Goal: Task Accomplishment & Management: Manage account settings

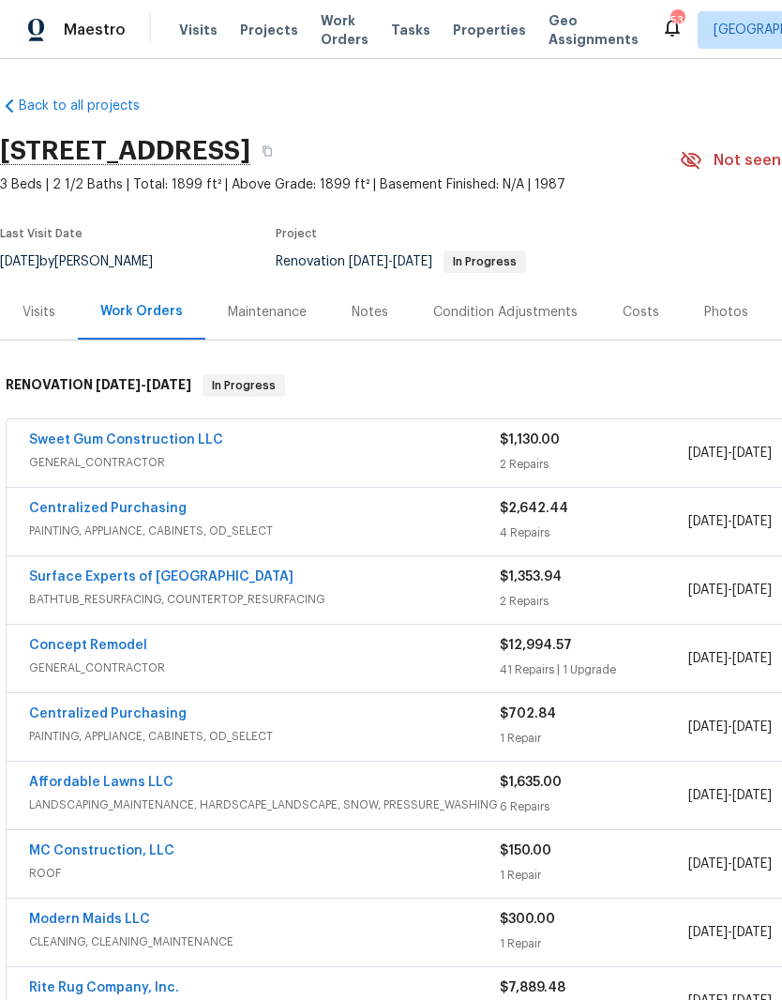
click at [185, 437] on link "Sweet Gum Construction LLC" at bounding box center [126, 439] width 194 height 13
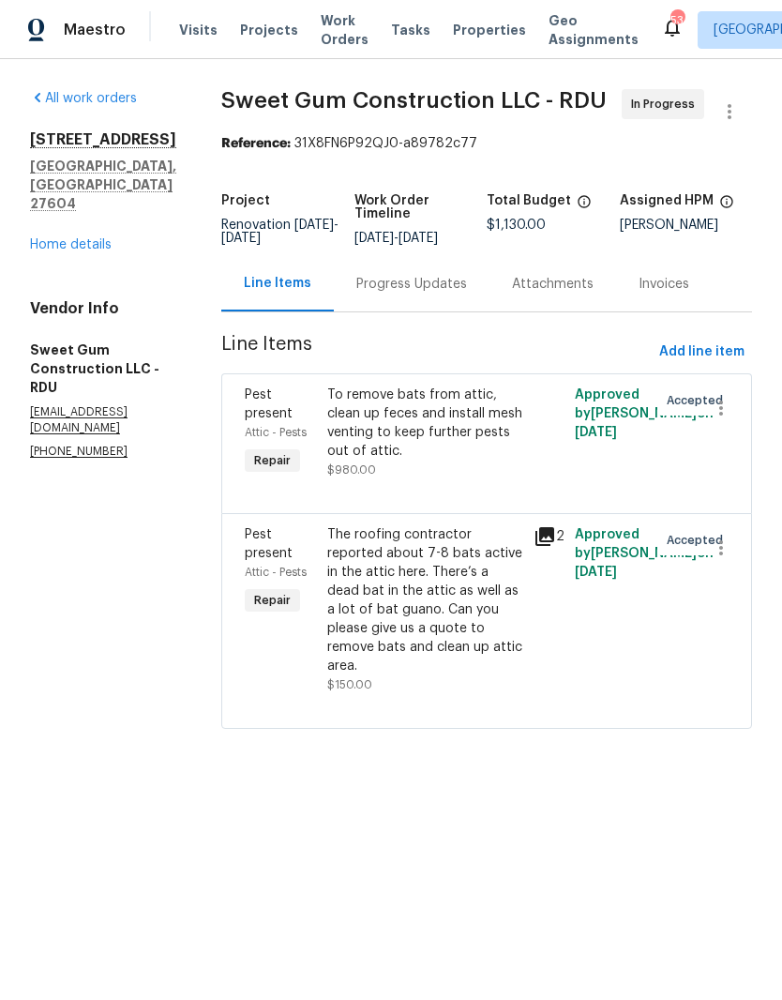
click at [451, 294] on div "Progress Updates" at bounding box center [411, 284] width 111 height 19
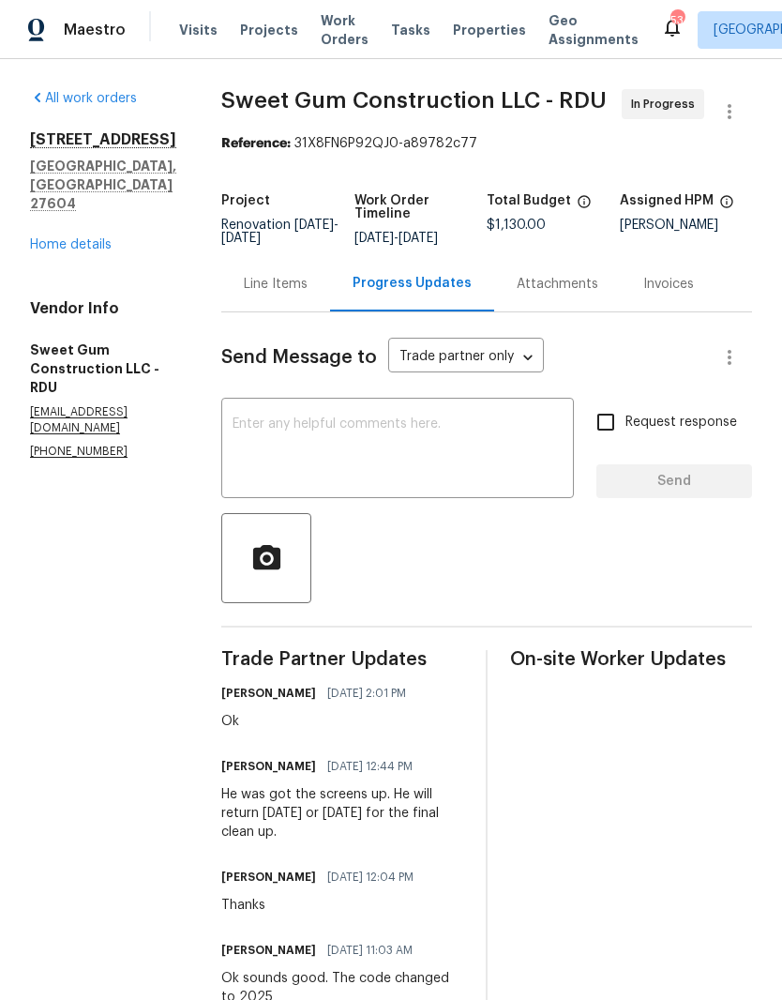
click at [468, 465] on textarea at bounding box center [398, 450] width 330 height 66
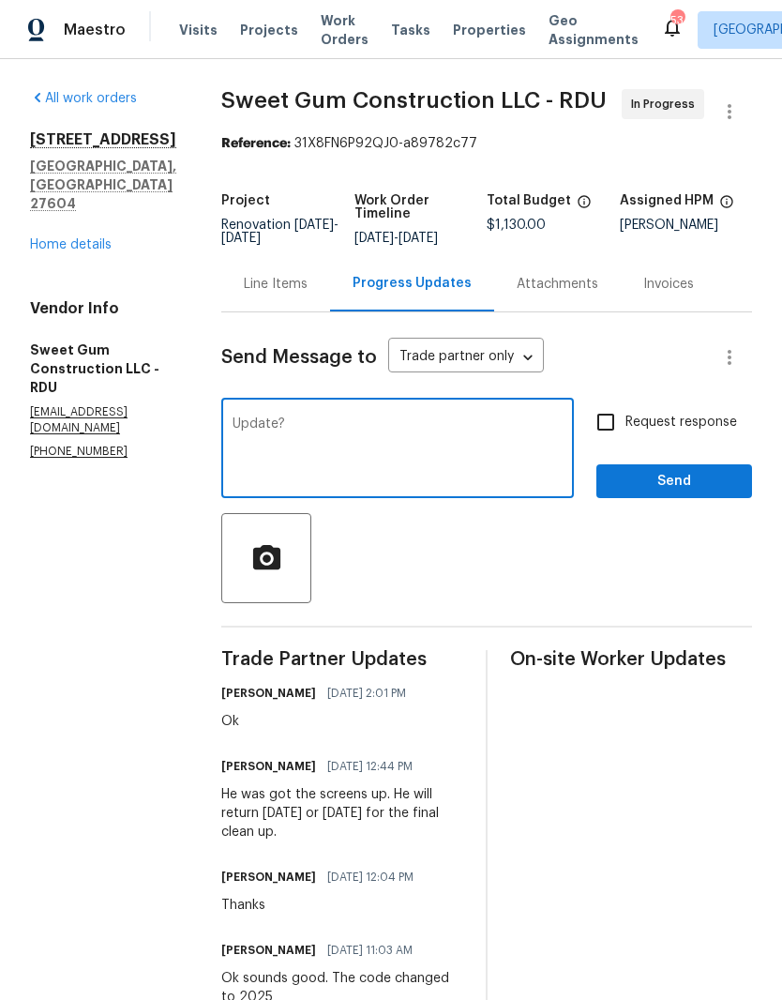
type textarea "Update?"
click at [615, 441] on input "Request response" at bounding box center [605, 421] width 39 height 39
checkbox input "true"
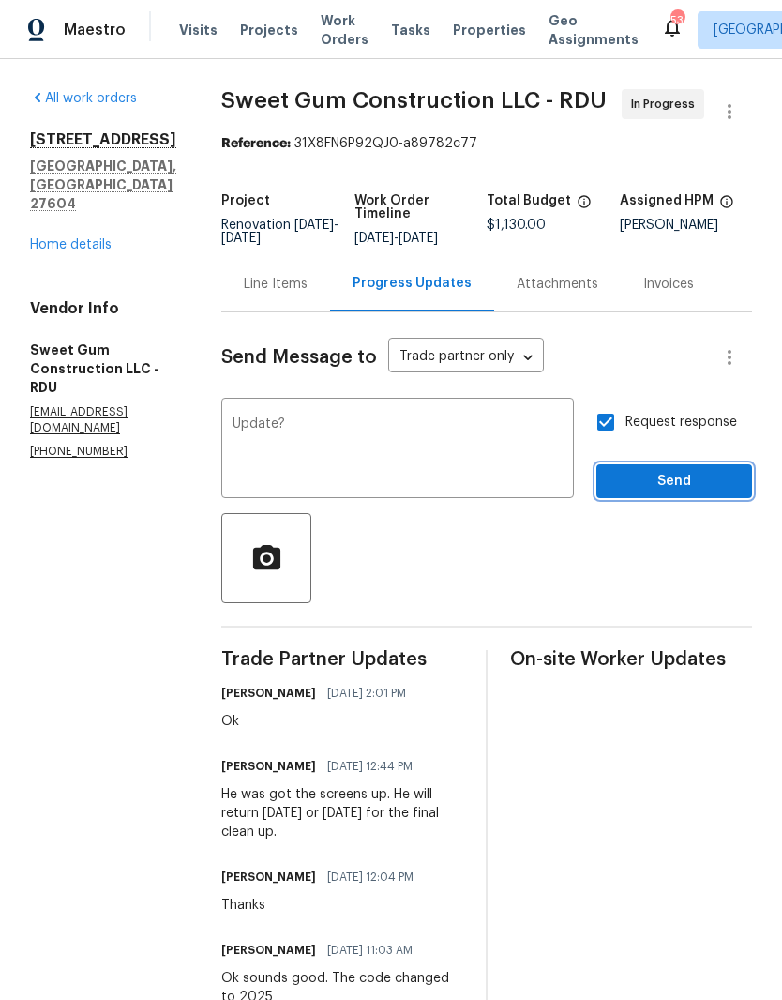
click at [655, 493] on span "Send" at bounding box center [674, 481] width 126 height 23
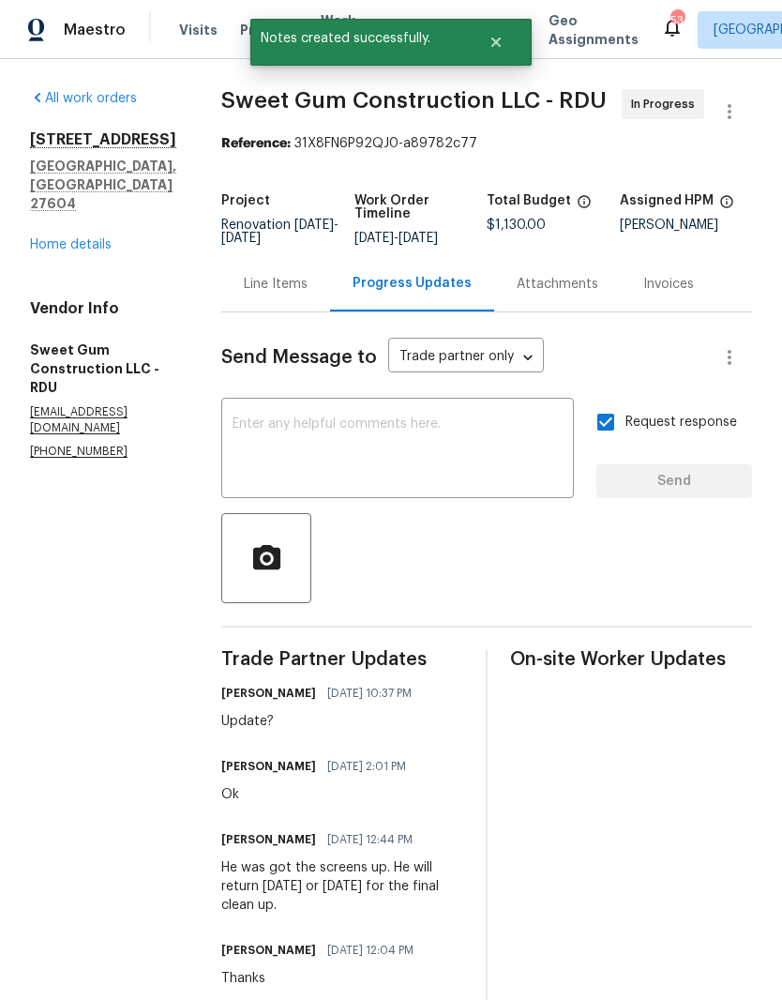
click at [98, 238] on link "Home details" at bounding box center [71, 244] width 82 height 13
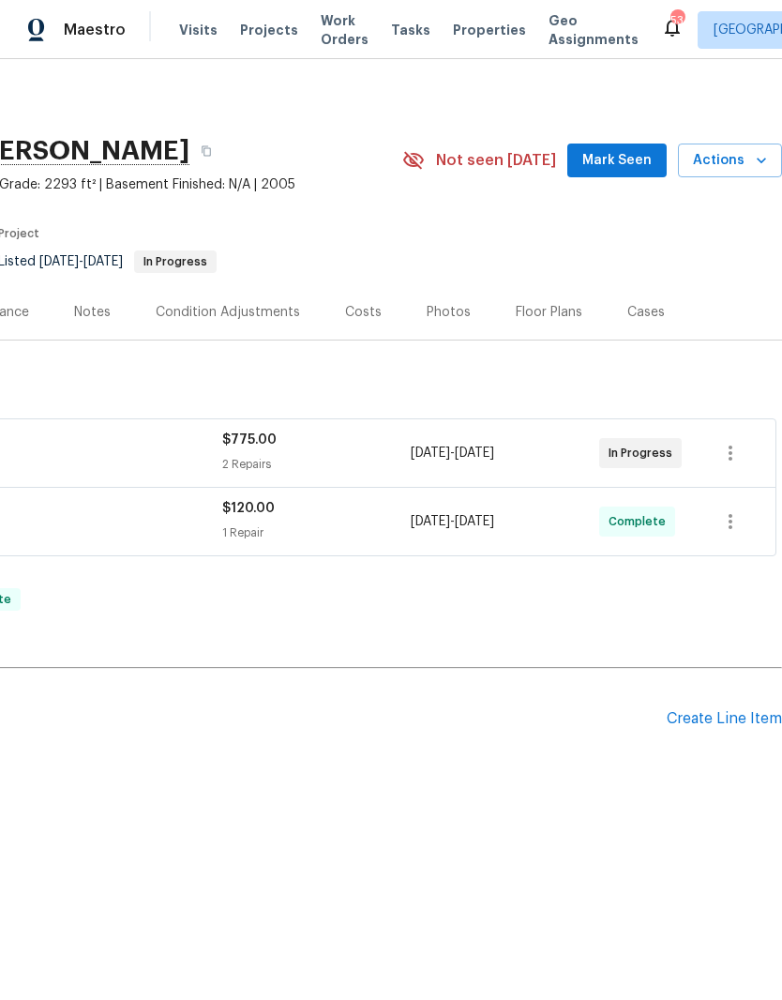
scroll to position [0, 278]
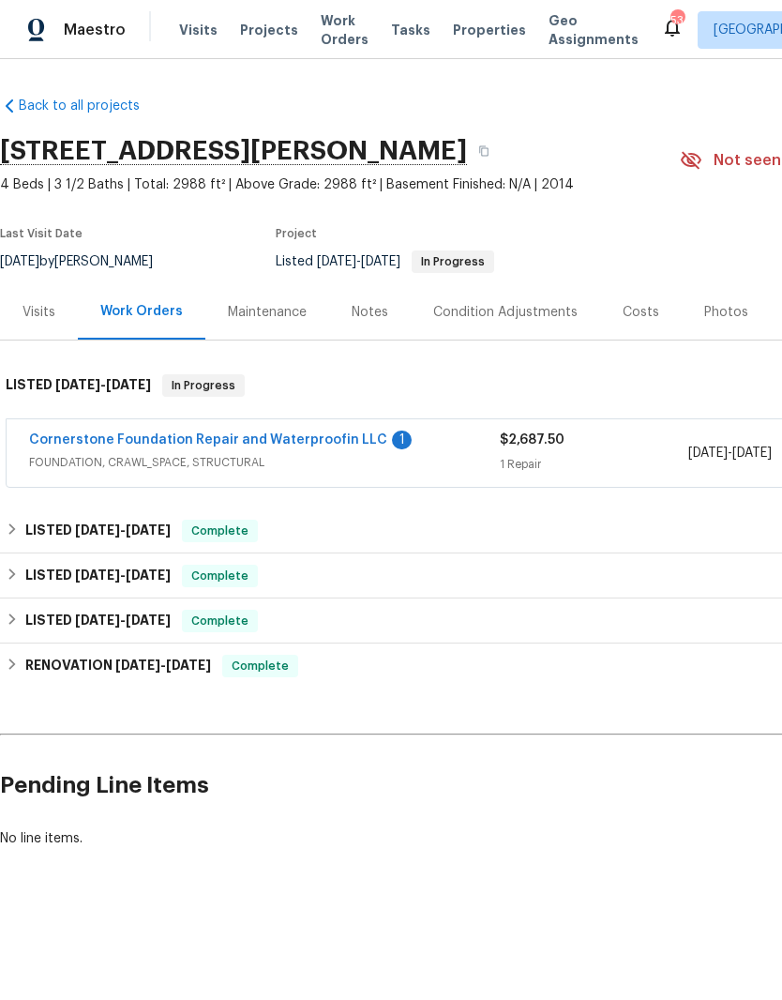
click at [356, 445] on link "Cornerstone Foundation Repair and Waterproofin LLC" at bounding box center [208, 439] width 358 height 13
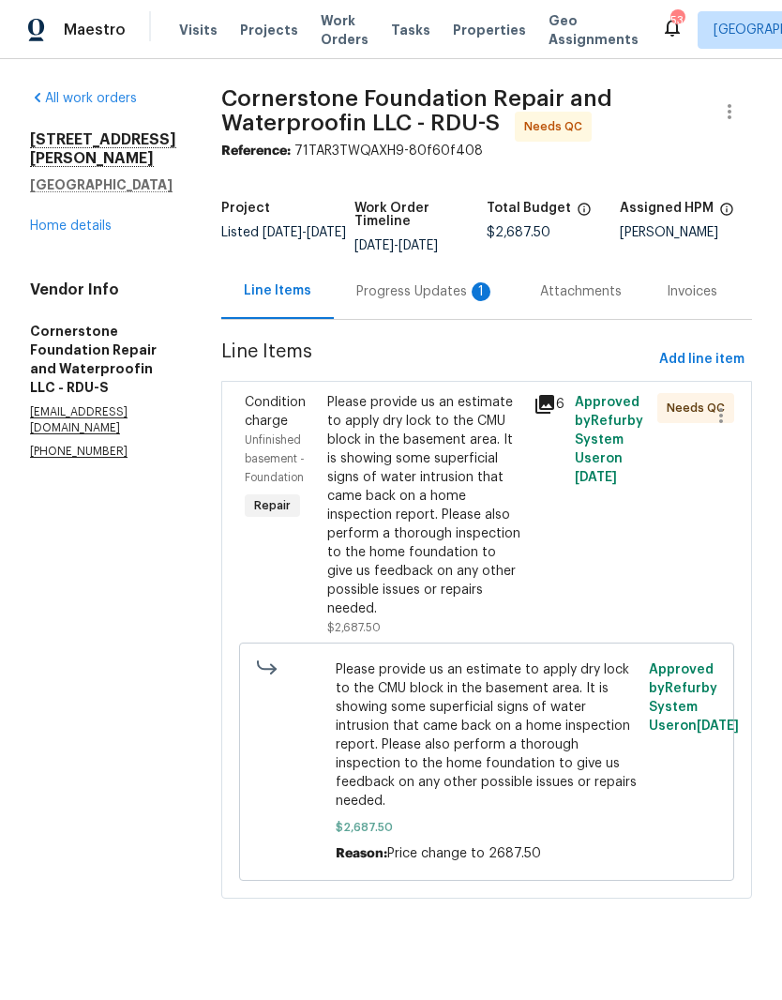
click at [384, 514] on div "Please provide us an estimate to apply dry lock to the CMU block in the basemen…" at bounding box center [424, 505] width 195 height 225
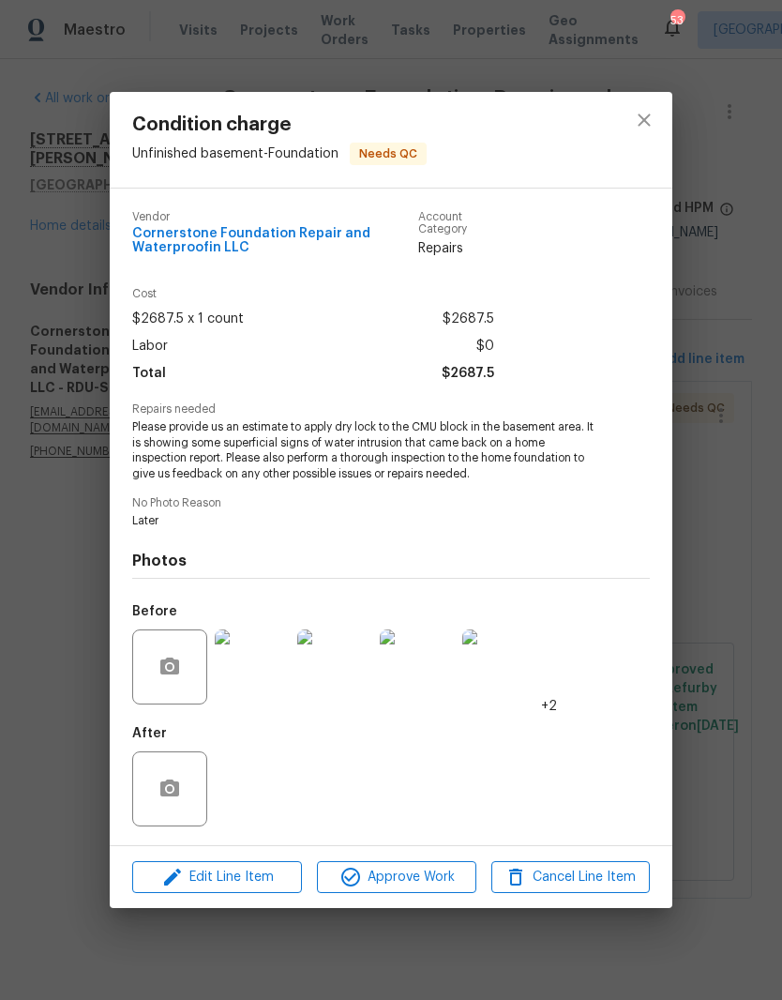
click at [254, 682] on img at bounding box center [252, 666] width 75 height 75
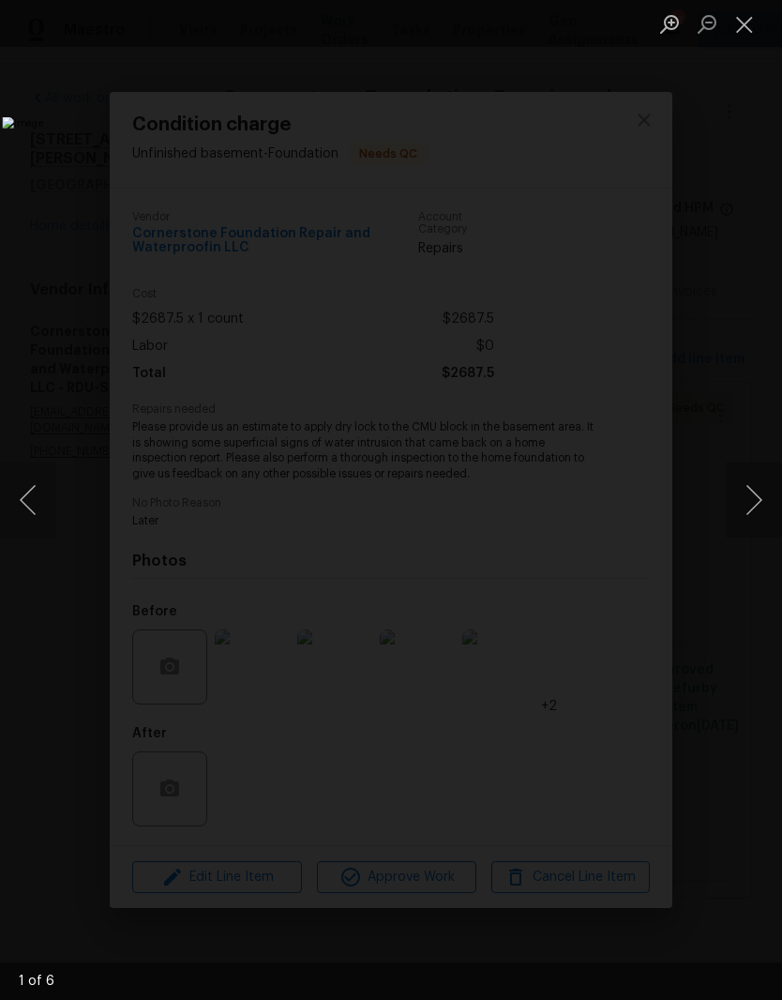
click at [749, 505] on button "Next image" at bounding box center [754, 499] width 56 height 75
click at [749, 31] on button "Close lightbox" at bounding box center [745, 24] width 38 height 33
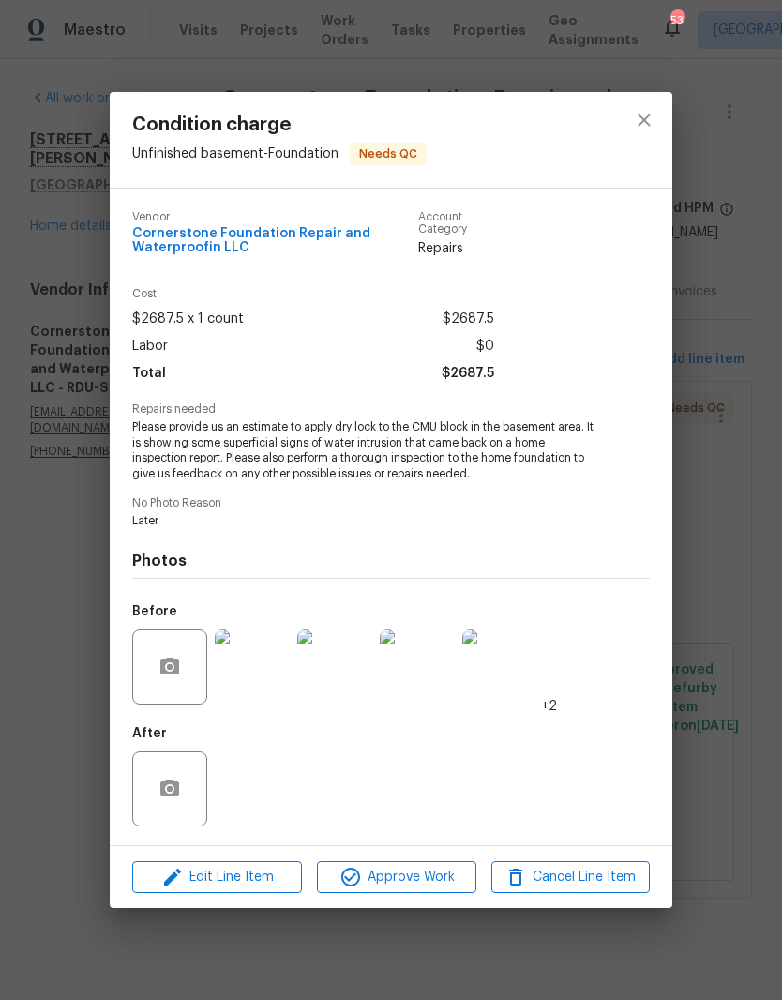
click at [275, 778] on div "After" at bounding box center [391, 777] width 518 height 122
click at [386, 809] on div "After" at bounding box center [391, 777] width 518 height 122
click at [650, 113] on icon "close" at bounding box center [644, 119] width 12 height 12
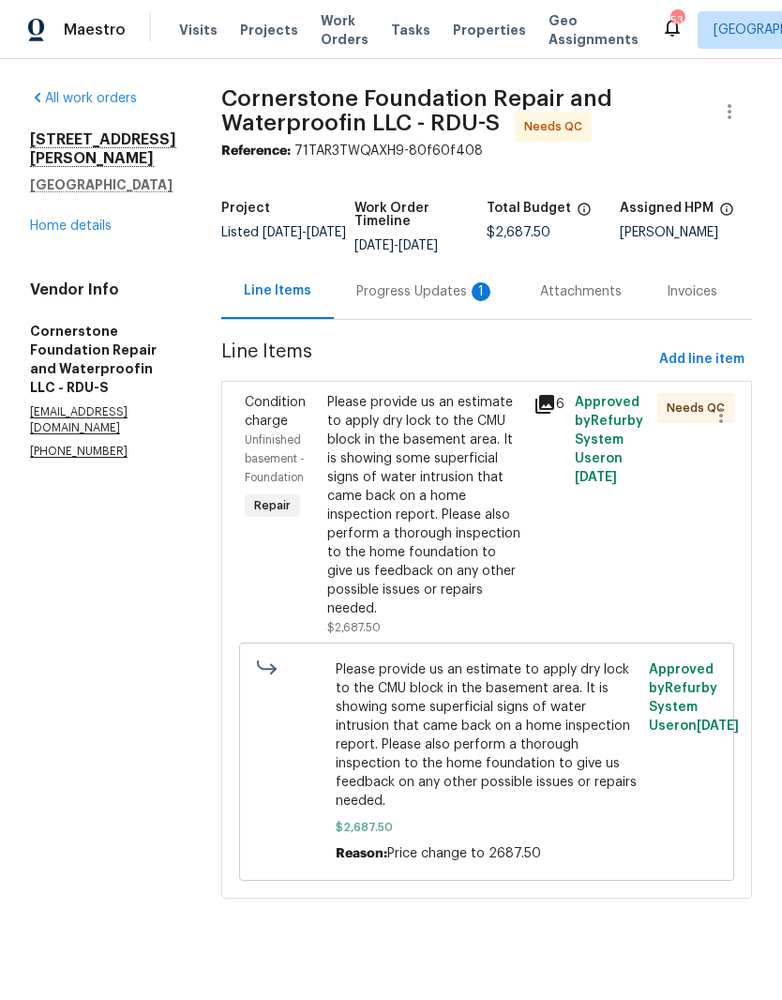
click at [388, 306] on div "Progress Updates 1" at bounding box center [426, 291] width 184 height 55
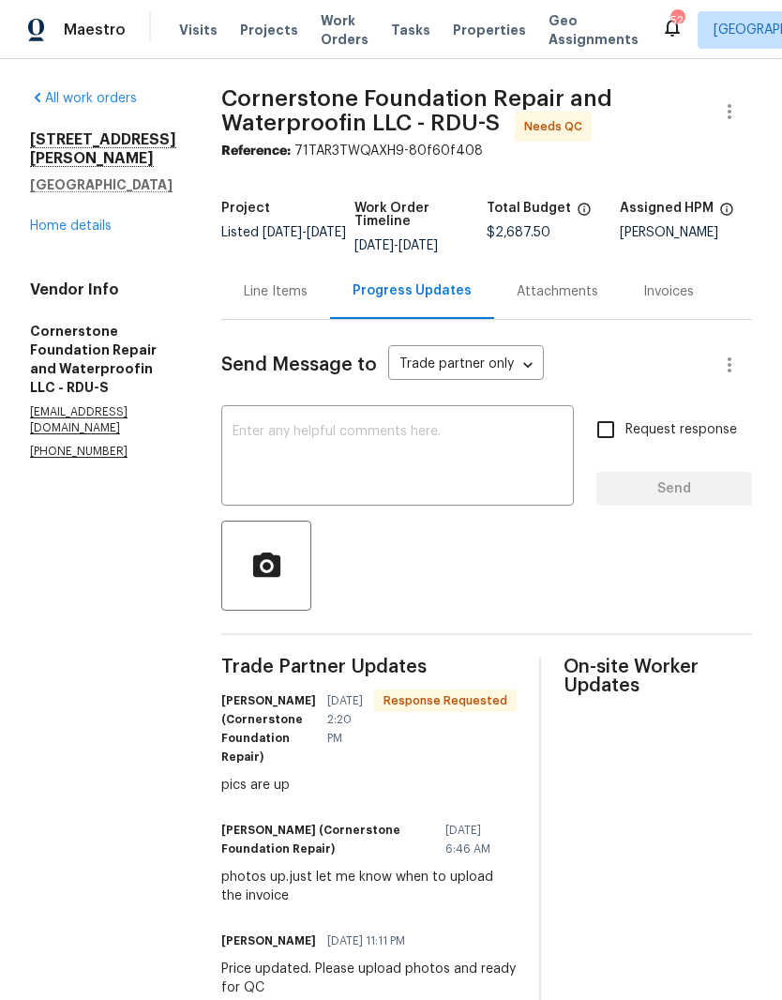
click at [242, 302] on div "Line Items" at bounding box center [275, 291] width 109 height 55
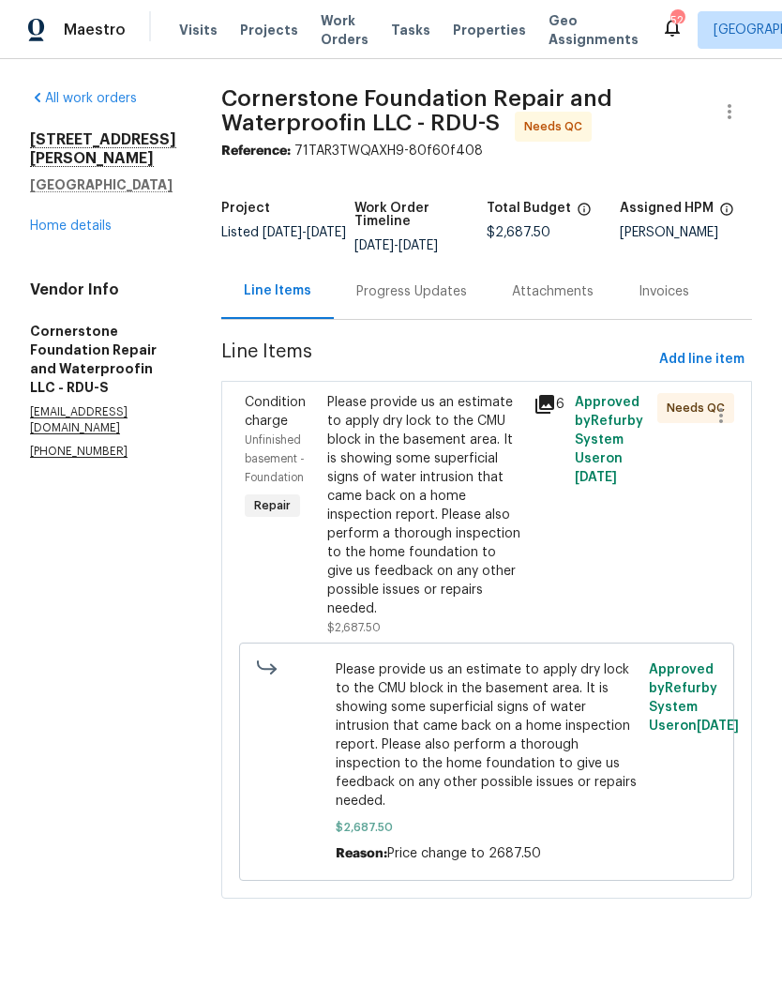
click at [422, 538] on div "Please provide us an estimate to apply dry lock to the CMU block in the basemen…" at bounding box center [424, 505] width 195 height 225
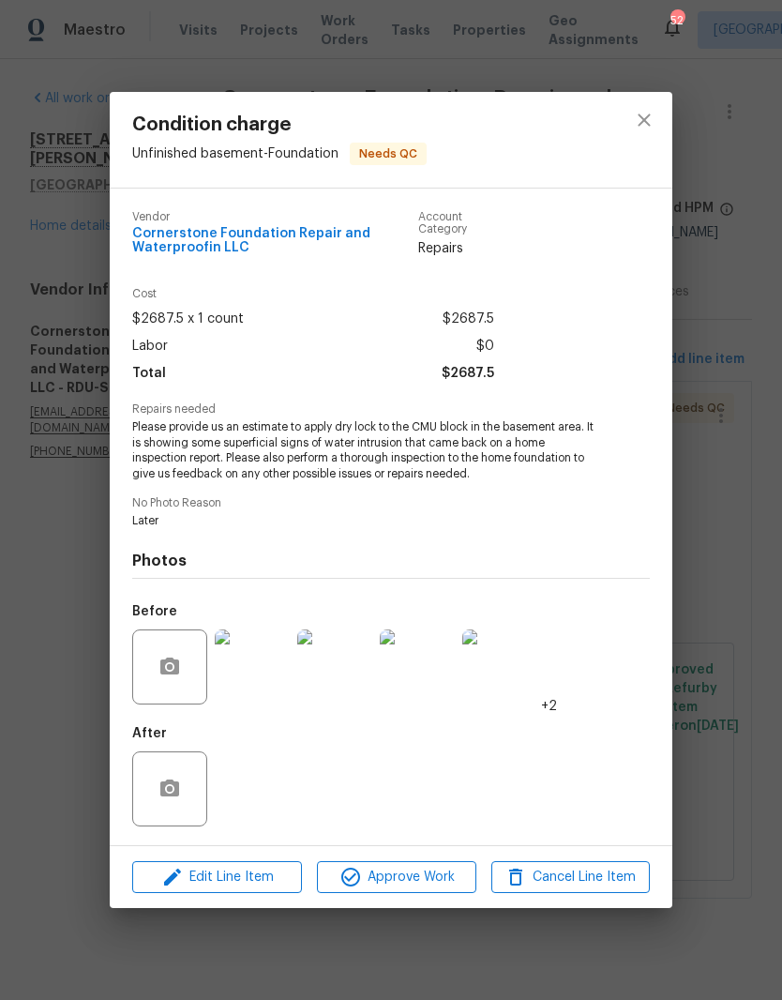
click at [271, 772] on div "After" at bounding box center [391, 777] width 518 height 122
click at [339, 821] on div "After" at bounding box center [391, 777] width 518 height 122
click at [528, 817] on div "After" at bounding box center [391, 777] width 518 height 122
click at [535, 668] on img at bounding box center [499, 666] width 75 height 75
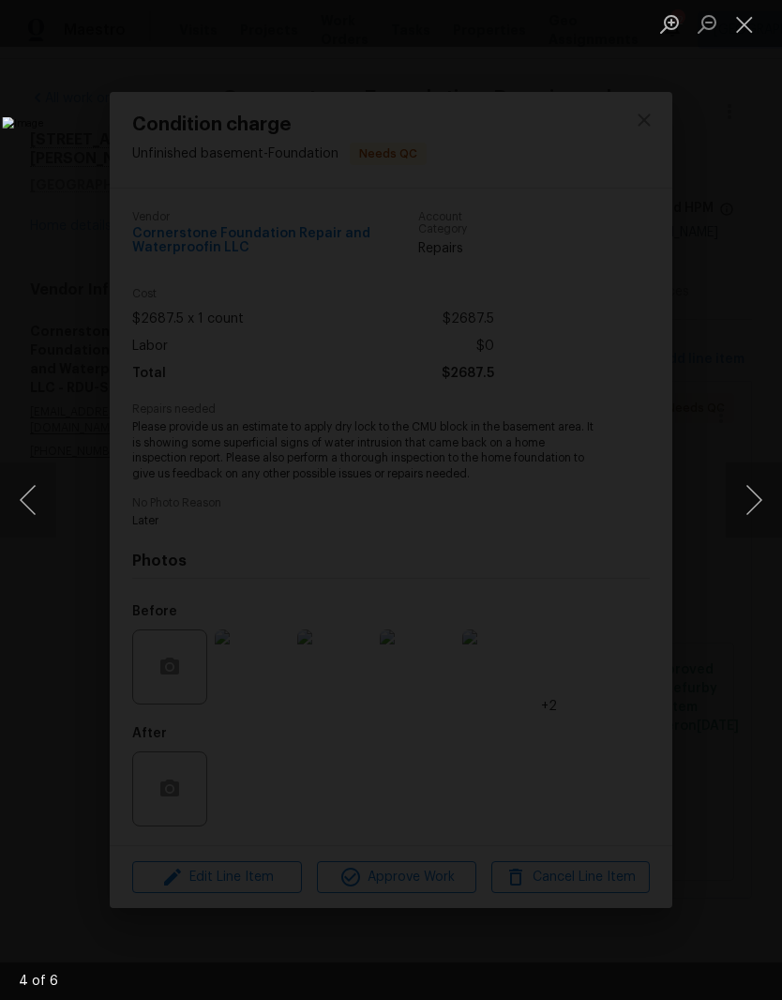
click at [756, 490] on button "Next image" at bounding box center [754, 499] width 56 height 75
click at [754, 497] on button "Next image" at bounding box center [754, 499] width 56 height 75
click at [753, 497] on button "Next image" at bounding box center [754, 499] width 56 height 75
click at [753, 502] on button "Next image" at bounding box center [754, 499] width 56 height 75
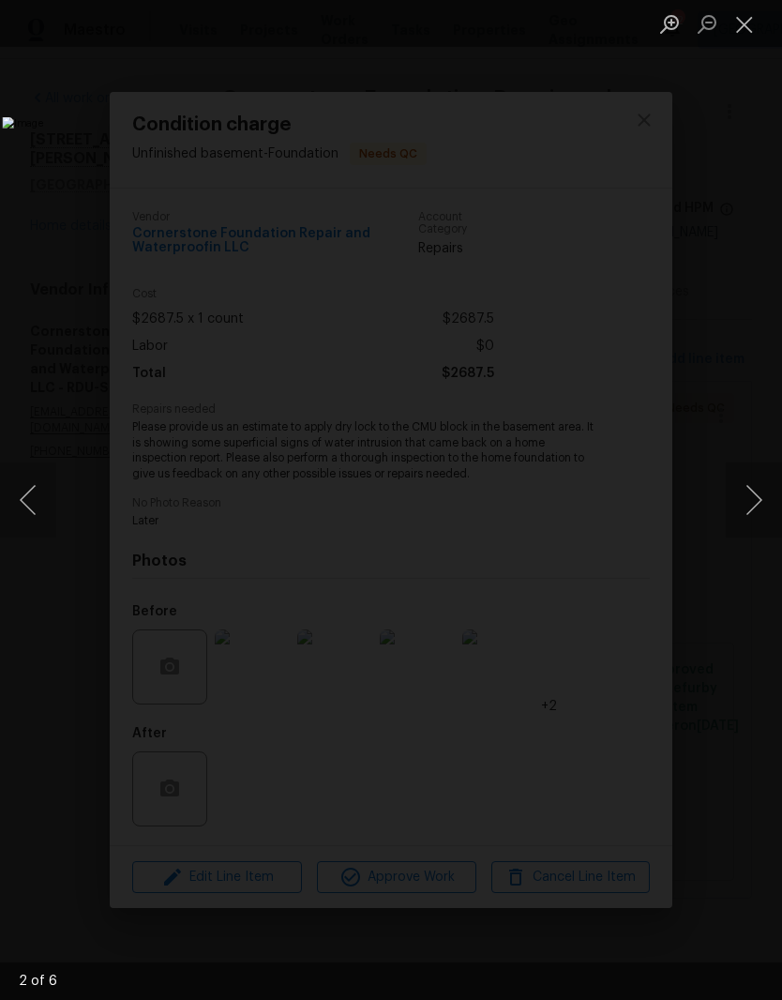
click at [752, 502] on button "Next image" at bounding box center [754, 499] width 56 height 75
click at [754, 496] on button "Next image" at bounding box center [754, 499] width 56 height 75
click at [754, 495] on button "Next image" at bounding box center [754, 499] width 56 height 75
click at [753, 503] on button "Next image" at bounding box center [754, 499] width 56 height 75
click at [752, 502] on button "Next image" at bounding box center [754, 499] width 56 height 75
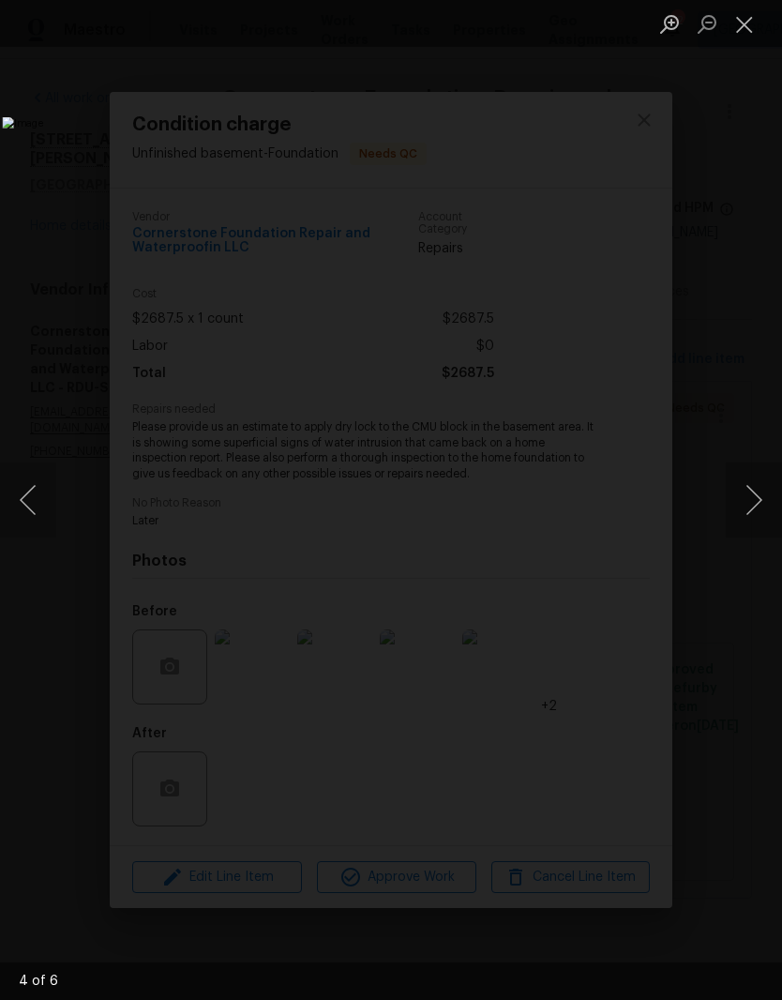
click at [753, 500] on button "Next image" at bounding box center [754, 499] width 56 height 75
click at [752, 498] on button "Next image" at bounding box center [754, 499] width 56 height 75
click at [753, 501] on button "Next image" at bounding box center [754, 499] width 56 height 75
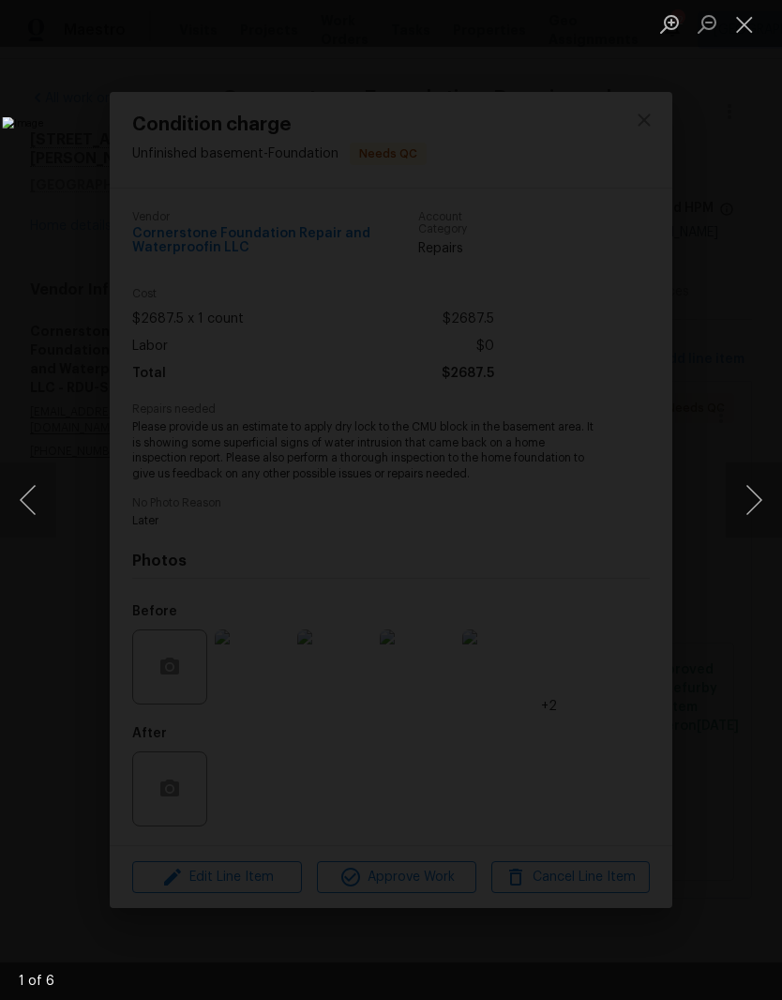
click at [753, 501] on button "Next image" at bounding box center [754, 499] width 56 height 75
click at [749, 498] on button "Next image" at bounding box center [754, 499] width 56 height 75
click at [749, 497] on button "Next image" at bounding box center [754, 499] width 56 height 75
click at [746, 501] on button "Next image" at bounding box center [754, 499] width 56 height 75
click at [746, 500] on button "Next image" at bounding box center [754, 499] width 56 height 75
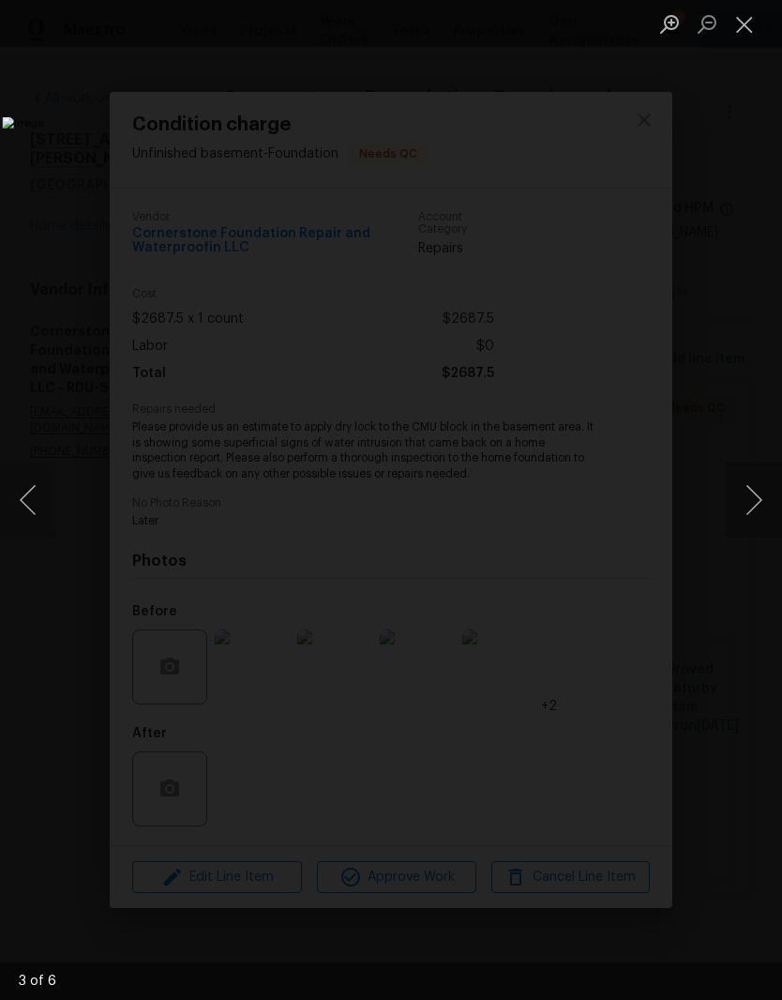
click at [757, 24] on button "Close lightbox" at bounding box center [745, 24] width 38 height 33
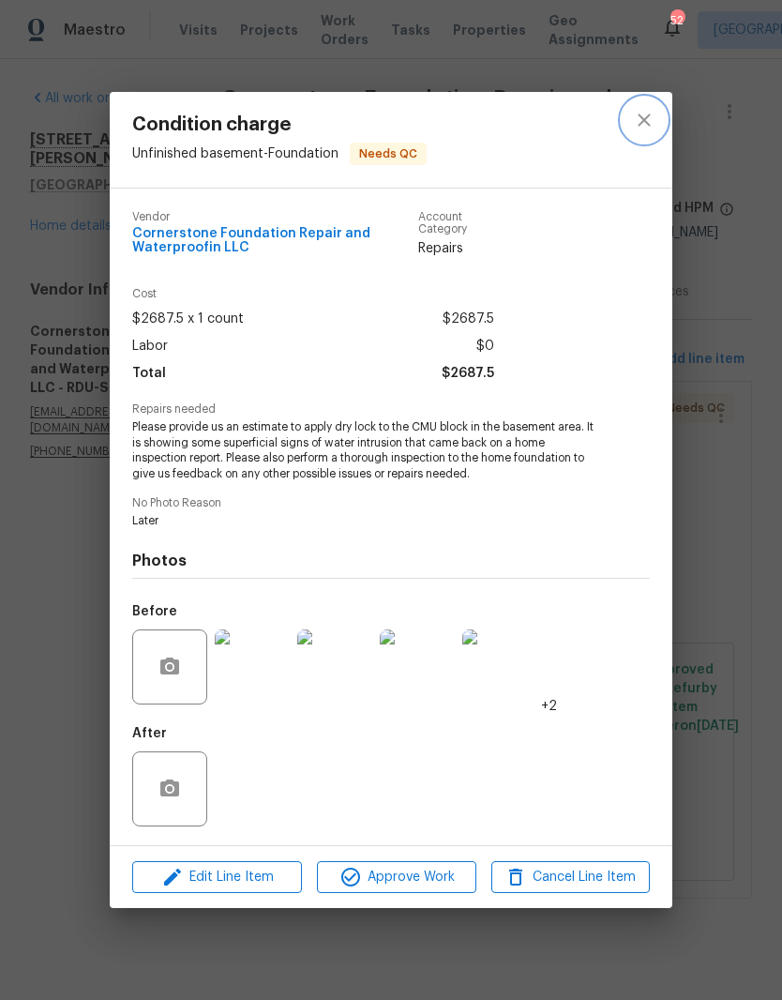
click at [653, 117] on icon "close" at bounding box center [644, 120] width 23 height 23
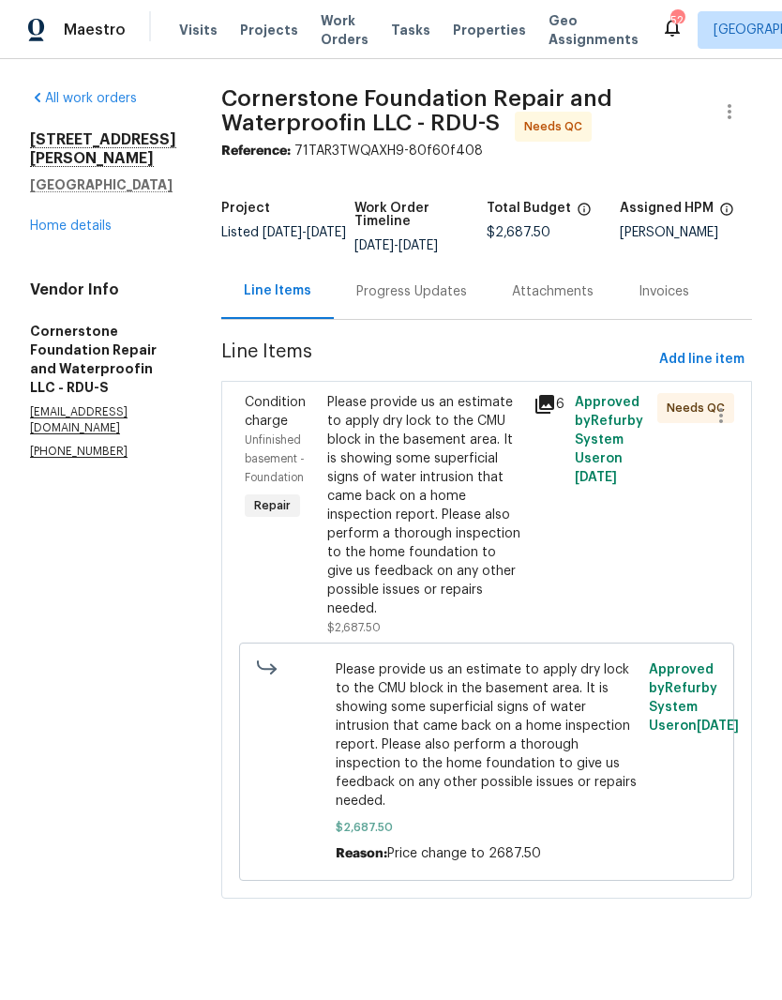
click at [384, 273] on div "Progress Updates" at bounding box center [412, 291] width 156 height 55
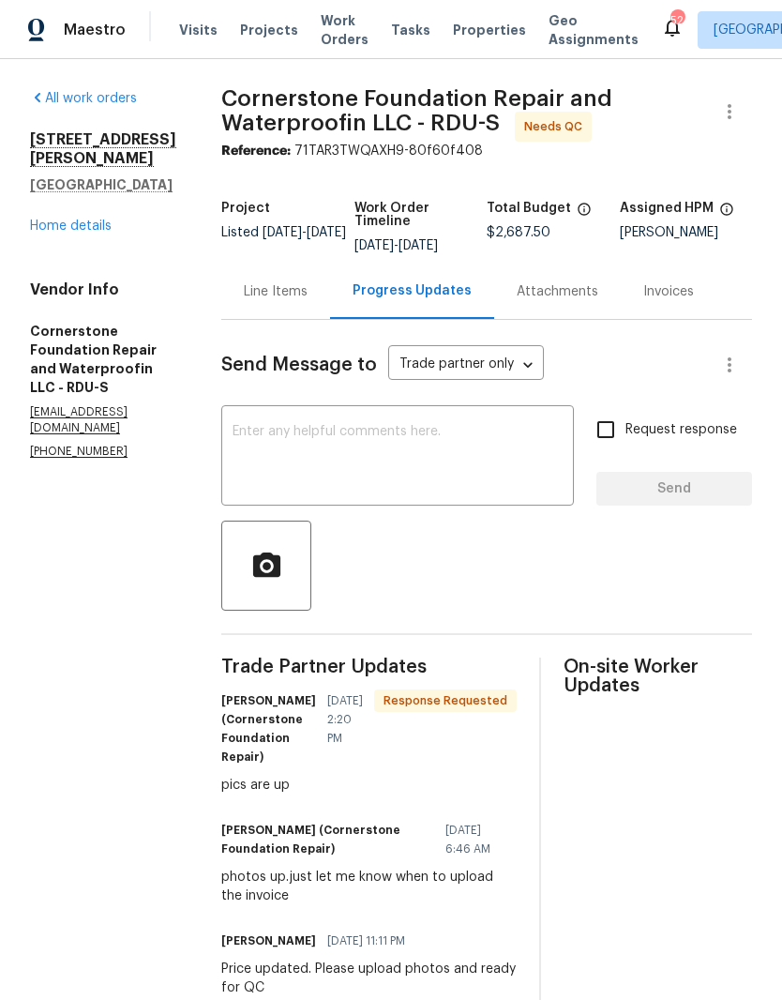
click at [450, 464] on textarea at bounding box center [398, 458] width 330 height 66
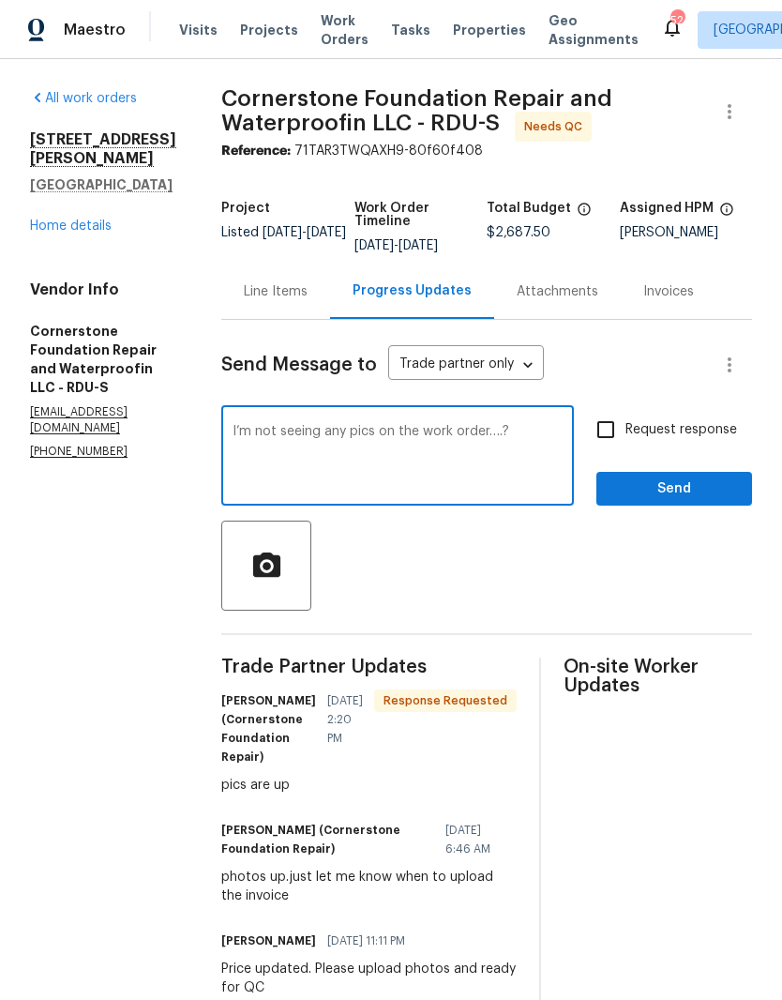
type textarea "I’m not seeing any pics on the work order….?"
click at [610, 429] on input "Request response" at bounding box center [605, 429] width 39 height 39
checkbox input "true"
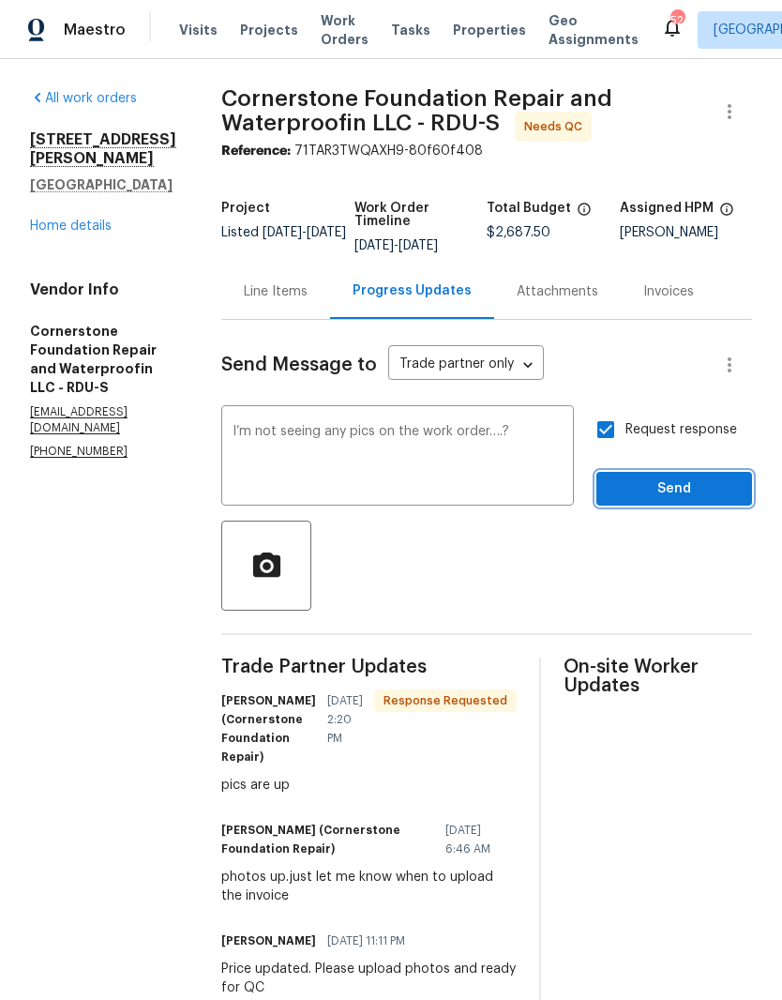
click at [649, 490] on span "Send" at bounding box center [674, 488] width 126 height 23
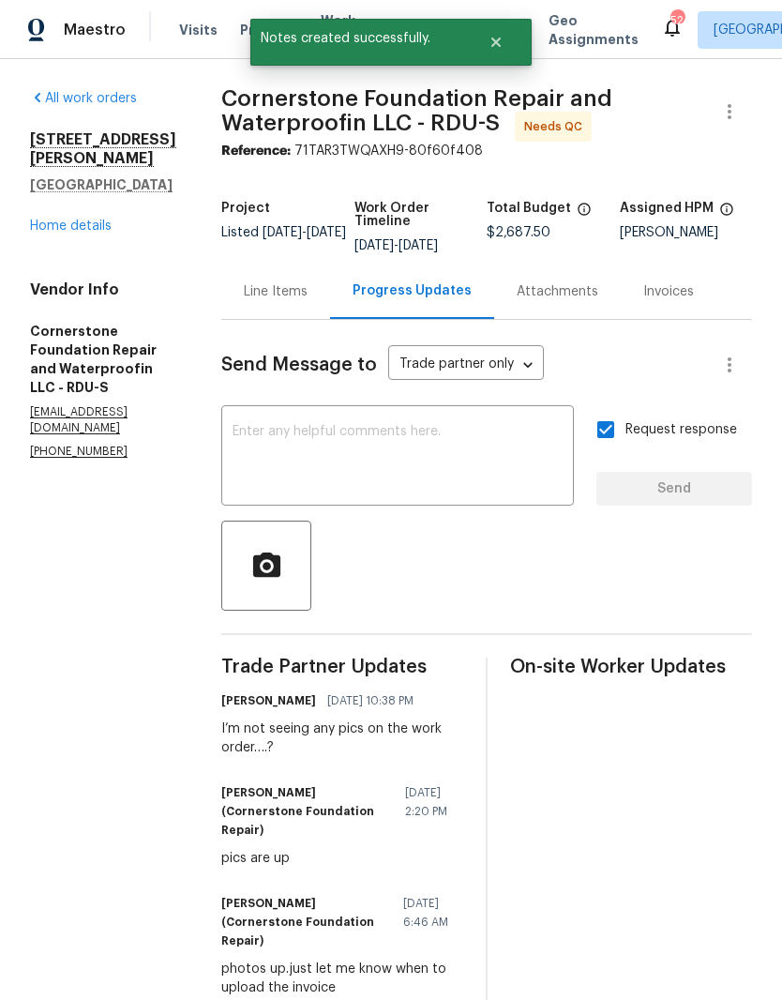
click at [71, 283] on div "All work orders 3575 Bragg Valley Ln Wake Forest, NC 27587 Home details Vendor …" at bounding box center [103, 274] width 146 height 370
click at [76, 233] on link "Home details" at bounding box center [71, 225] width 82 height 13
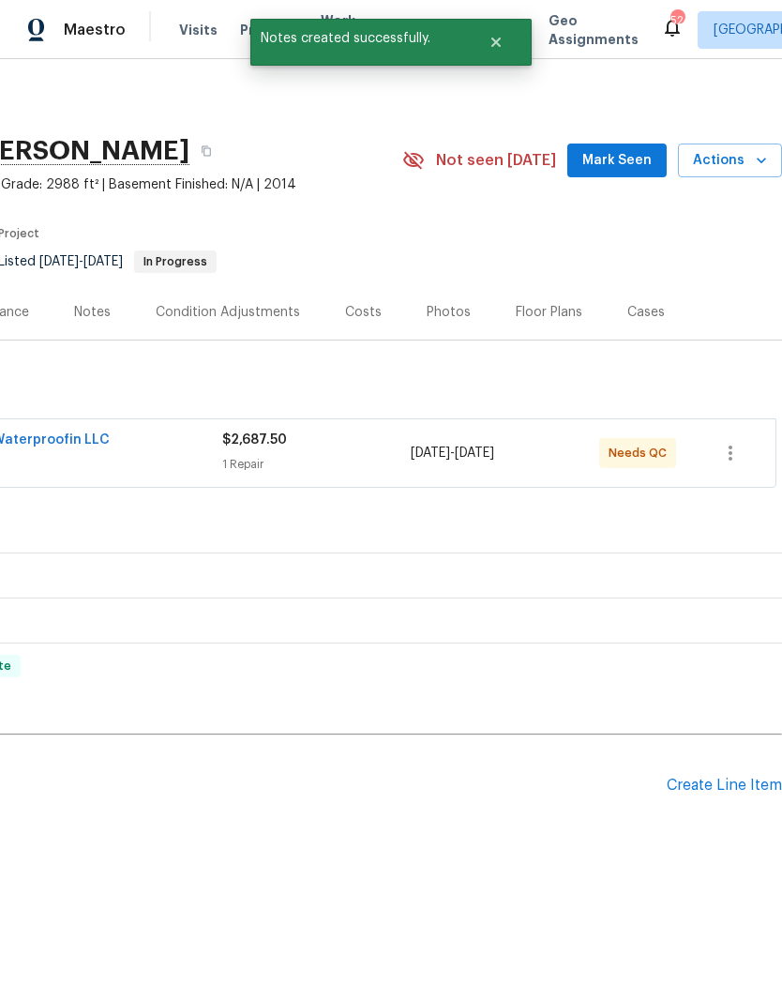
scroll to position [0, 278]
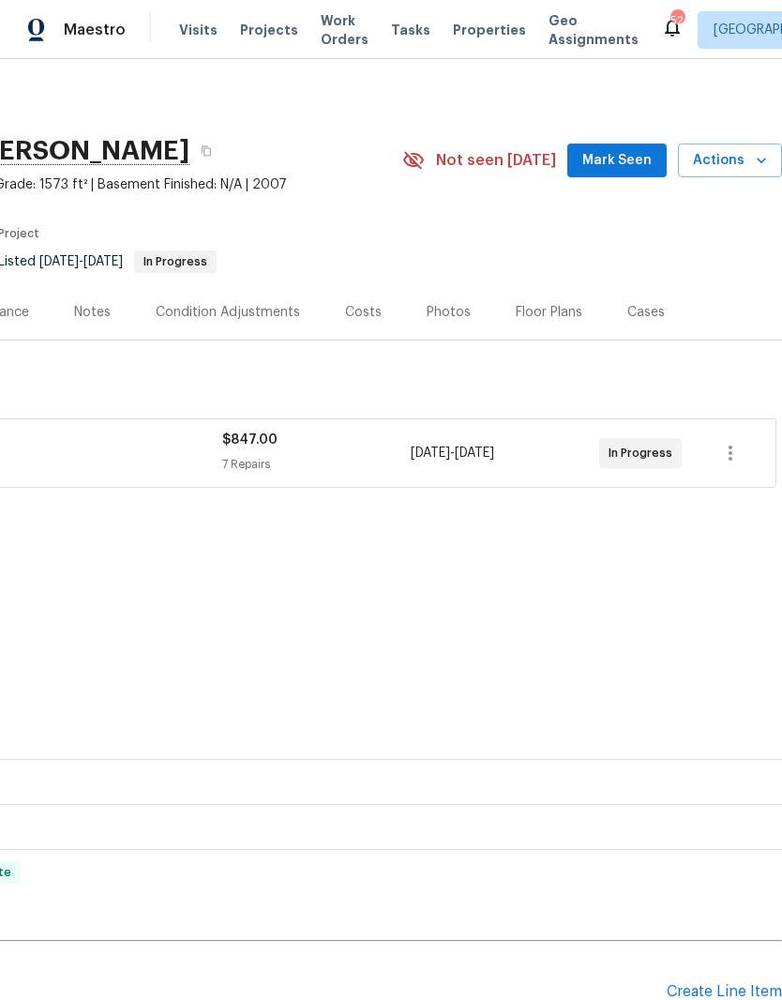
scroll to position [0, 278]
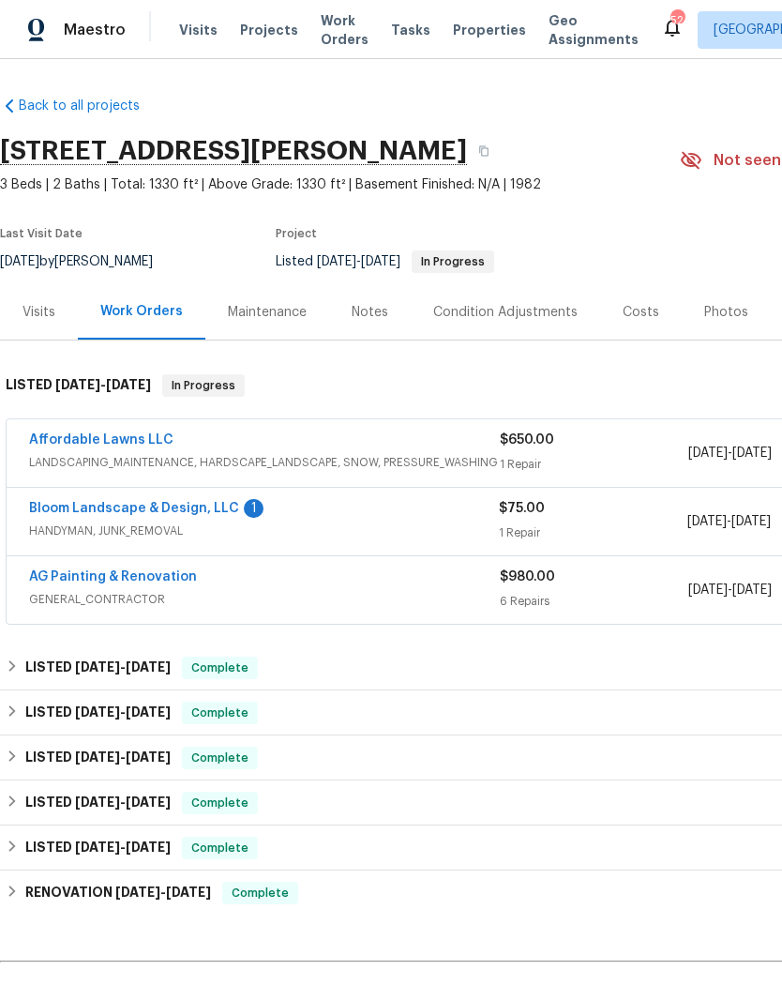
click at [216, 505] on link "Bloom Landscape & Design, LLC" at bounding box center [134, 508] width 210 height 13
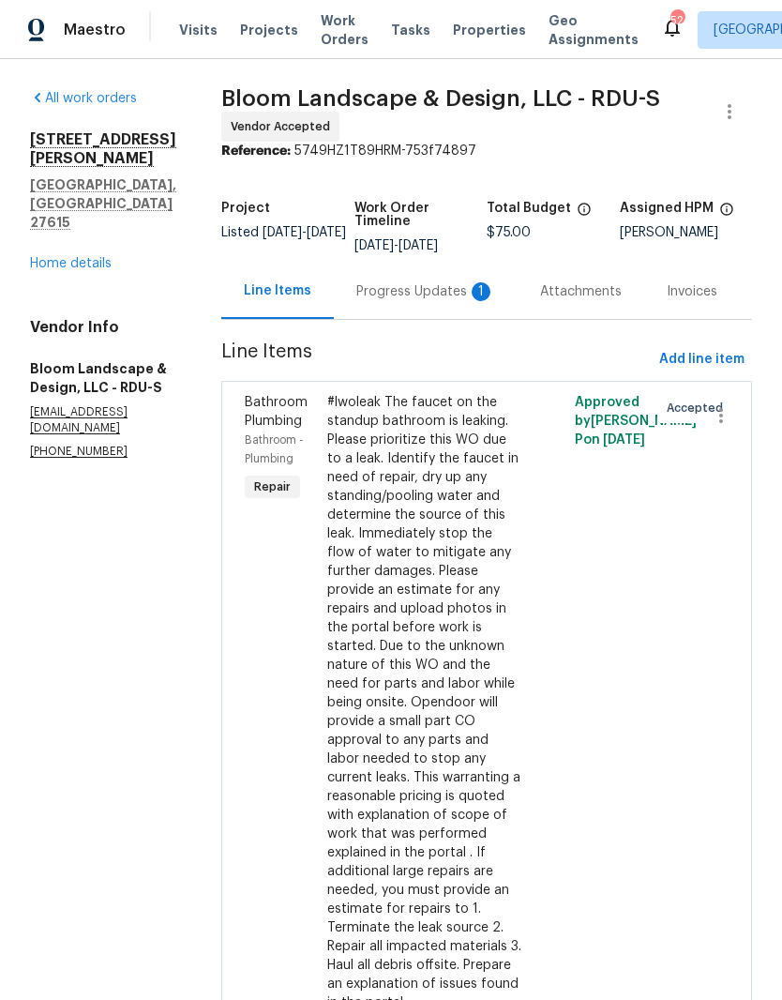
click at [469, 282] on div "Progress Updates 1" at bounding box center [425, 291] width 139 height 19
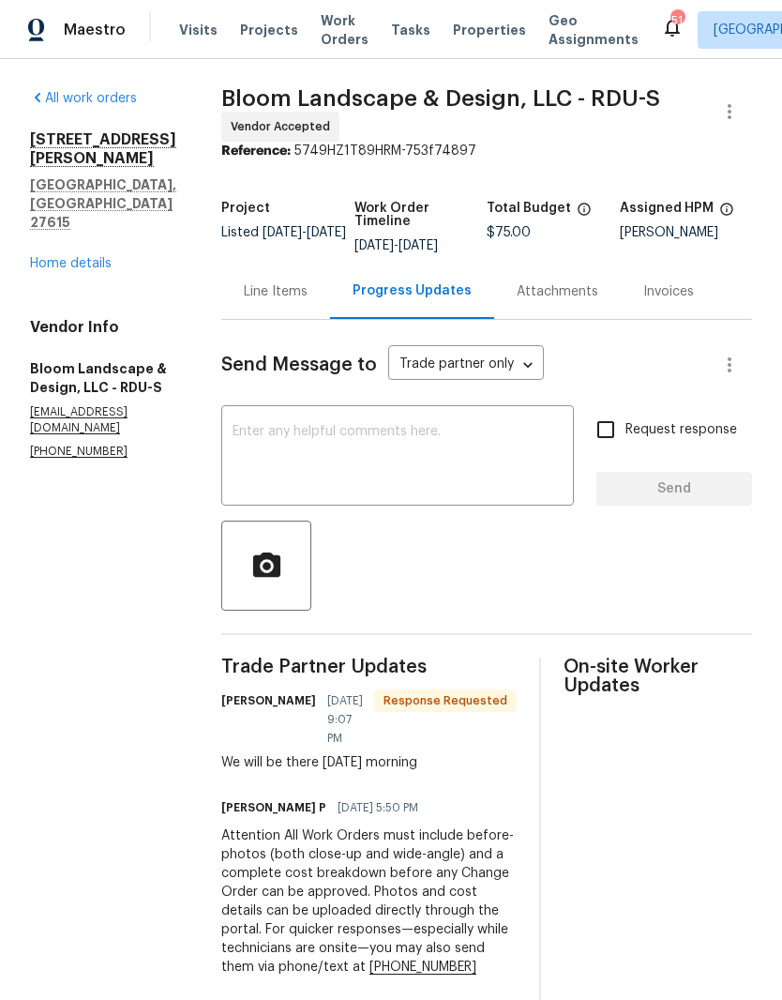
click at [302, 319] on div "Line Items" at bounding box center [275, 291] width 109 height 55
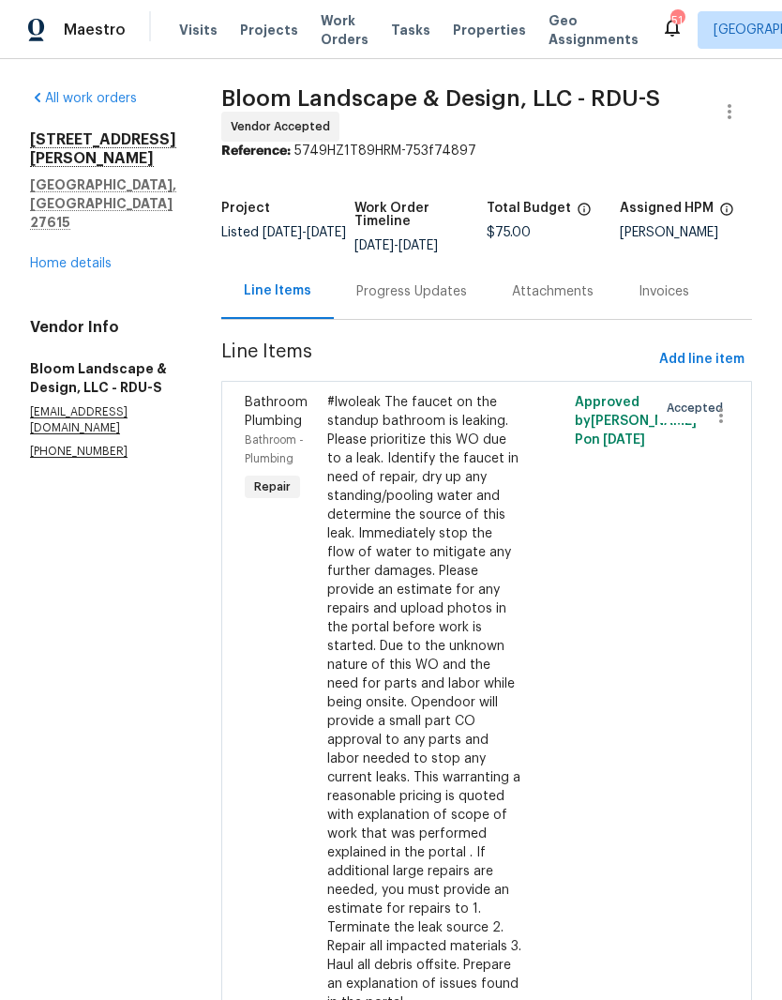
click at [103, 257] on link "Home details" at bounding box center [71, 263] width 82 height 13
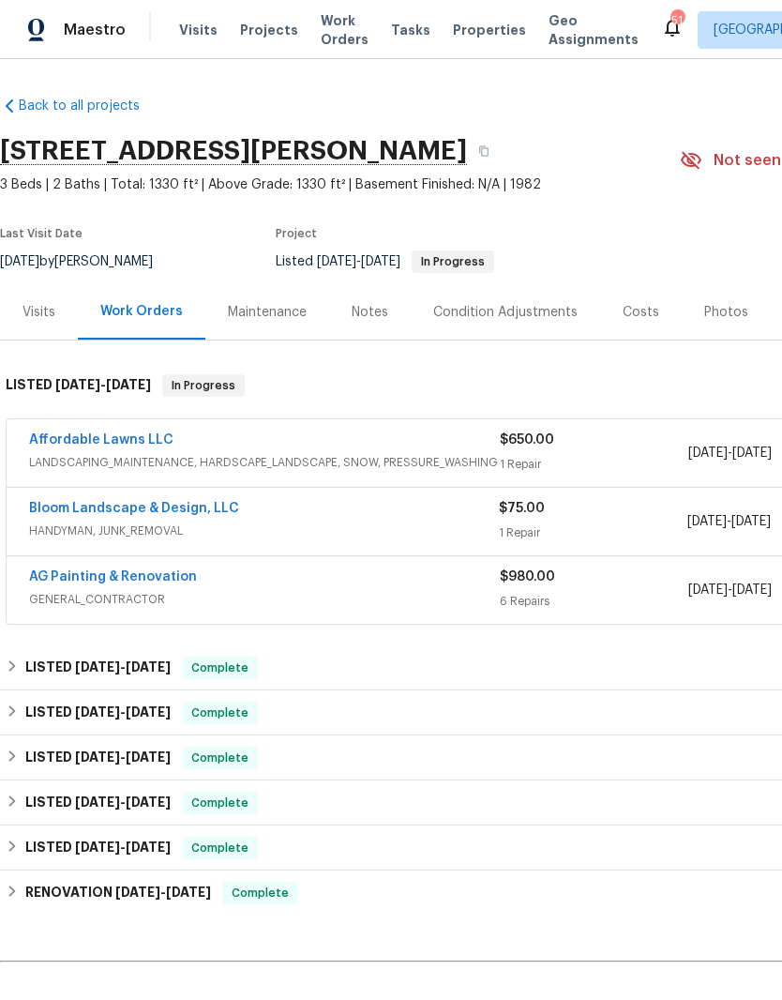
click at [134, 441] on link "Affordable Lawns LLC" at bounding box center [101, 439] width 144 height 13
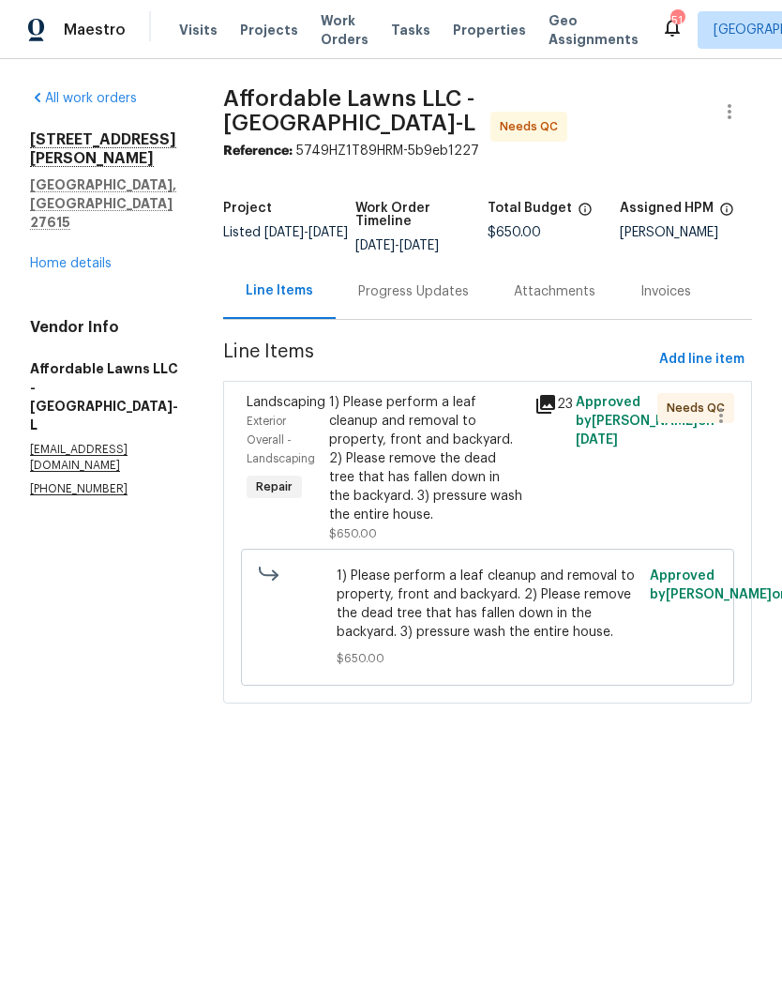
click at [454, 490] on div "1) Please perform a leaf cleanup and removal to property, front and backyard. 2…" at bounding box center [426, 458] width 194 height 131
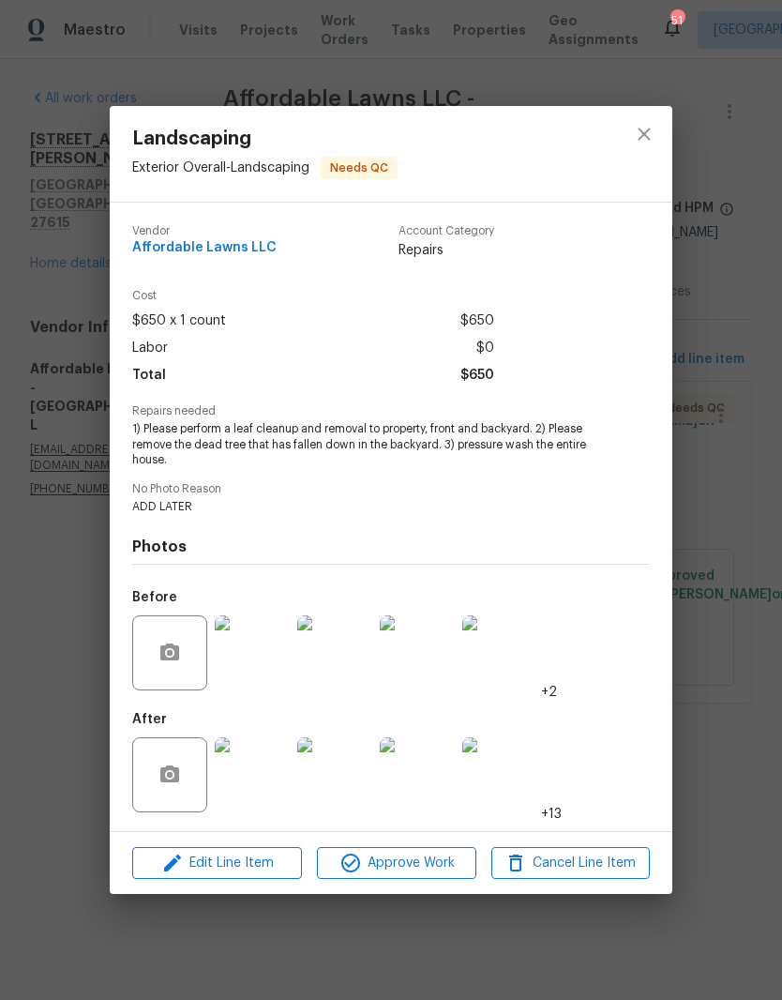
click at [259, 788] on img at bounding box center [252, 774] width 75 height 75
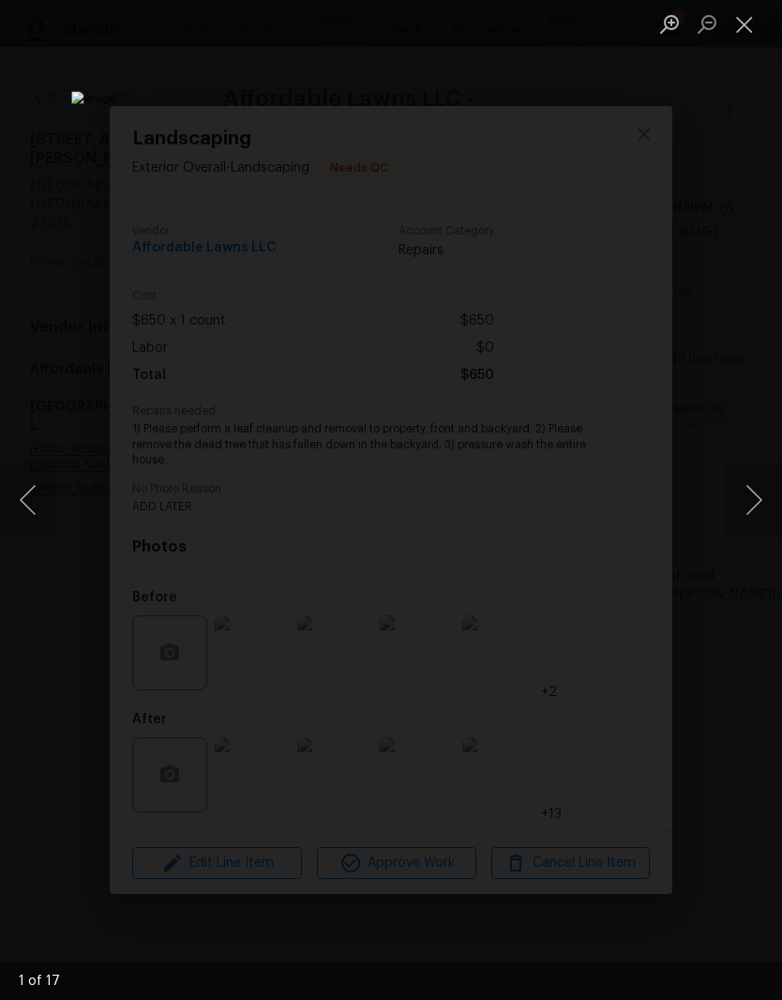
click at [746, 505] on button "Next image" at bounding box center [754, 499] width 56 height 75
click at [754, 506] on button "Next image" at bounding box center [754, 499] width 56 height 75
click at [748, 509] on button "Next image" at bounding box center [754, 499] width 56 height 75
click at [755, 507] on button "Next image" at bounding box center [754, 499] width 56 height 75
click at [754, 512] on button "Next image" at bounding box center [754, 499] width 56 height 75
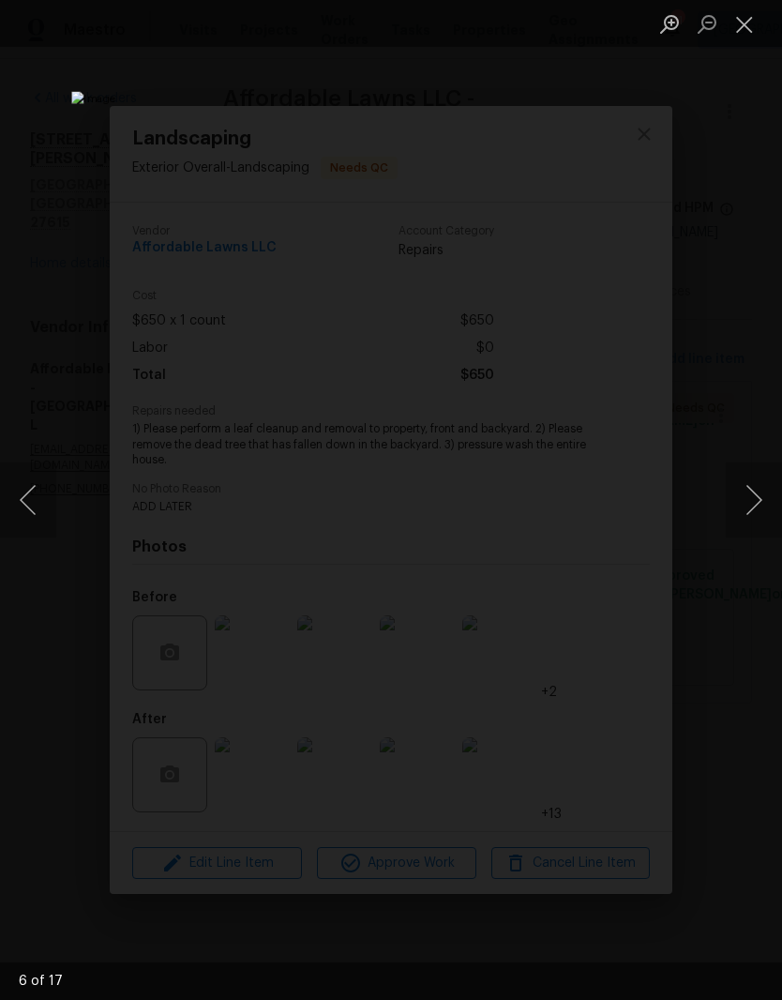
click at [753, 514] on button "Next image" at bounding box center [754, 499] width 56 height 75
click at [756, 506] on button "Next image" at bounding box center [754, 499] width 56 height 75
click at [755, 510] on button "Next image" at bounding box center [754, 499] width 56 height 75
click at [757, 513] on button "Next image" at bounding box center [754, 499] width 56 height 75
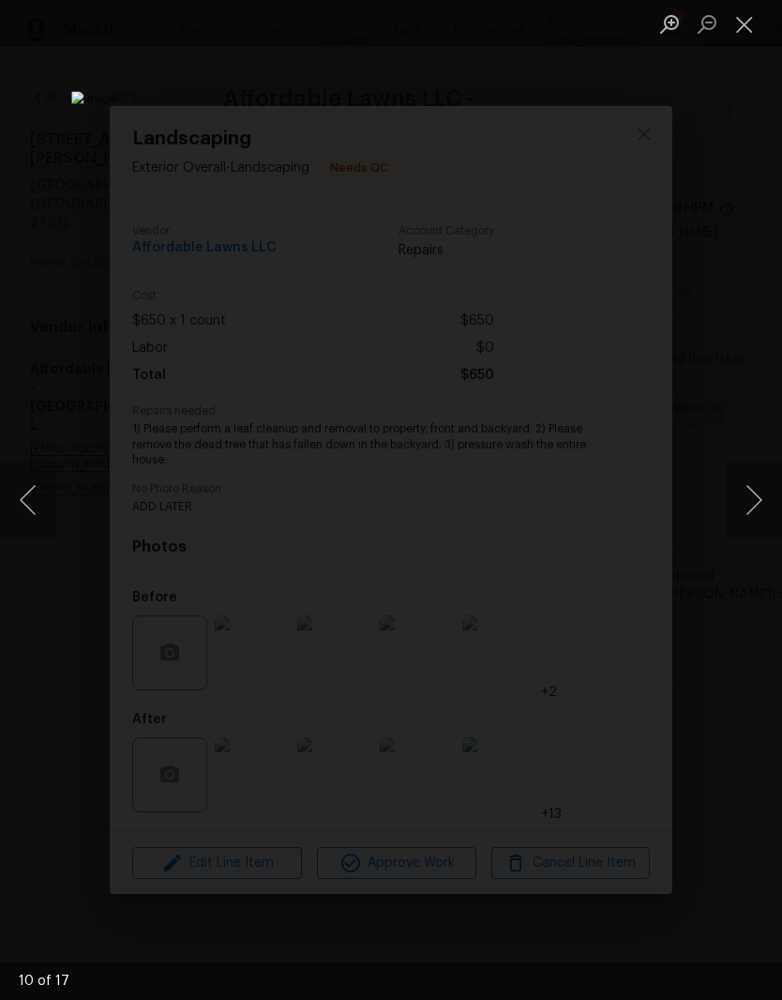
click at [751, 521] on button "Next image" at bounding box center [754, 499] width 56 height 75
click at [750, 522] on button "Next image" at bounding box center [754, 499] width 56 height 75
click at [748, 524] on button "Next image" at bounding box center [754, 499] width 56 height 75
click at [748, 526] on button "Next image" at bounding box center [754, 499] width 56 height 75
click at [752, 524] on button "Next image" at bounding box center [754, 499] width 56 height 75
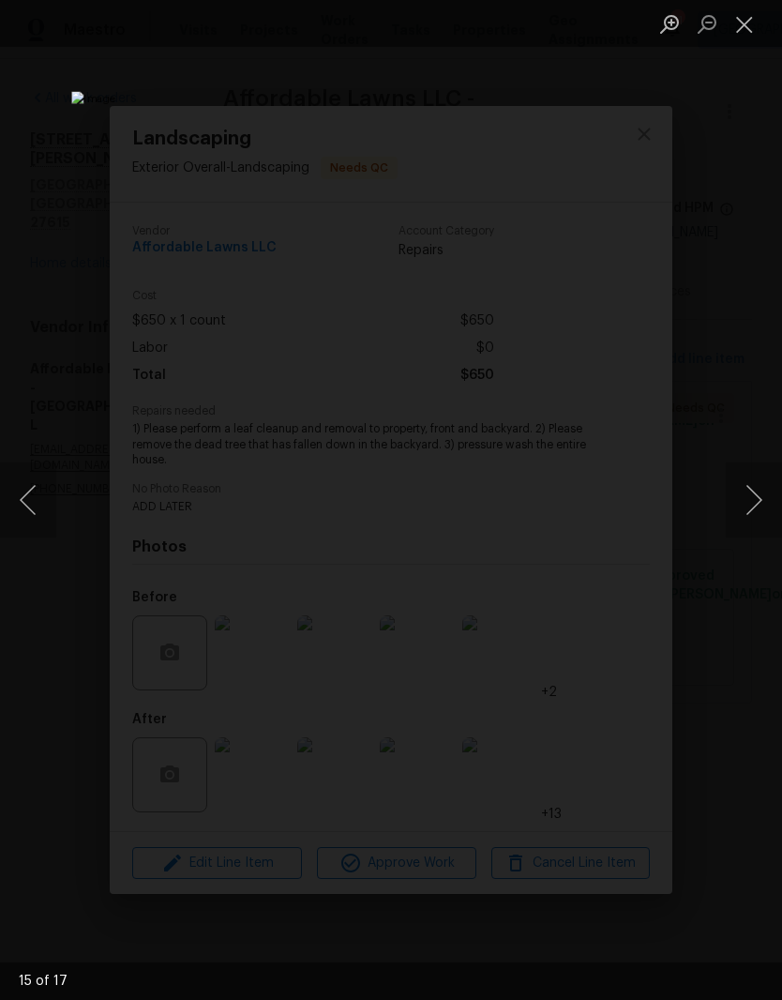
click at [753, 522] on button "Next image" at bounding box center [754, 499] width 56 height 75
click at [753, 530] on button "Next image" at bounding box center [754, 499] width 56 height 75
click at [752, 529] on button "Next image" at bounding box center [754, 499] width 56 height 75
click at [754, 524] on button "Next image" at bounding box center [754, 499] width 56 height 75
click at [746, 22] on button "Close lightbox" at bounding box center [745, 24] width 38 height 33
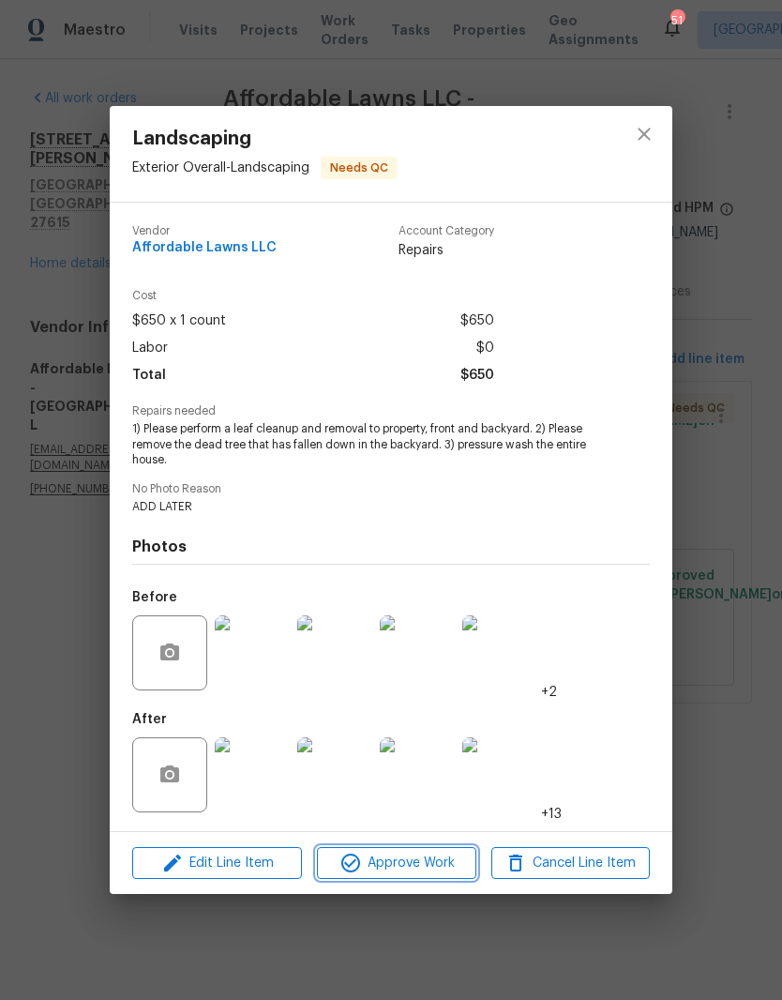
click at [419, 863] on span "Approve Work" at bounding box center [396, 862] width 147 height 23
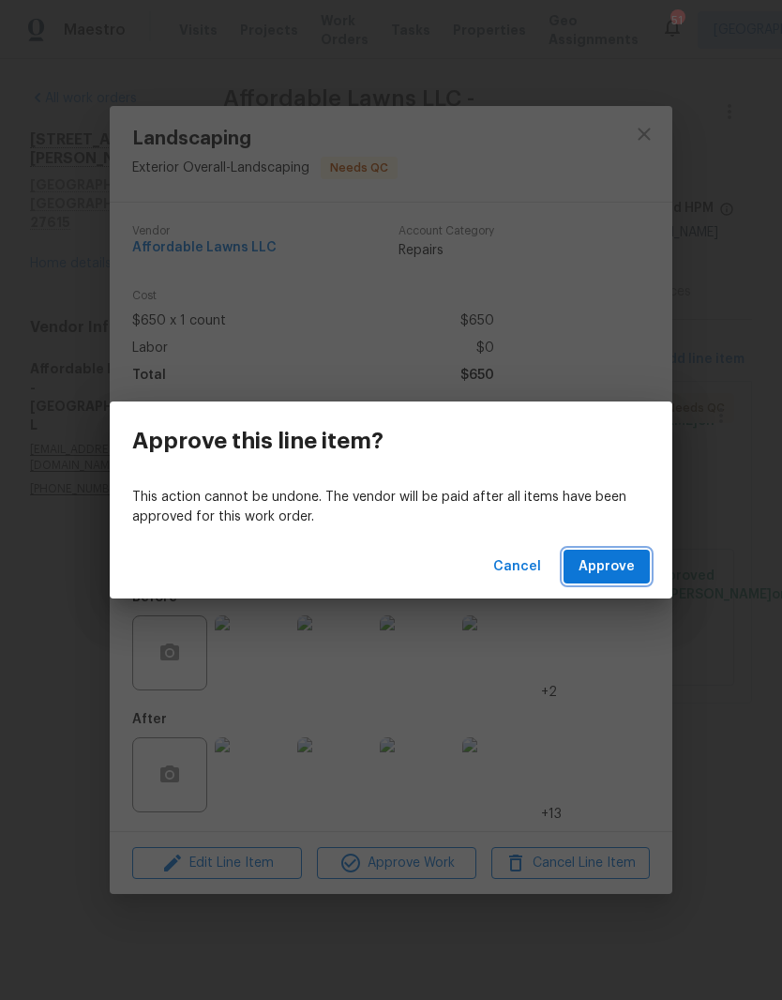
click at [604, 565] on span "Approve" at bounding box center [607, 566] width 56 height 23
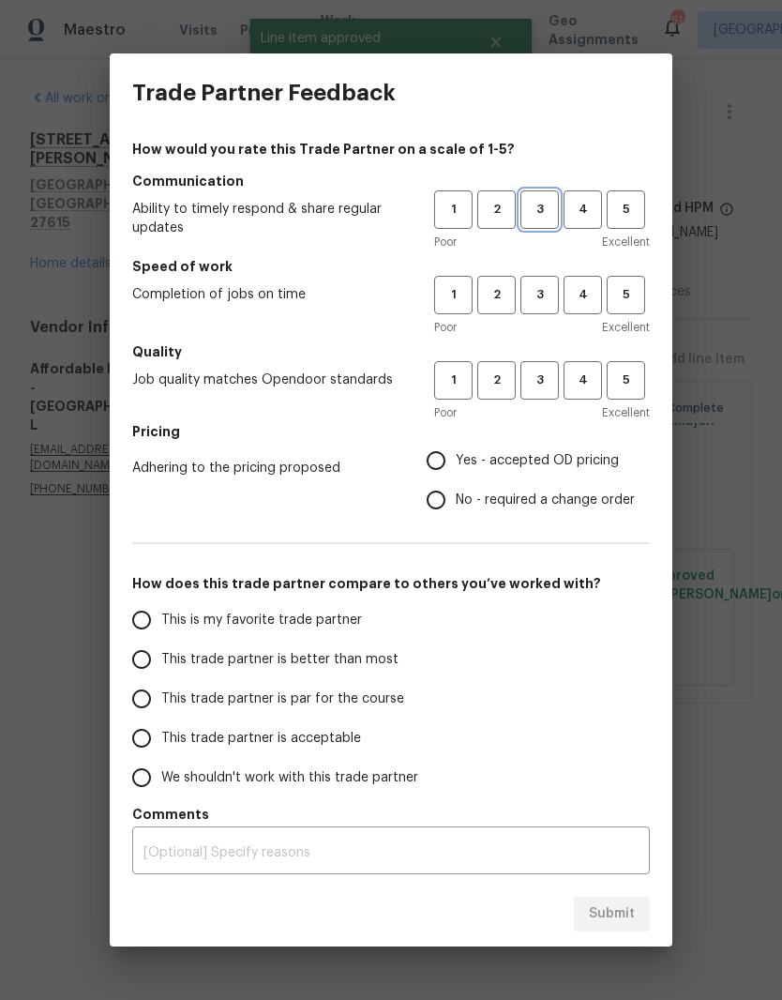
click at [557, 198] on button "3" at bounding box center [539, 209] width 38 height 38
click at [557, 294] on button "3" at bounding box center [539, 295] width 38 height 38
click at [554, 368] on button "3" at bounding box center [539, 380] width 38 height 38
click at [537, 453] on span "Yes - accepted OD pricing" at bounding box center [537, 461] width 163 height 20
click at [456, 453] on input "Yes - accepted OD pricing" at bounding box center [435, 460] width 39 height 39
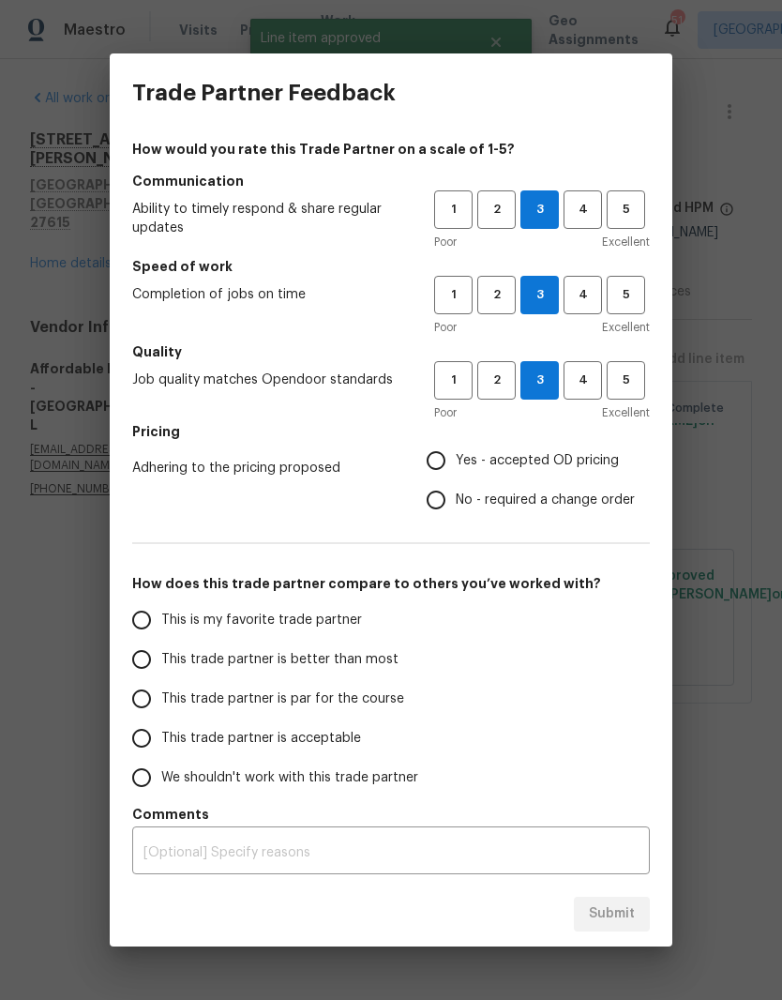
radio input "true"
click at [352, 706] on span "This trade partner is par for the course" at bounding box center [282, 699] width 243 height 20
click at [161, 706] on input "This trade partner is par for the course" at bounding box center [141, 698] width 39 height 39
click at [642, 915] on button "Submit" at bounding box center [612, 913] width 76 height 35
radio input "true"
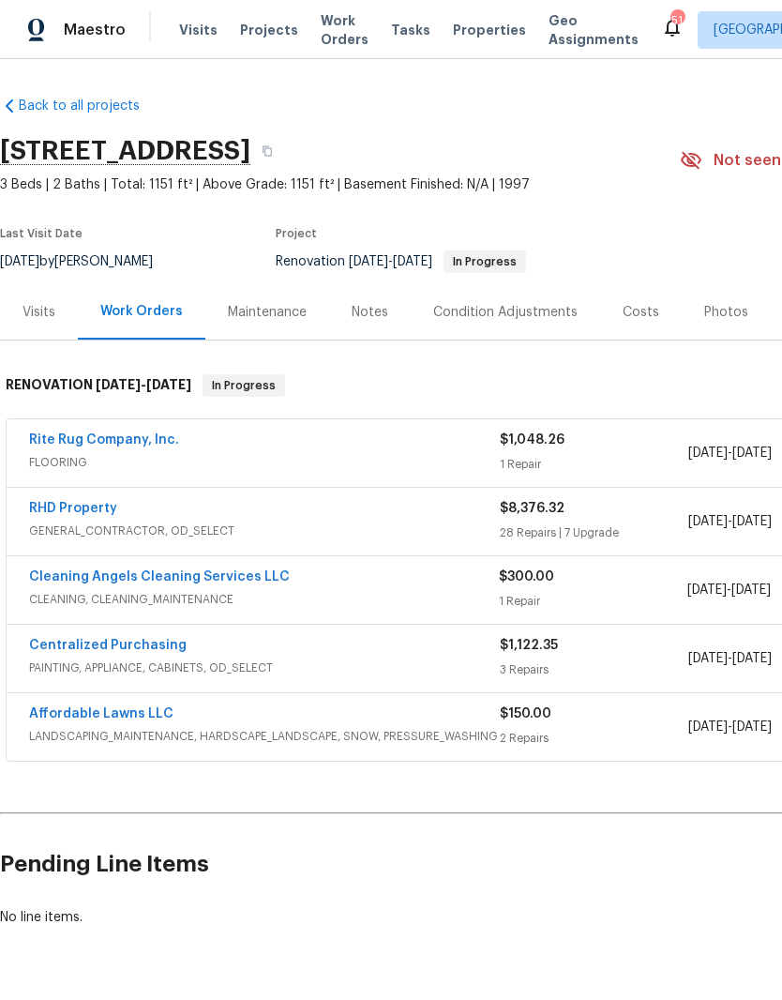
click at [153, 444] on link "Rite Rug Company, Inc." at bounding box center [104, 439] width 150 height 13
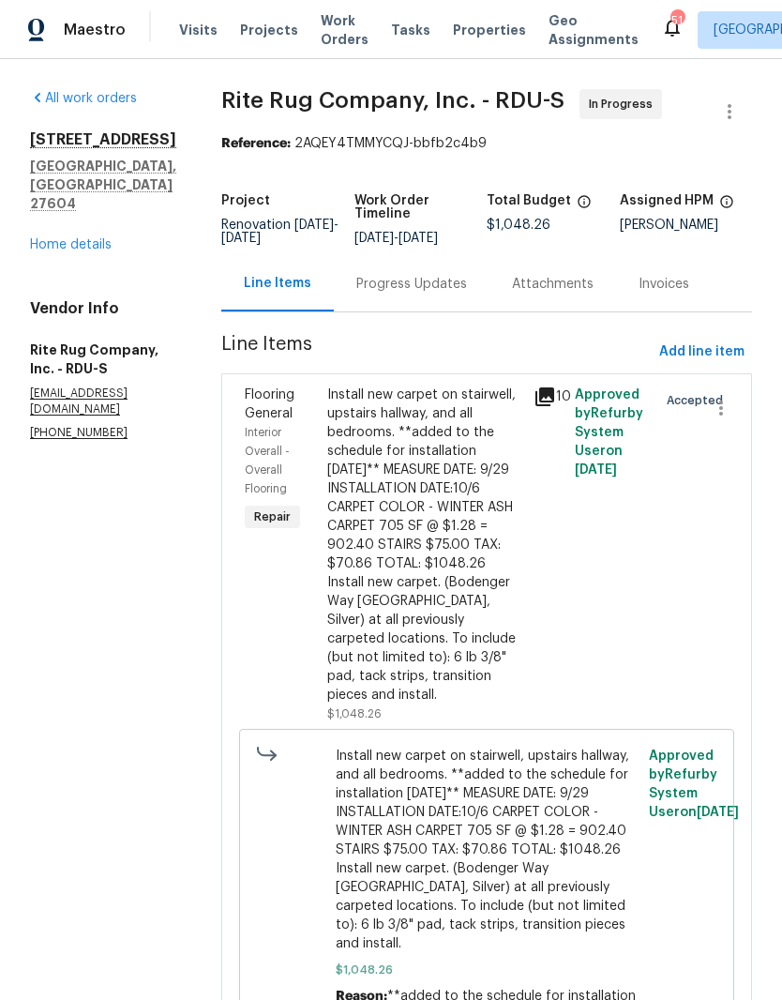
click at [75, 238] on link "Home details" at bounding box center [71, 244] width 82 height 13
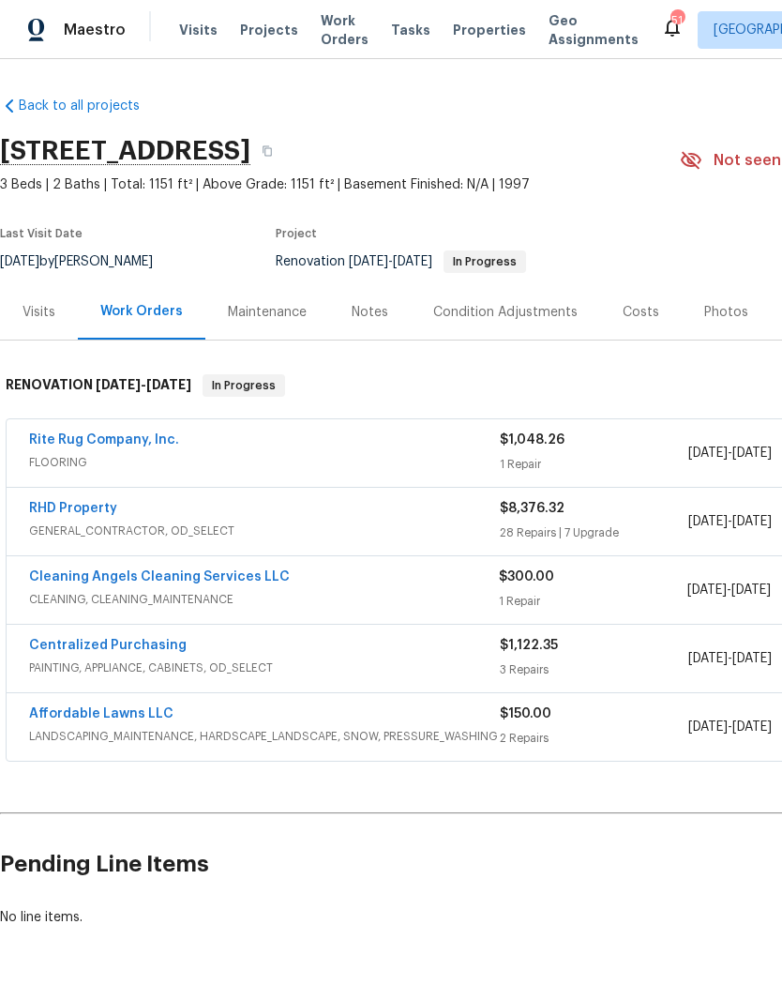
click at [88, 512] on link "RHD Property" at bounding box center [73, 508] width 88 height 13
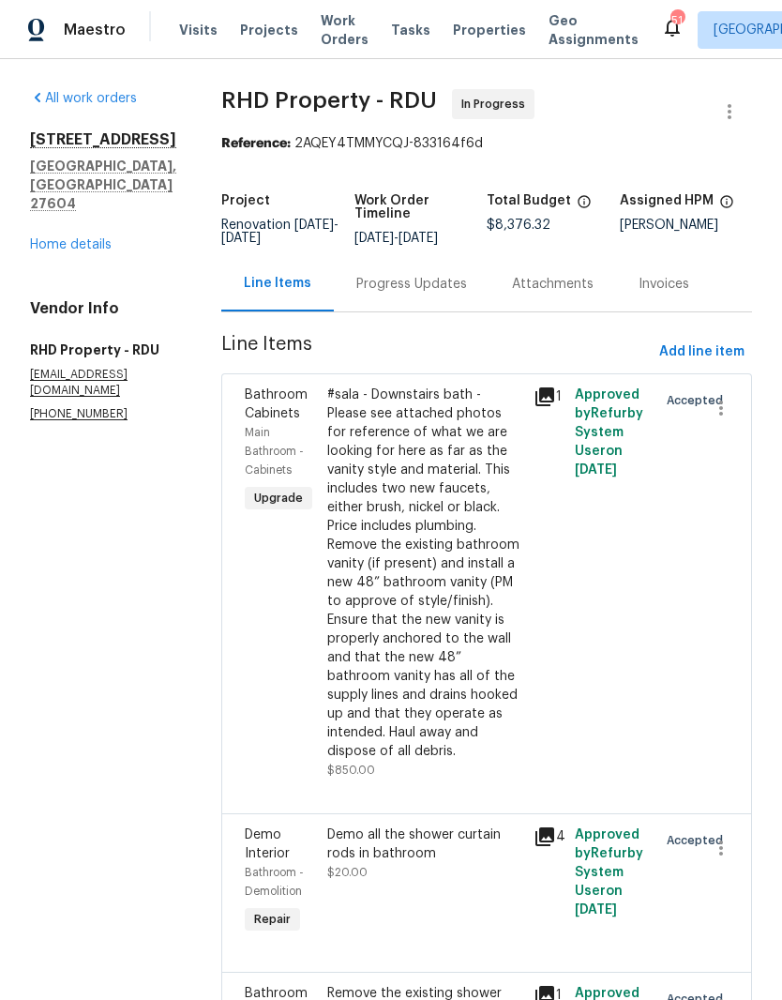
click at [449, 294] on div "Progress Updates" at bounding box center [411, 284] width 111 height 19
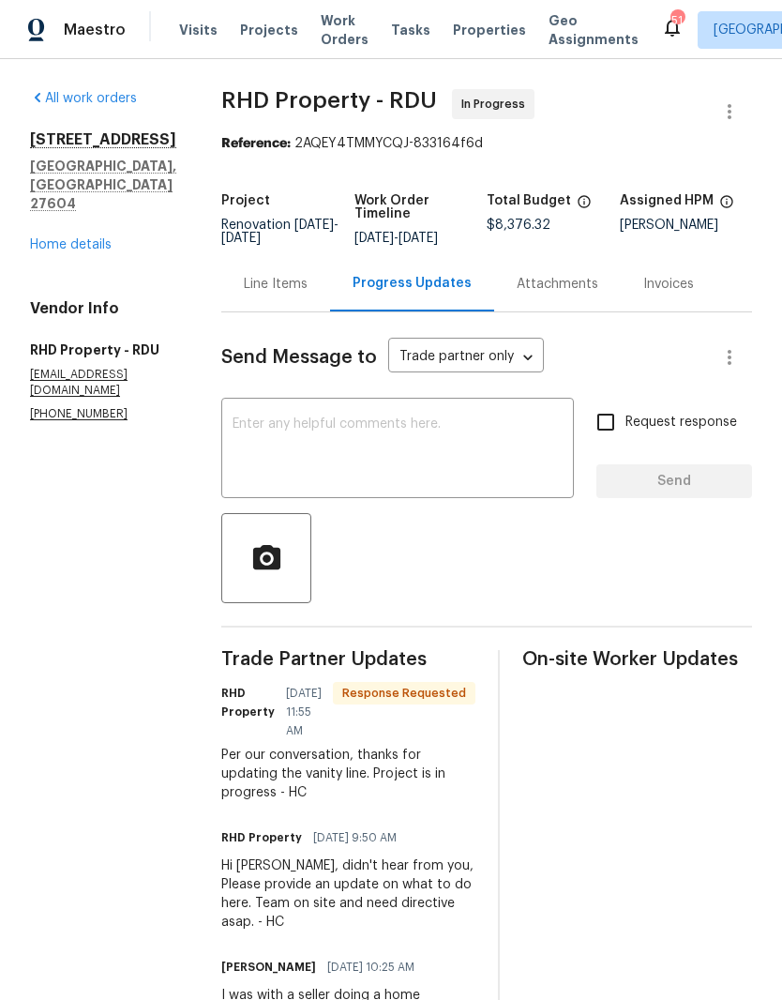
click at [441, 462] on textarea at bounding box center [398, 450] width 330 height 66
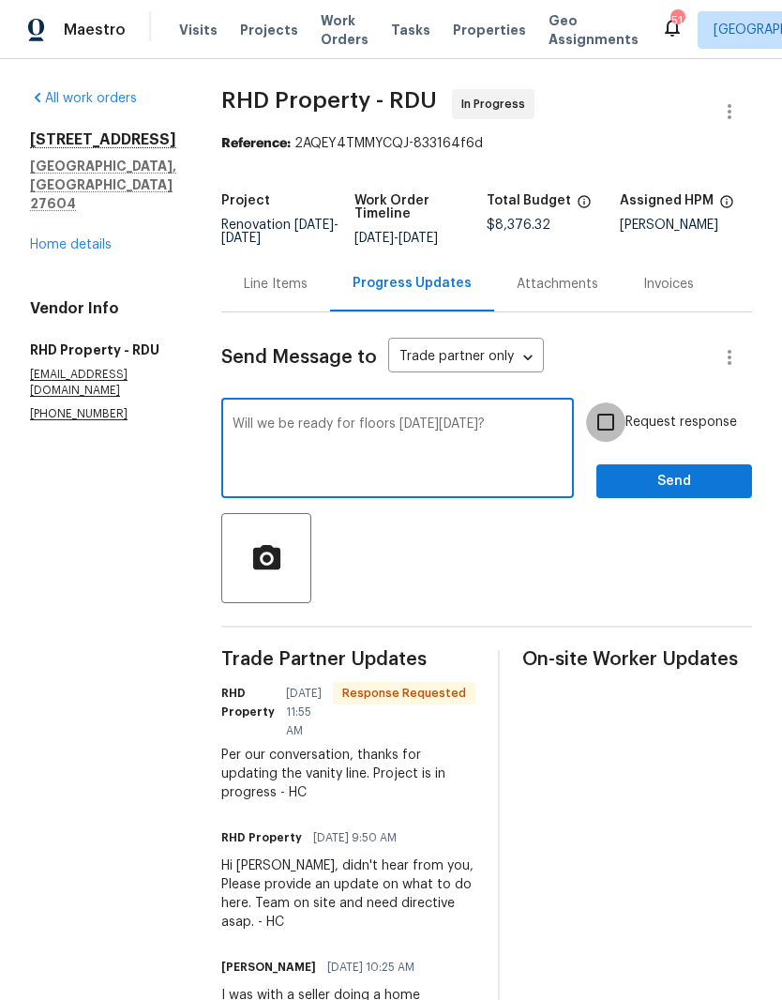
type textarea "Will we be ready for floors on Monday 10/6?"
click at [610, 441] on input "Request response" at bounding box center [605, 421] width 39 height 39
checkbox input "true"
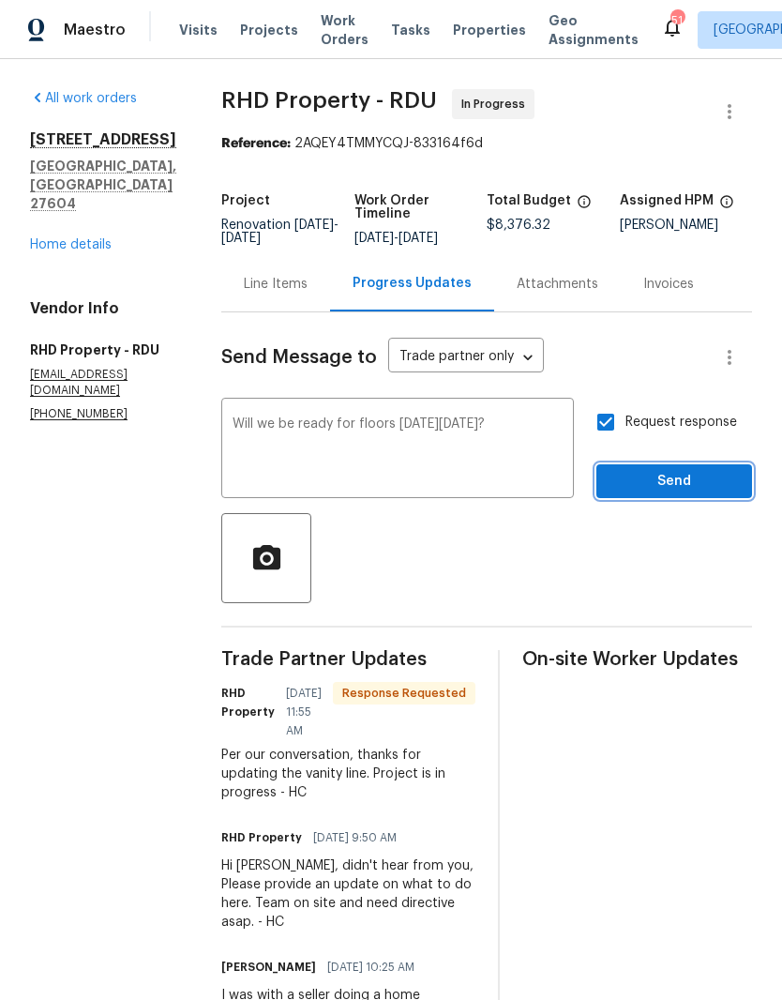
click at [637, 493] on span "Send" at bounding box center [674, 481] width 126 height 23
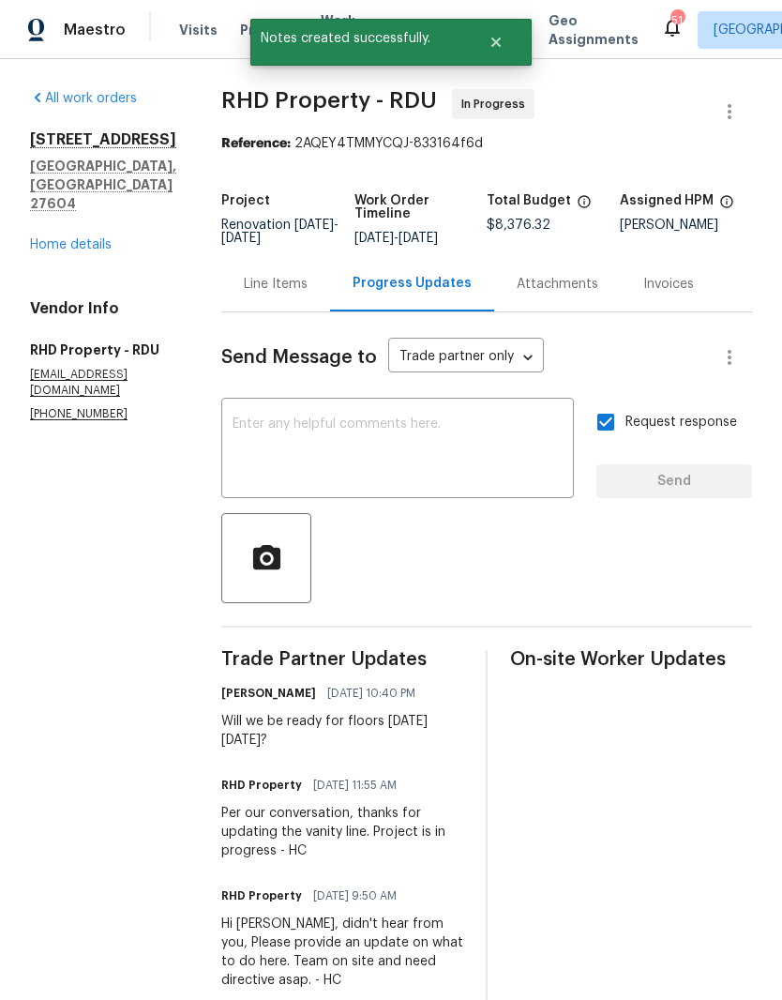
click at [394, 445] on textarea at bounding box center [398, 450] width 330 height 66
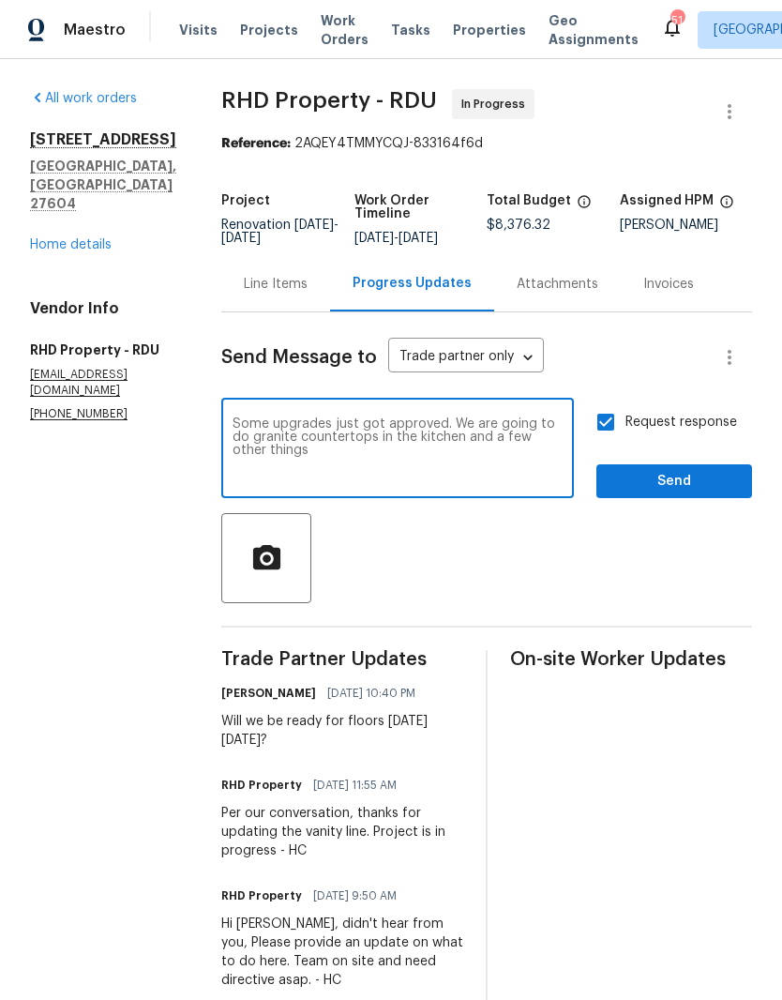
type textarea "Some upgrades just got approved. We are going to do granite countertops in the …"
click at [656, 490] on span "Send" at bounding box center [674, 481] width 126 height 23
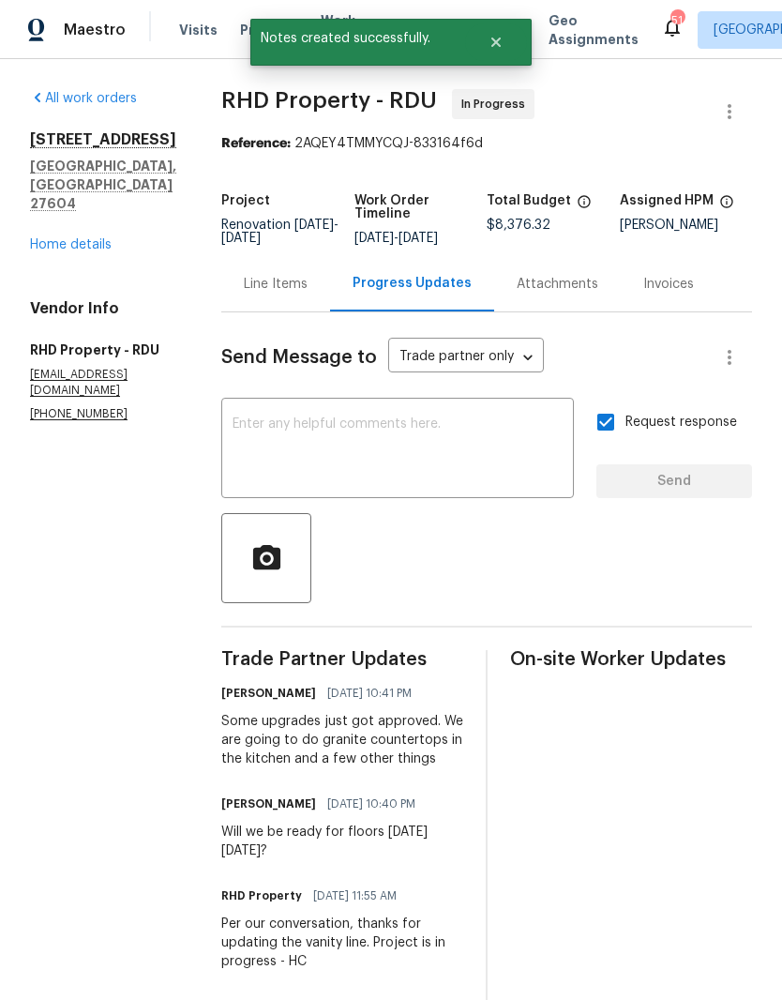
click at [301, 311] on div "Line Items" at bounding box center [275, 283] width 109 height 55
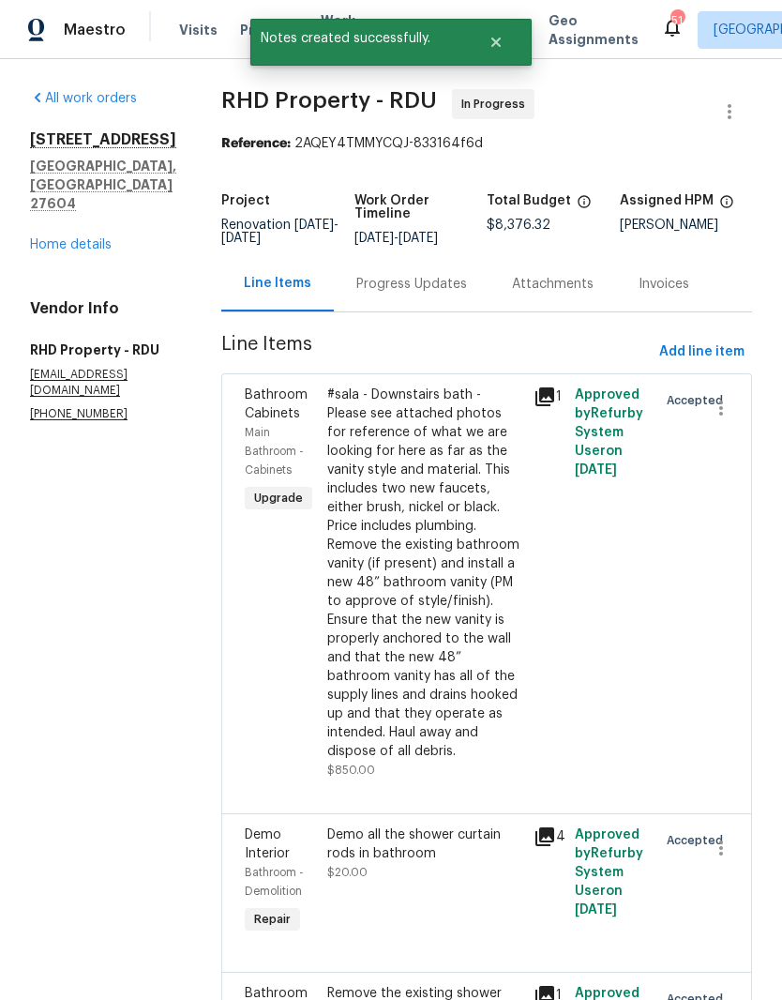
click at [96, 238] on link "Home details" at bounding box center [71, 244] width 82 height 13
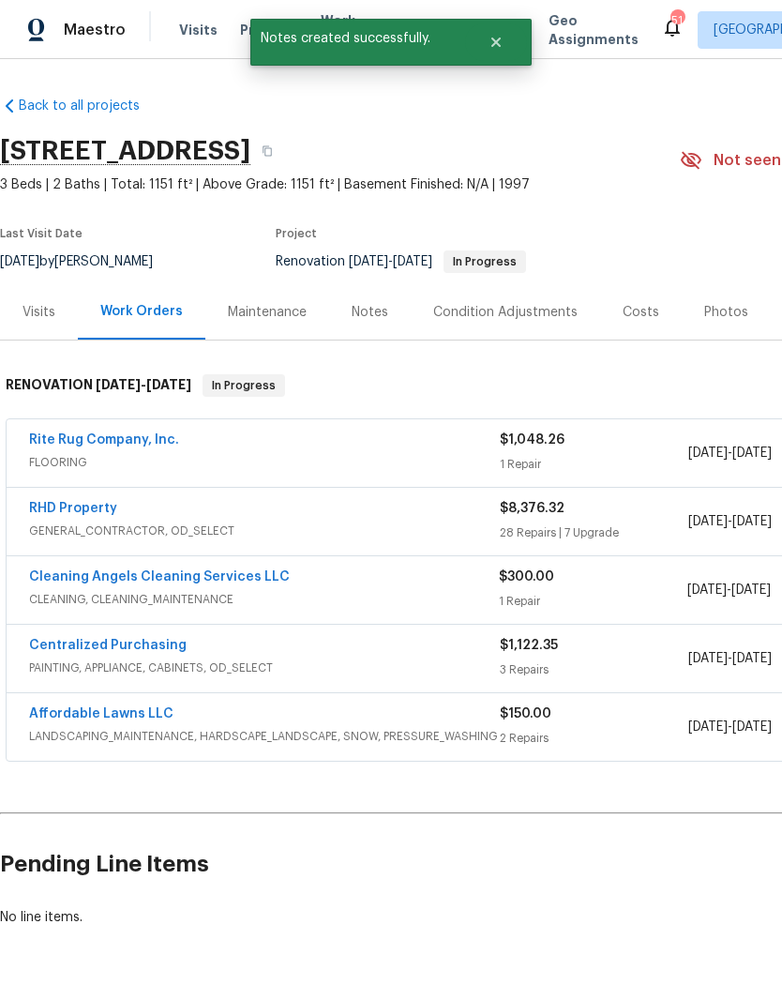
click at [50, 445] on link "Rite Rug Company, Inc." at bounding box center [104, 439] width 150 height 13
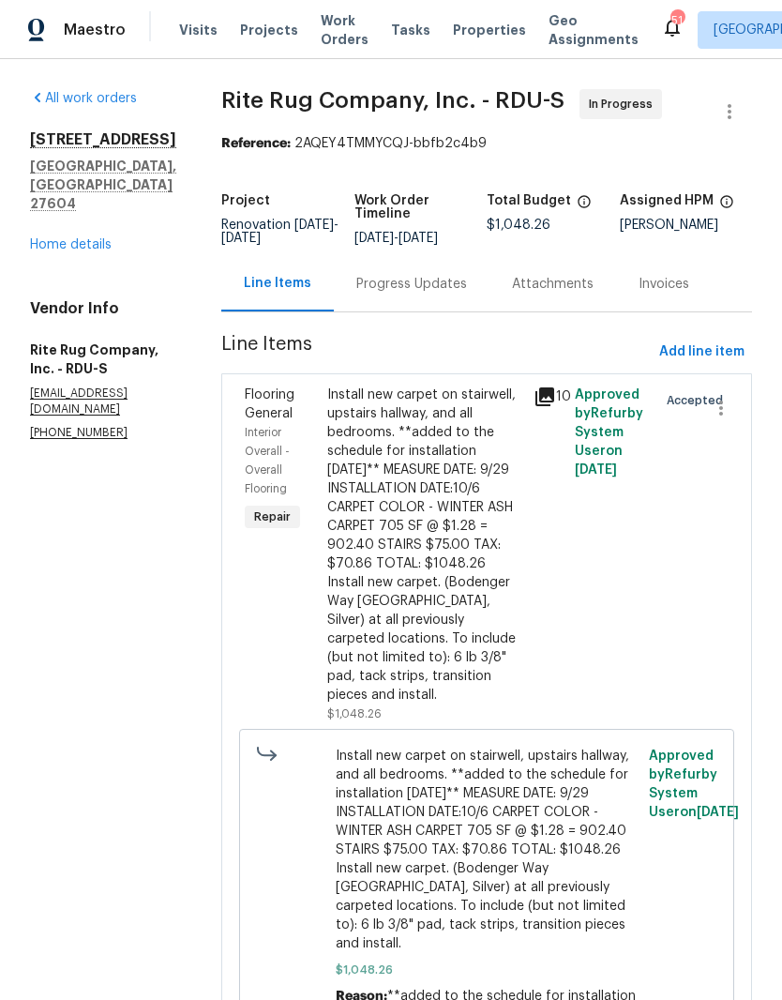
click at [460, 294] on div "Progress Updates" at bounding box center [411, 284] width 111 height 19
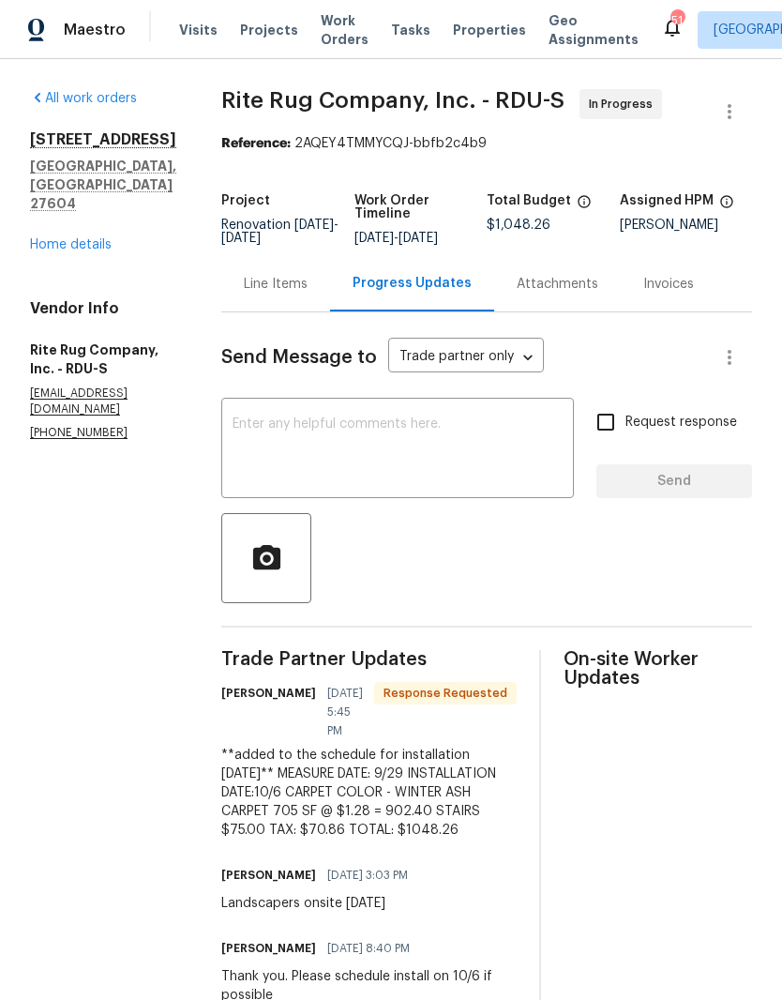
click at [457, 471] on textarea at bounding box center [398, 450] width 330 height 66
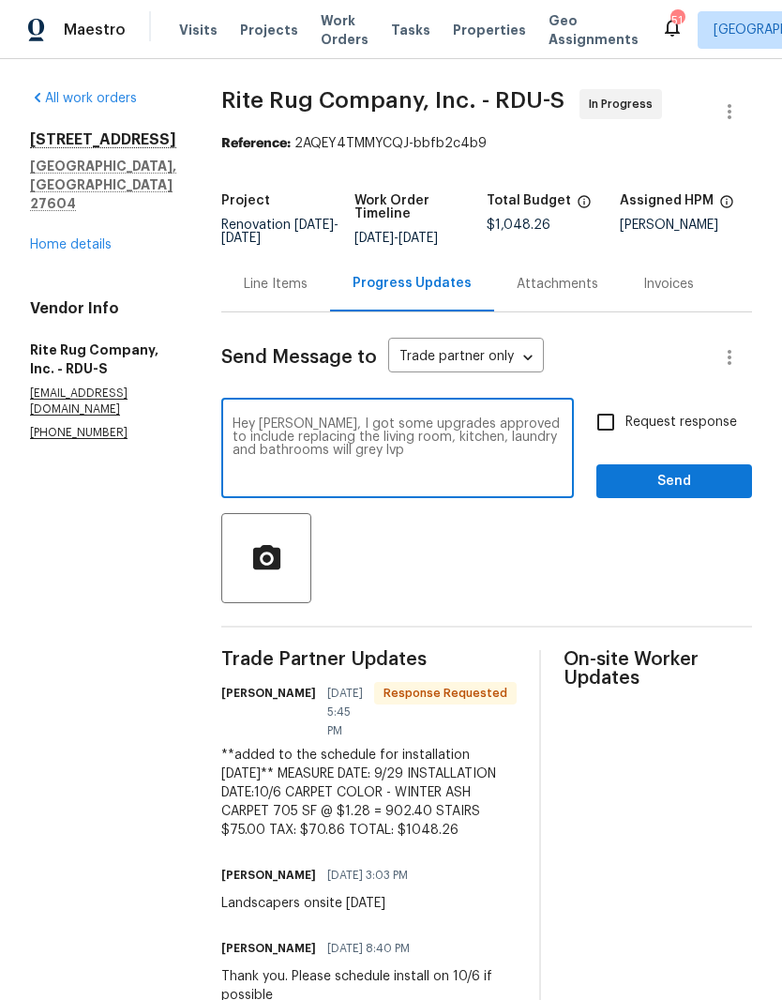
type textarea "Hey [PERSON_NAME], I got some upgrades approved to include replacing the living…"
click at [615, 437] on input "Request response" at bounding box center [605, 421] width 39 height 39
checkbox input "true"
click at [656, 493] on span "Send" at bounding box center [674, 481] width 126 height 23
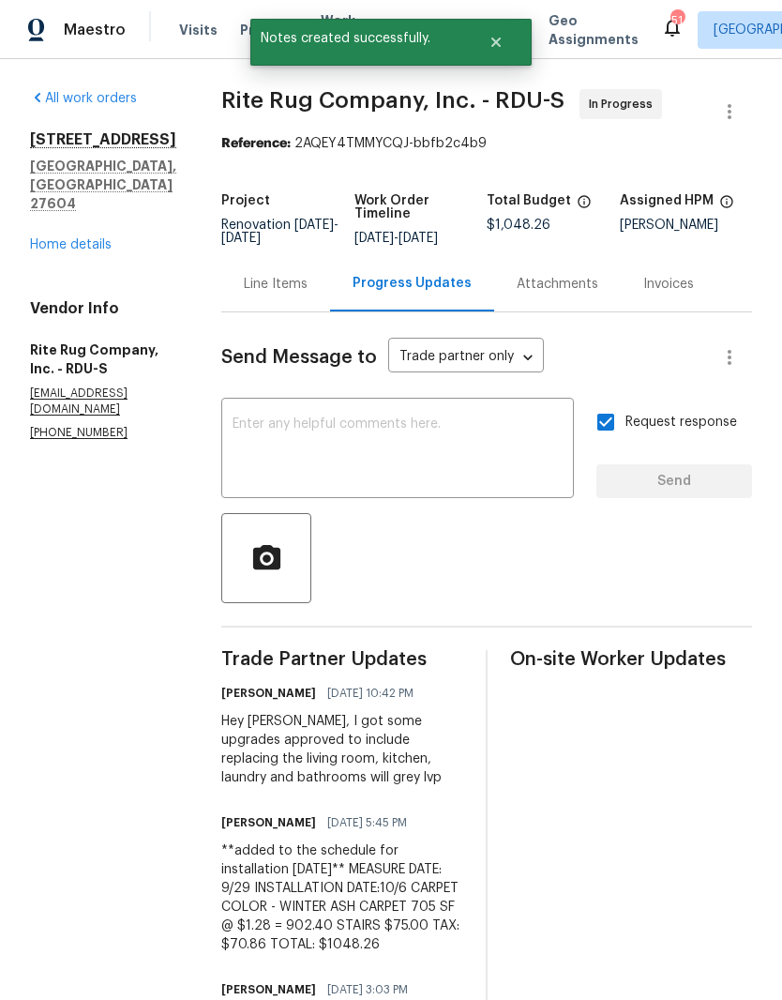
click at [490, 473] on textarea at bounding box center [398, 450] width 330 height 66
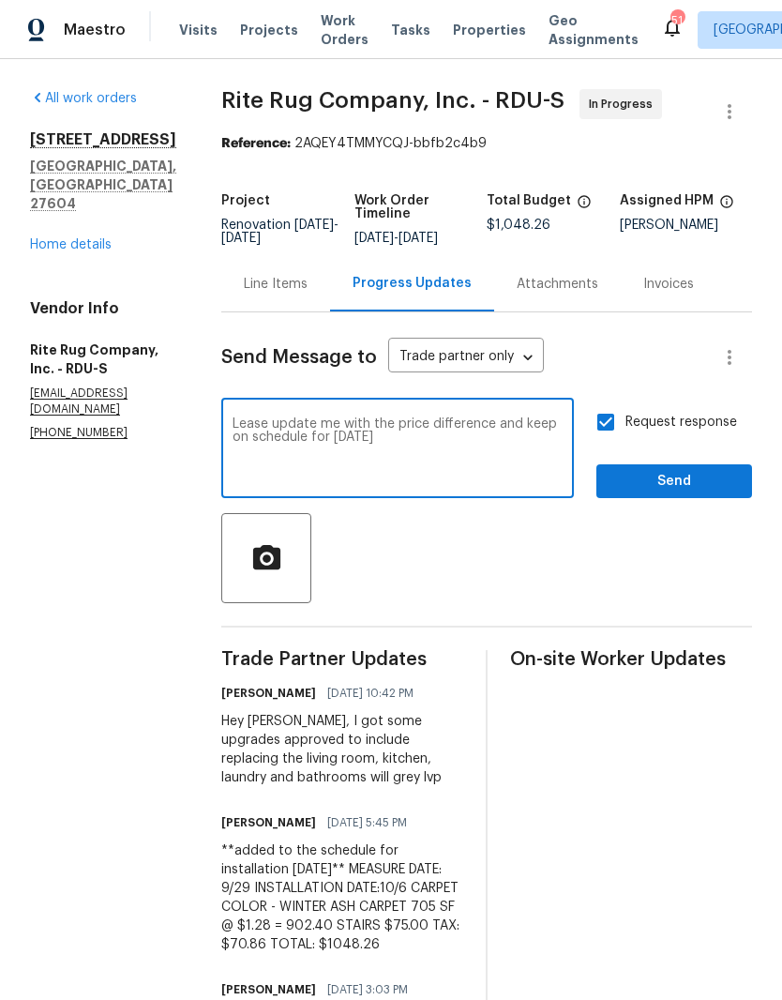
type textarea "Lease update me with the price difference and keep on schedule for [DATE]"
click at [674, 489] on span "Send" at bounding box center [674, 481] width 126 height 23
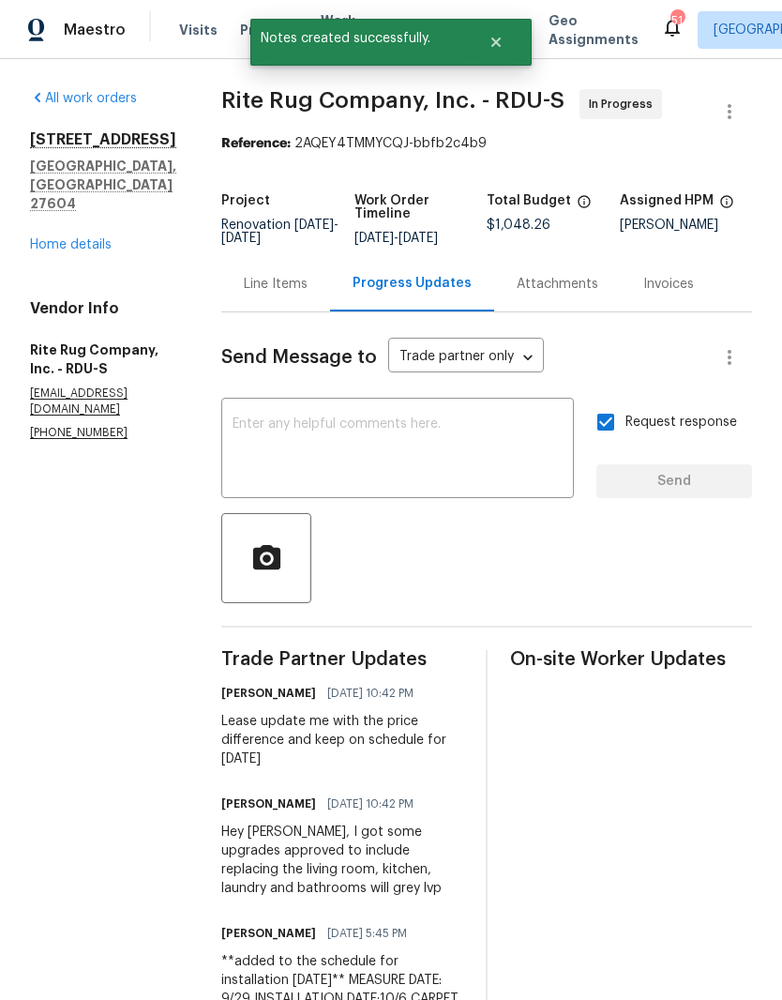
click at [53, 238] on link "Home details" at bounding box center [71, 244] width 82 height 13
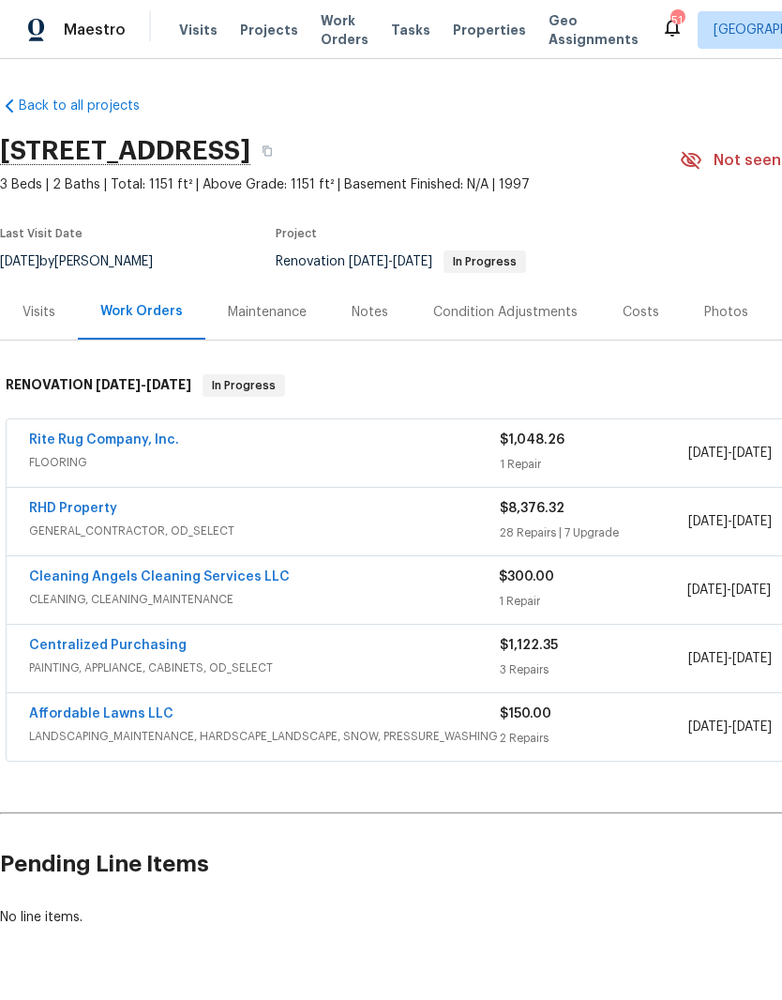
click at [88, 511] on link "RHD Property" at bounding box center [73, 508] width 88 height 13
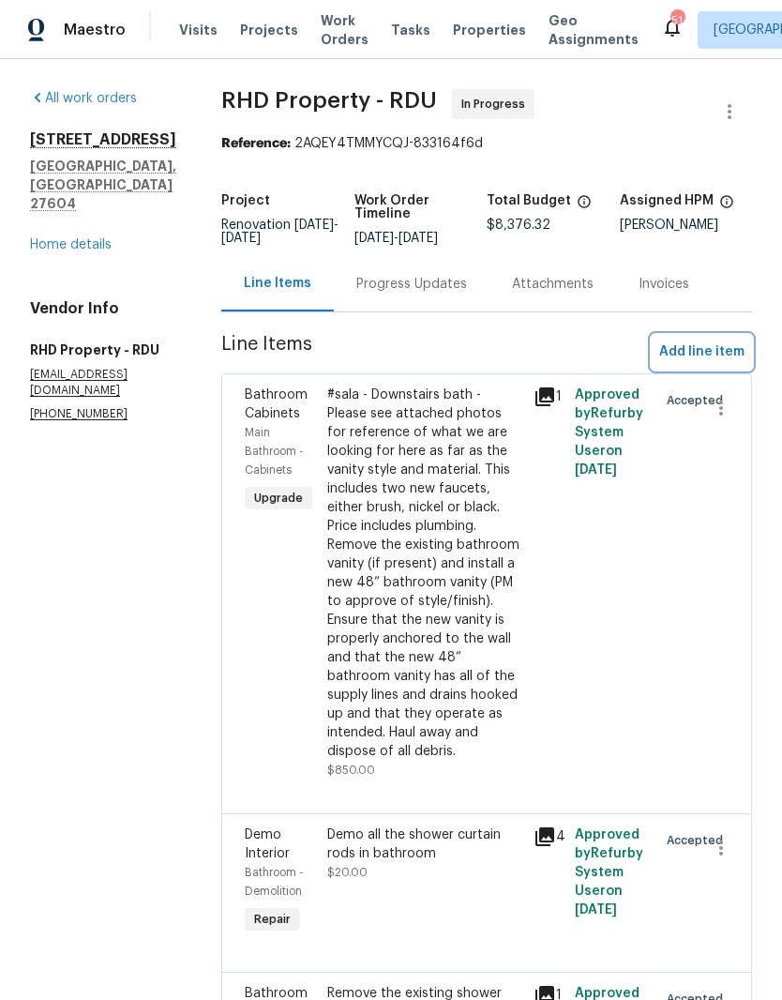
click at [729, 362] on span "Add line item" at bounding box center [701, 351] width 85 height 23
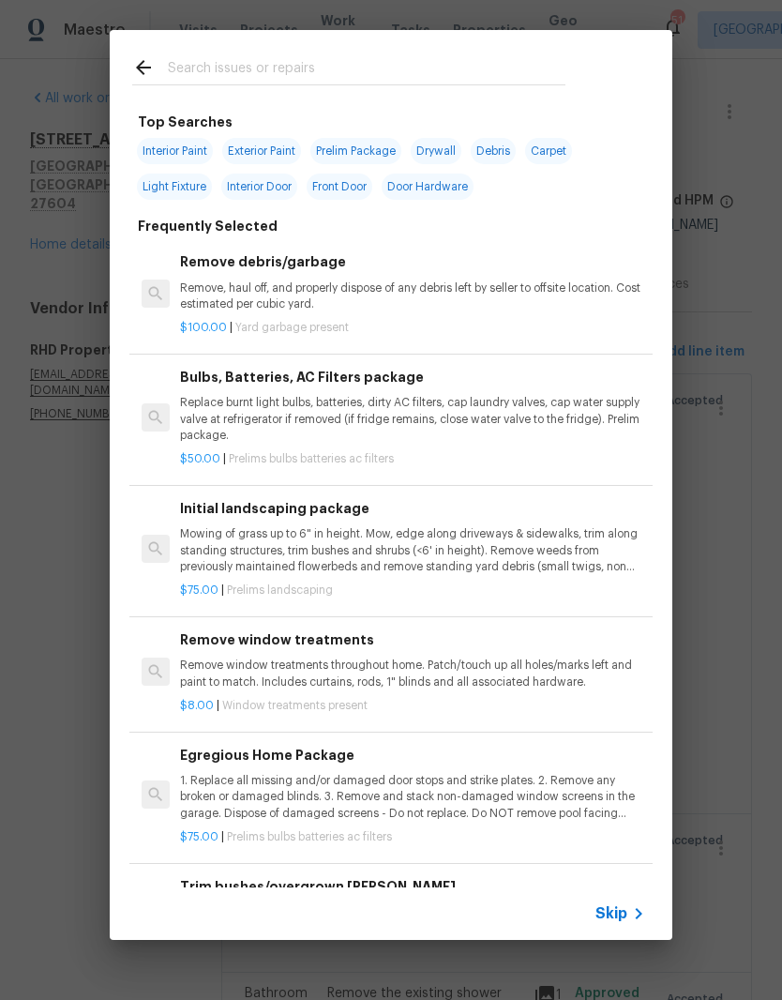
click at [335, 67] on input "text" at bounding box center [367, 70] width 398 height 28
type input "Solid"
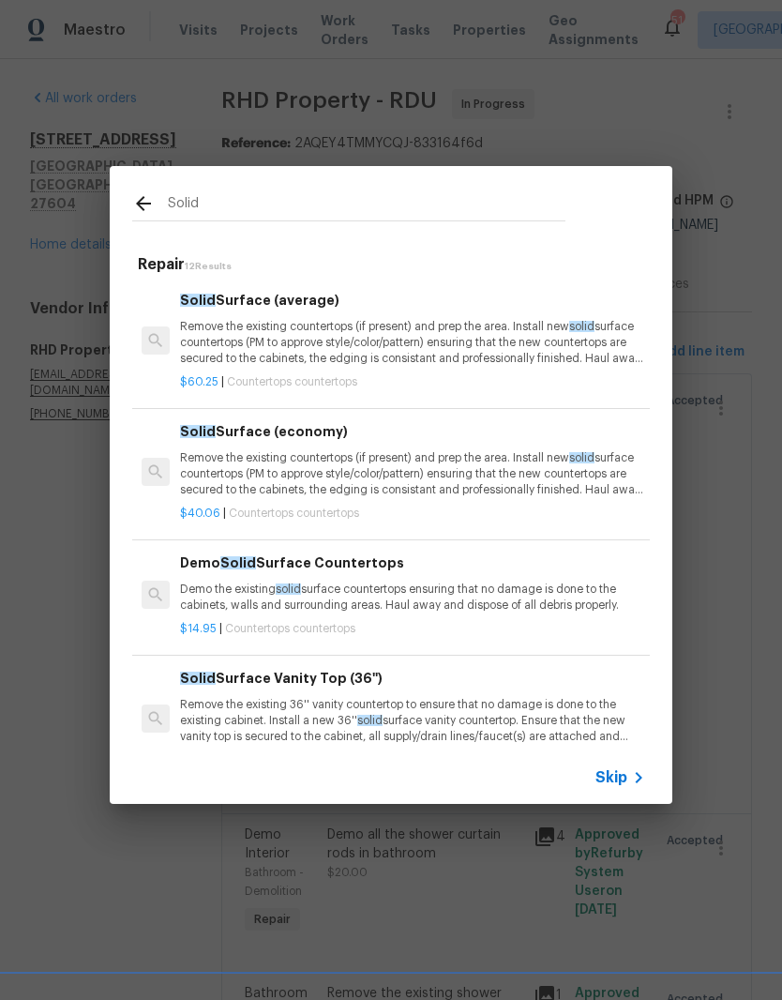
click at [473, 339] on p "Remove the existing countertops (if present) and prep the area. Install new sol…" at bounding box center [412, 343] width 465 height 48
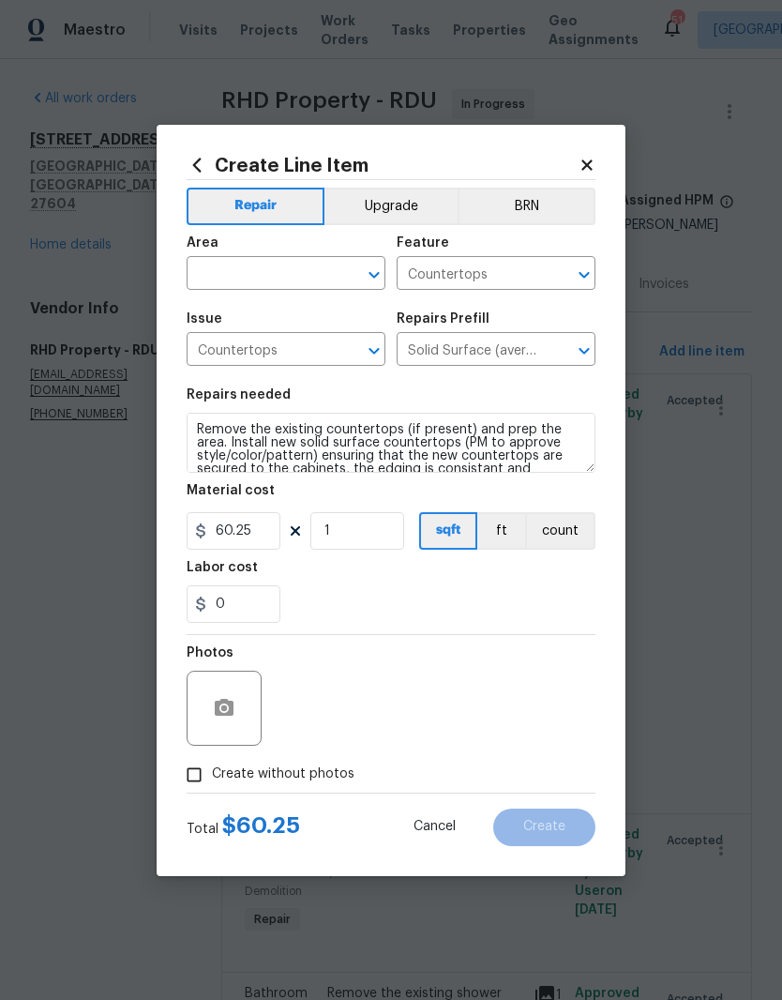
click at [307, 283] on input "text" at bounding box center [260, 275] width 146 height 29
click at [297, 313] on li "Kitchen" at bounding box center [286, 316] width 199 height 31
type input "Kitchen"
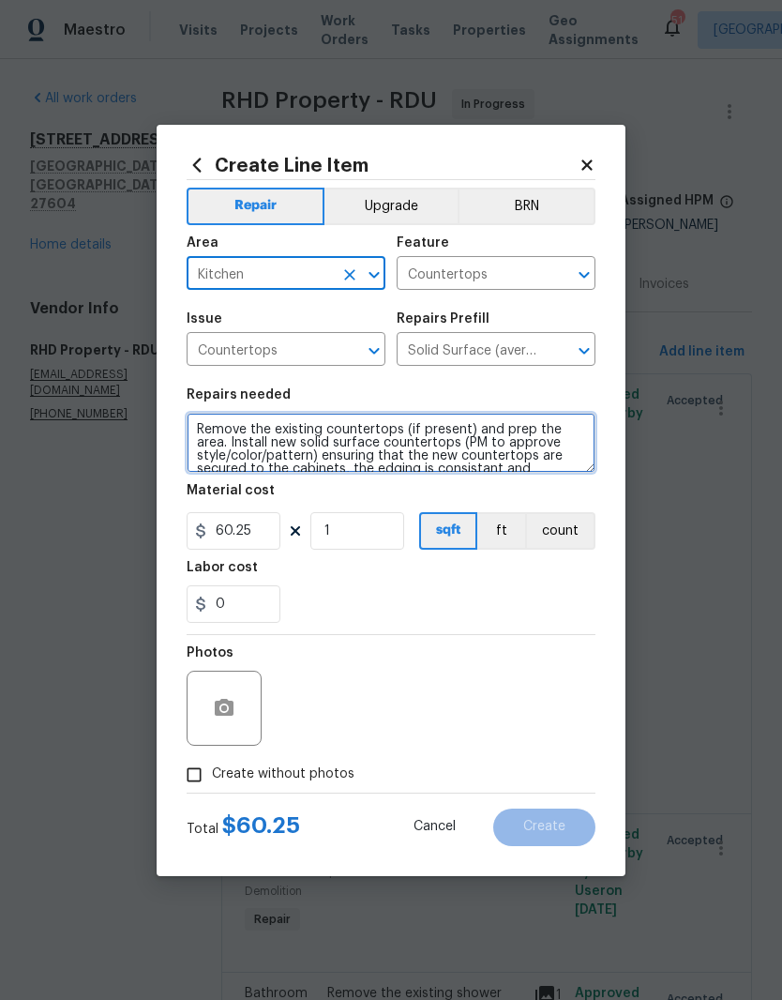
click at [550, 462] on textarea "Remove the existing countertops (if present) and prep the area. Install new sol…" at bounding box center [391, 443] width 409 height 60
click at [560, 456] on textarea "Remove the existing countertops (if present) and prep the area. Install new sol…" at bounding box center [391, 443] width 409 height 60
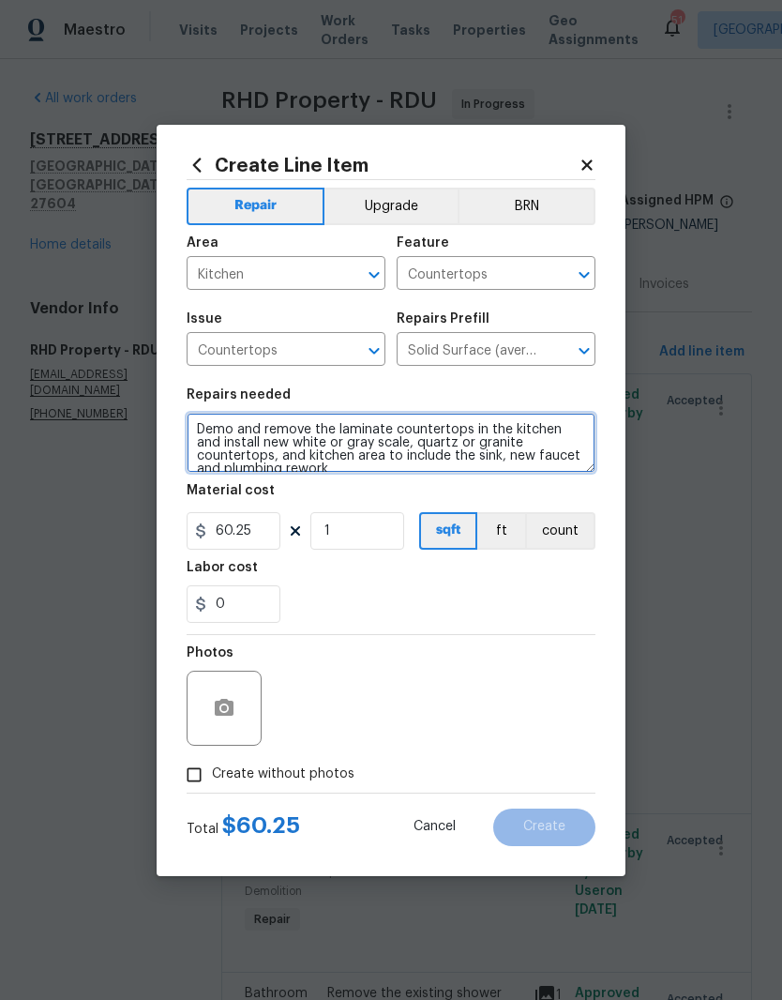
scroll to position [5, 0]
type textarea "demo and remove the laminate countertops in the kitchen and install new white o…"
click at [299, 580] on div "Labor cost" at bounding box center [391, 573] width 409 height 24
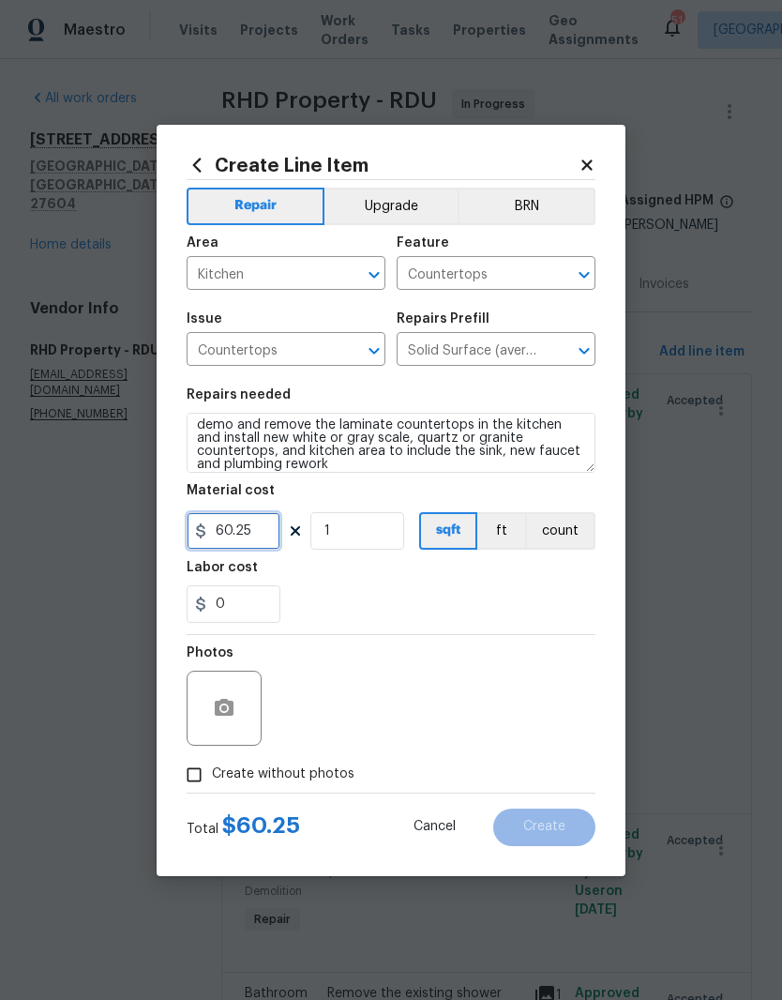
click at [239, 539] on input "60.25" at bounding box center [234, 531] width 94 height 38
type input "3200"
click at [317, 584] on div "Labor cost" at bounding box center [391, 573] width 409 height 24
click at [178, 775] on input "Create without photos" at bounding box center [194, 775] width 36 height 36
checkbox input "true"
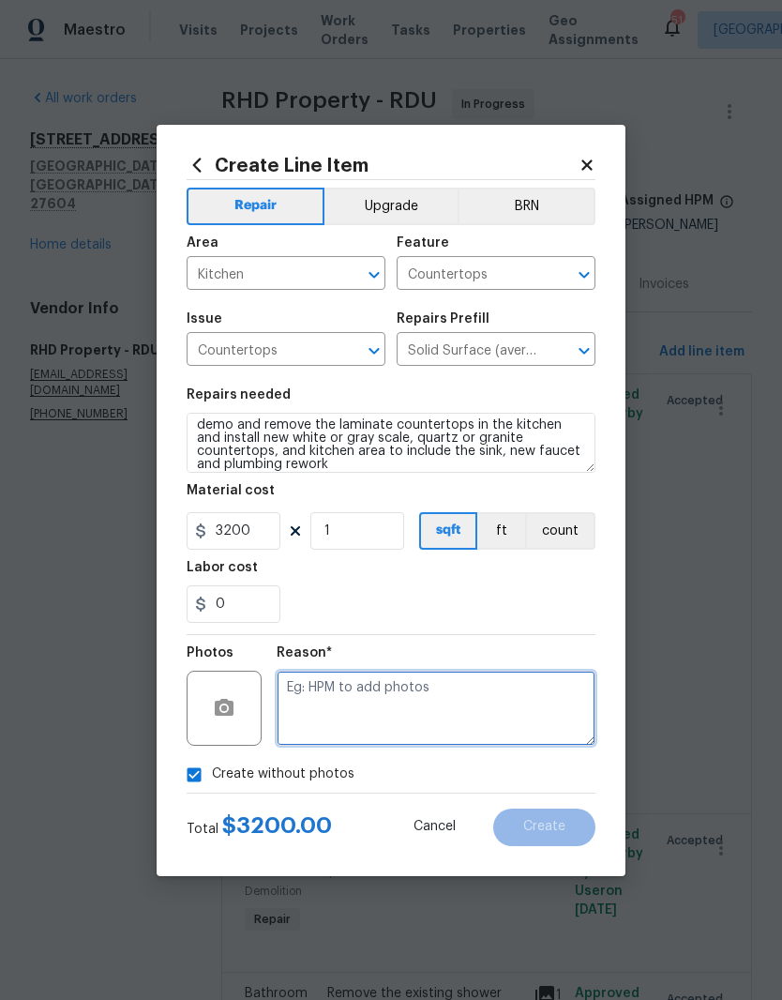
click at [285, 706] on textarea at bounding box center [436, 707] width 319 height 75
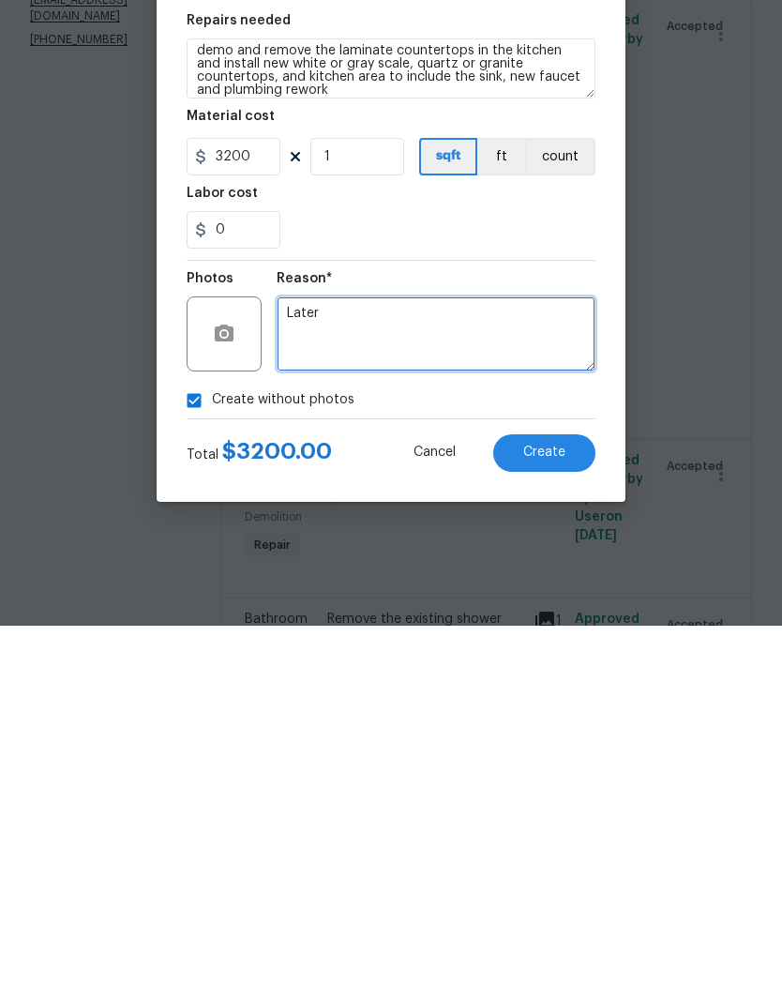
type textarea "Later"
click at [545, 820] on span "Create" at bounding box center [544, 827] width 42 height 14
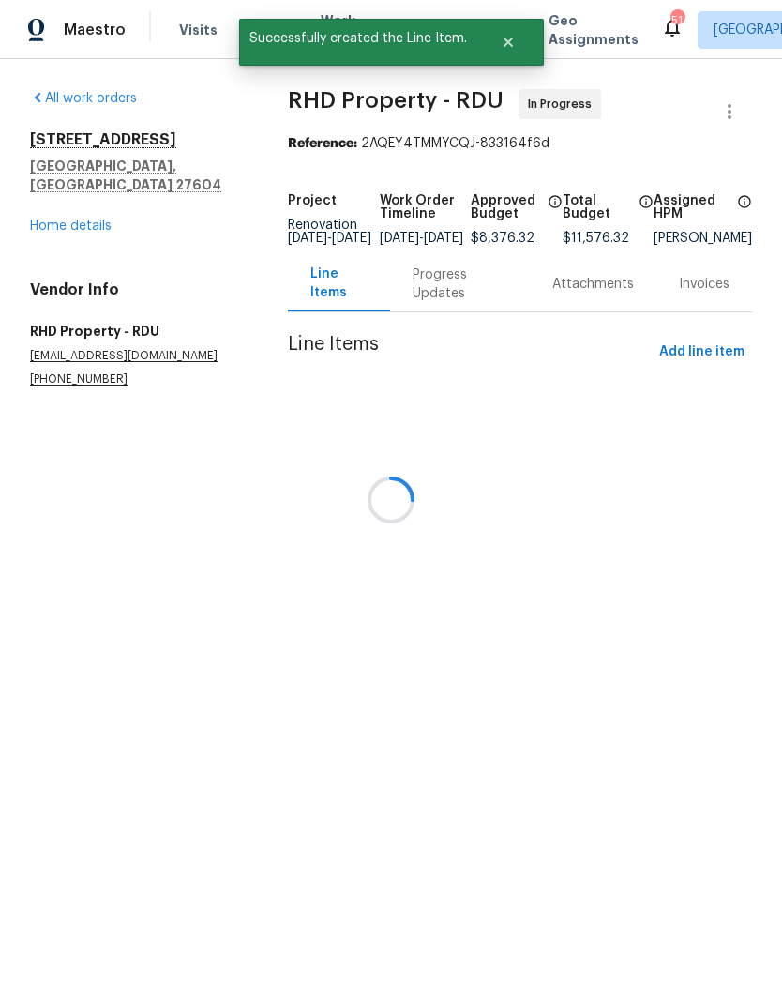
scroll to position [0, 0]
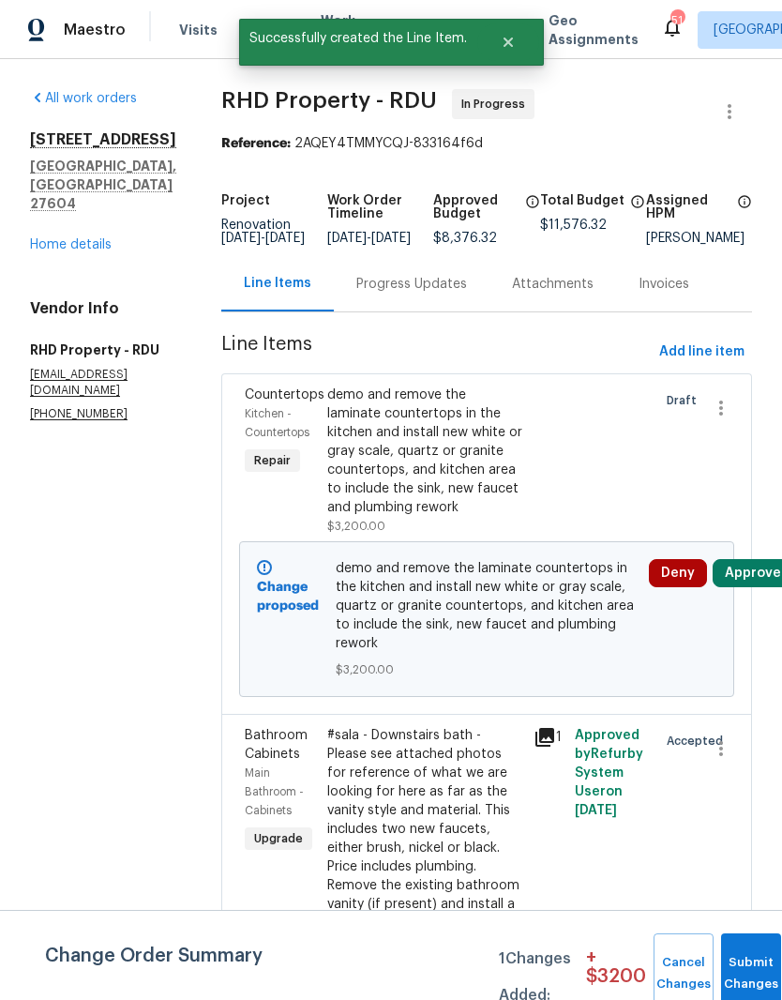
click at [753, 587] on button "Approve" at bounding box center [753, 573] width 81 height 28
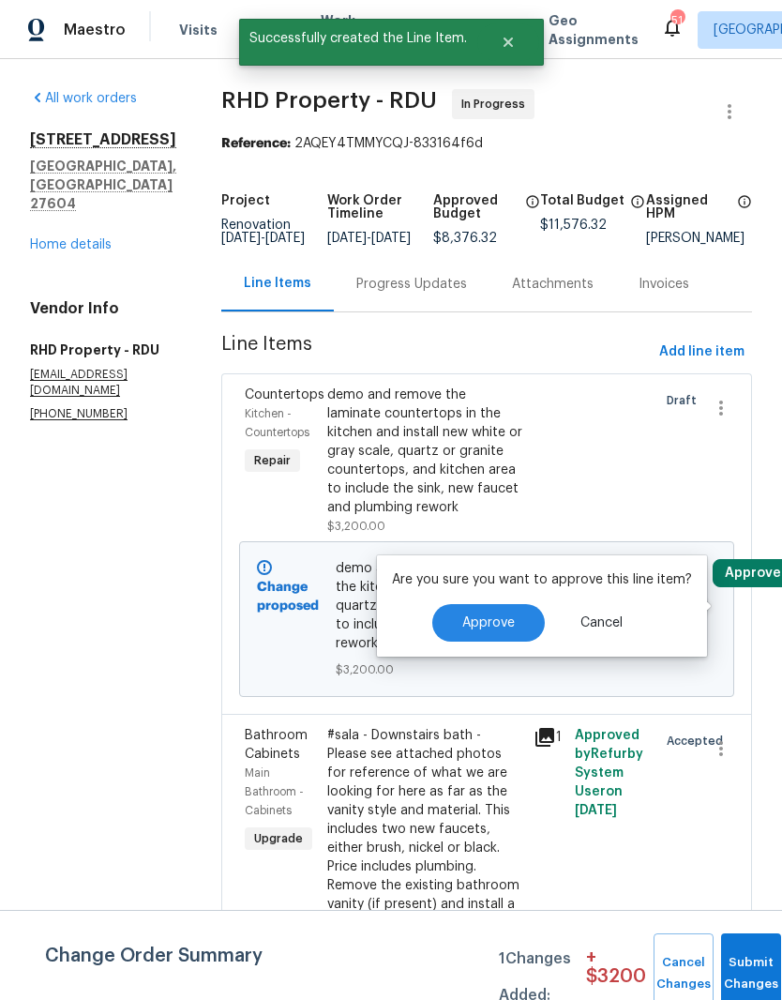
click at [495, 626] on span "Approve" at bounding box center [488, 623] width 53 height 14
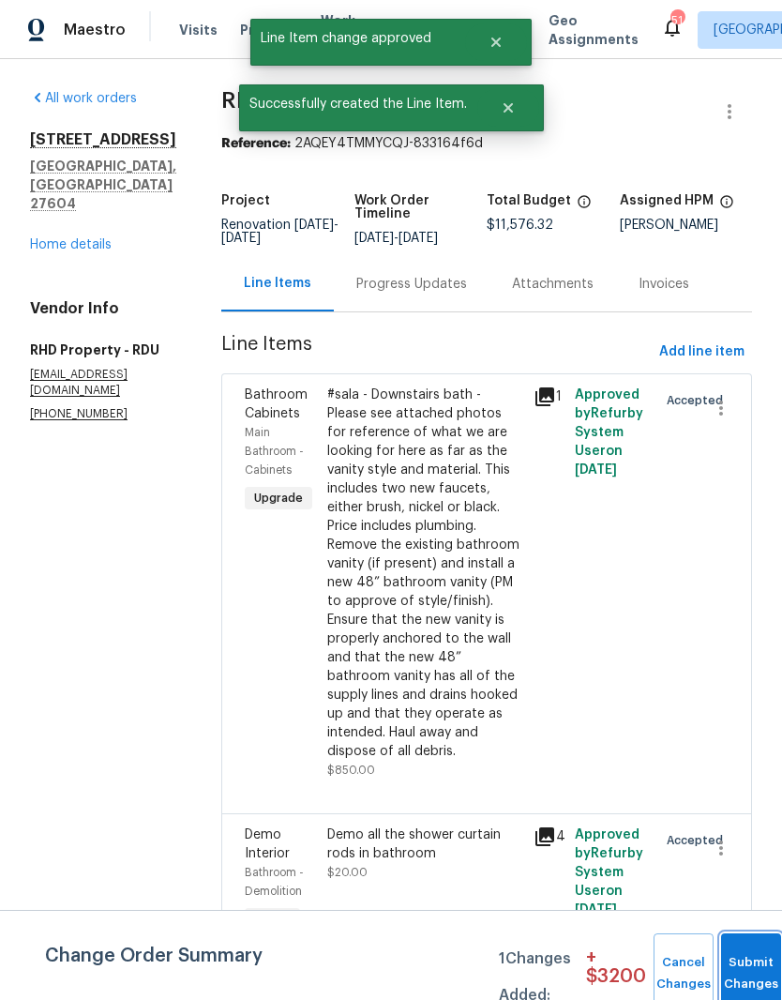
click at [754, 955] on button "Submit Changes" at bounding box center [751, 973] width 60 height 81
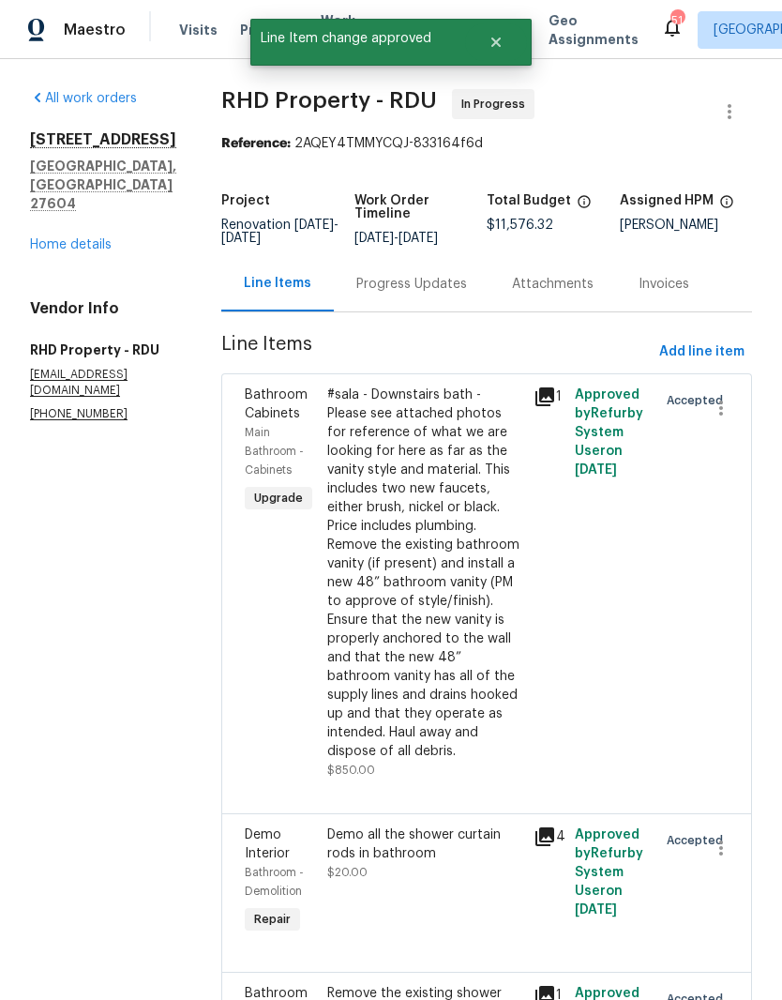
click at [451, 691] on div "#sala - Downstairs bath - Please see attached photos for reference of what we a…" at bounding box center [424, 572] width 195 height 375
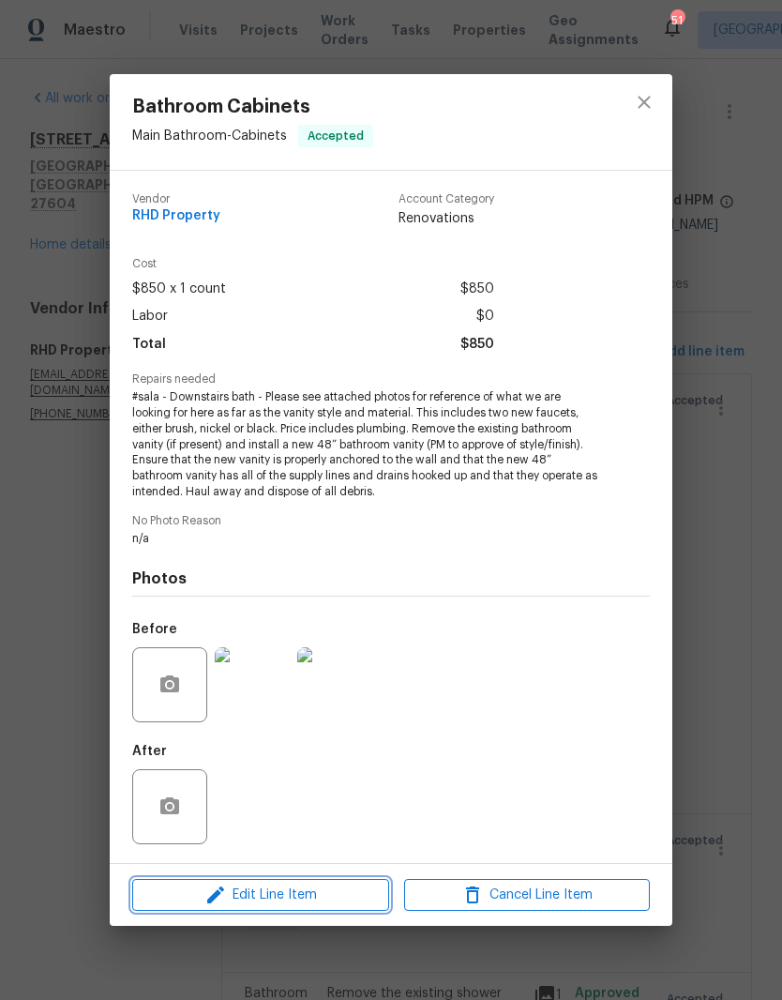
click at [334, 904] on span "Edit Line Item" at bounding box center [261, 894] width 246 height 23
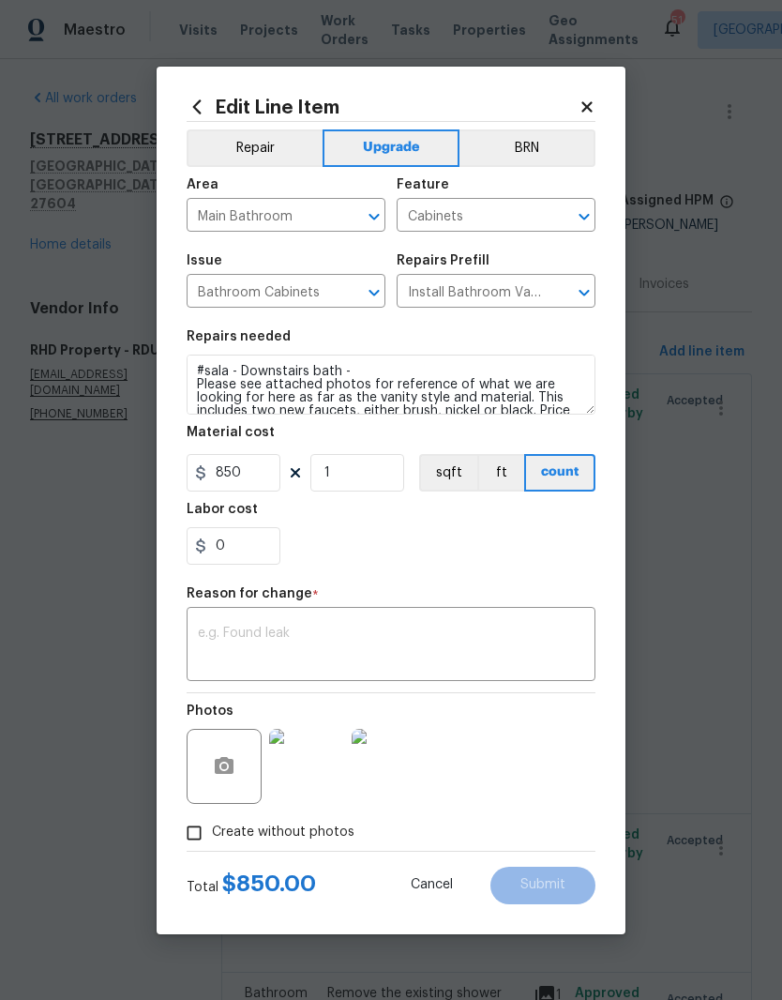
click at [606, 104] on div "Edit Line Item Repair Upgrade BRN Area Main Bathroom ​ Feature Cabinets ​ Issue…" at bounding box center [391, 500] width 469 height 867
click at [441, 150] on button "Upgrade" at bounding box center [392, 148] width 138 height 38
click at [583, 105] on icon at bounding box center [587, 106] width 17 height 17
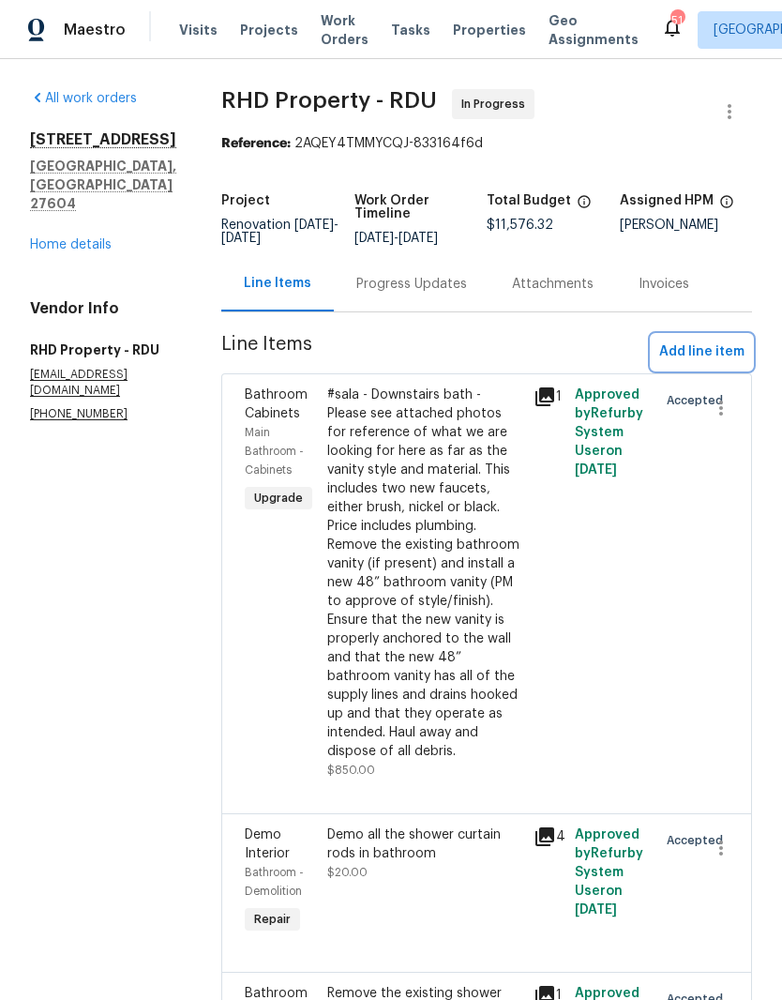
click at [703, 364] on span "Add line item" at bounding box center [701, 351] width 85 height 23
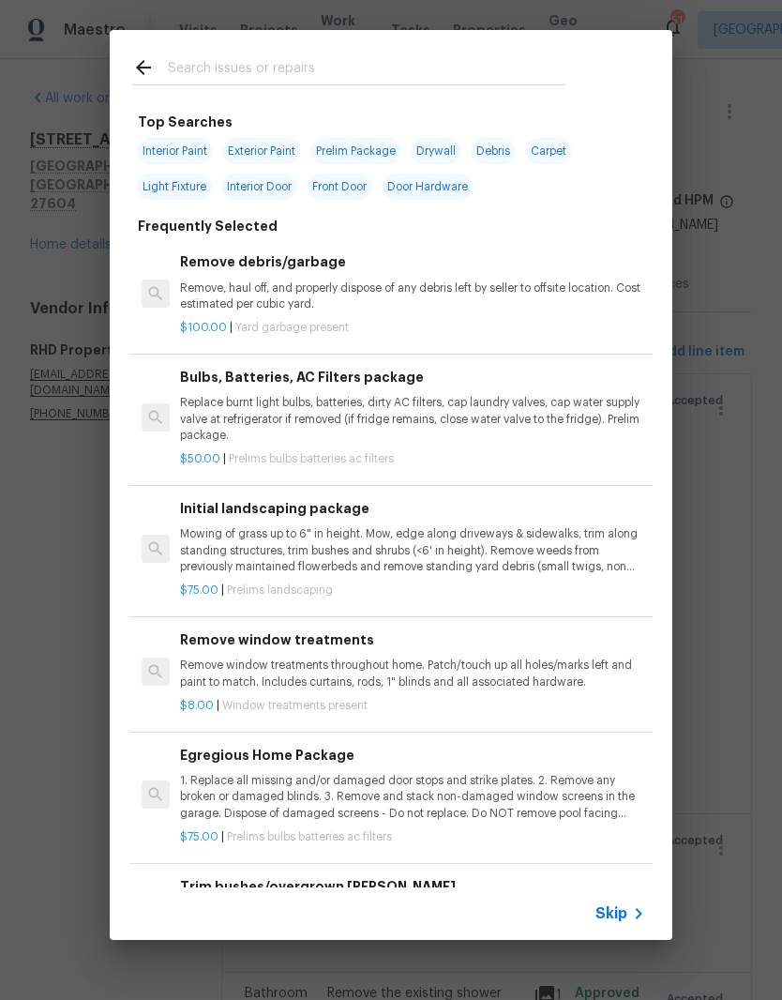
click at [349, 83] on input "text" at bounding box center [367, 70] width 398 height 28
type input "Dishwasher"
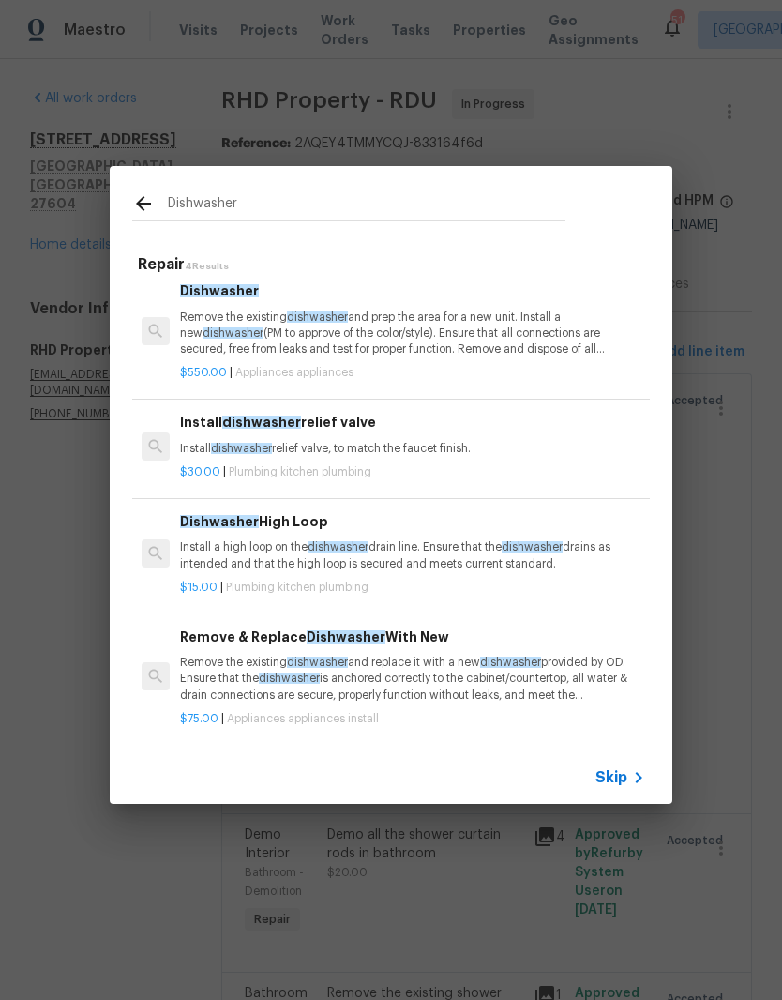
scroll to position [8, 0]
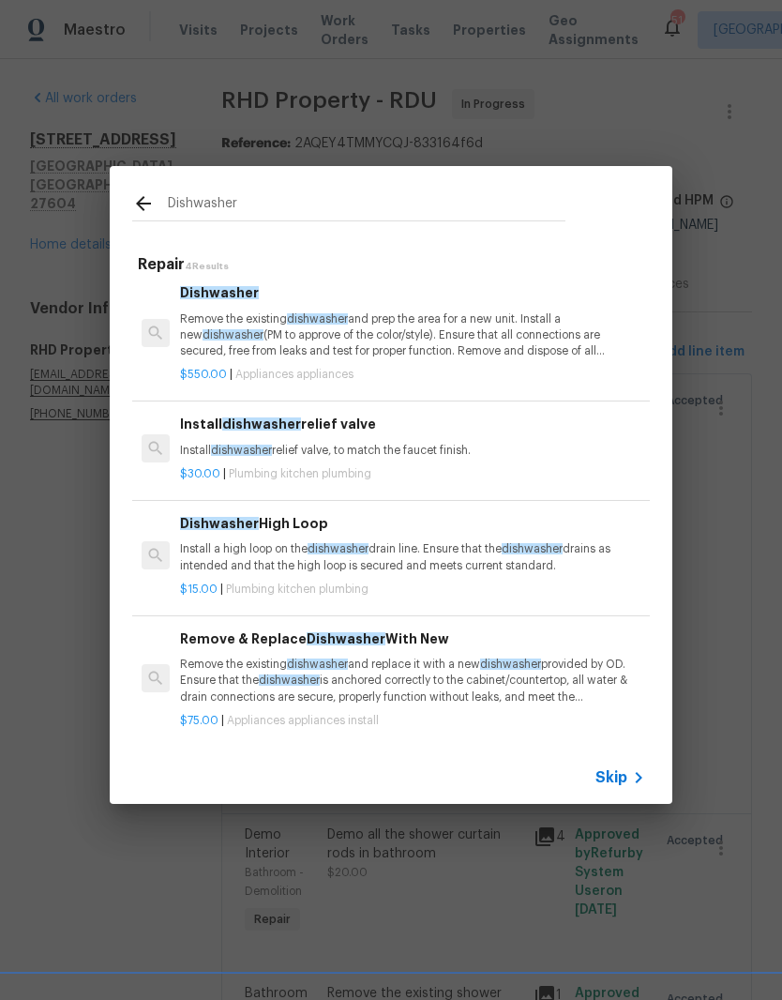
click at [462, 680] on p "Remove the existing dishwasher and replace it with a new dishwasher provided by…" at bounding box center [412, 680] width 465 height 48
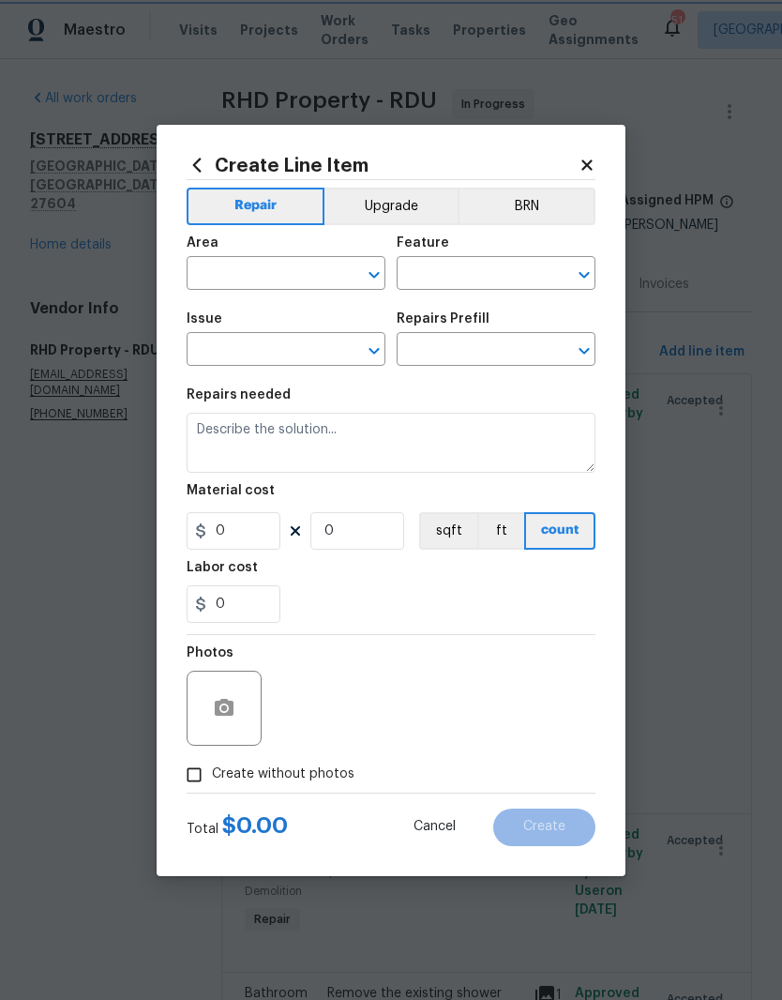
type input "Appliances"
type input "Appliance Install"
type input "Remove & Replace Dishwasher With New $75.00"
type textarea "Remove the existing dishwasher and replace it with a new dishwasher provided by…"
type input "75"
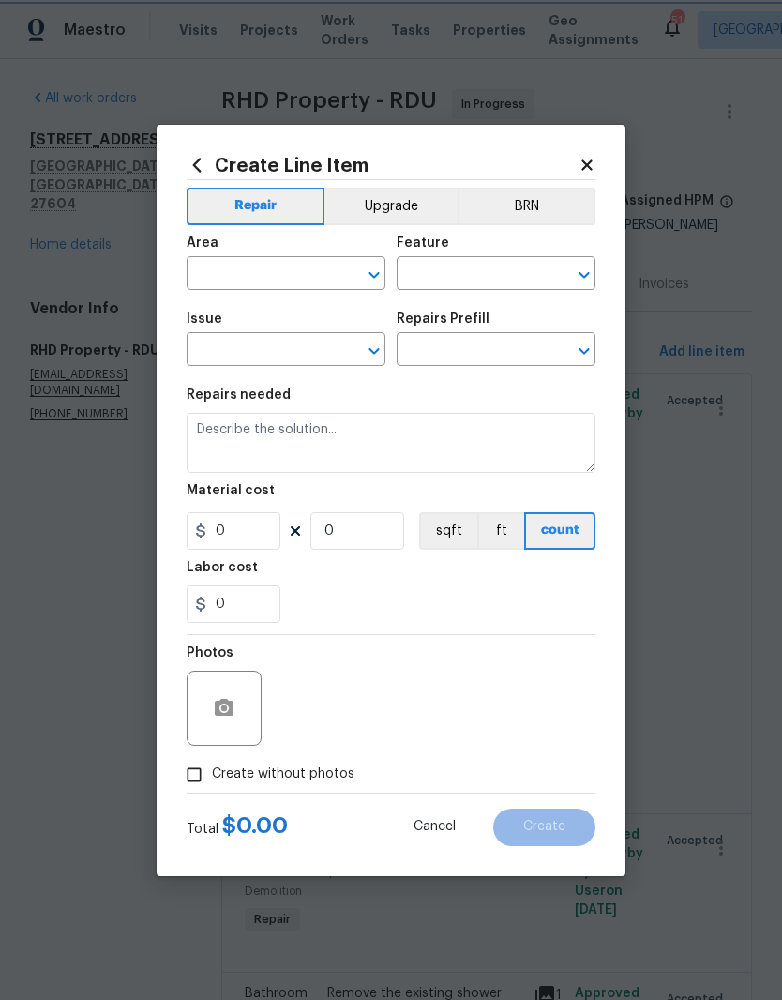
type input "1"
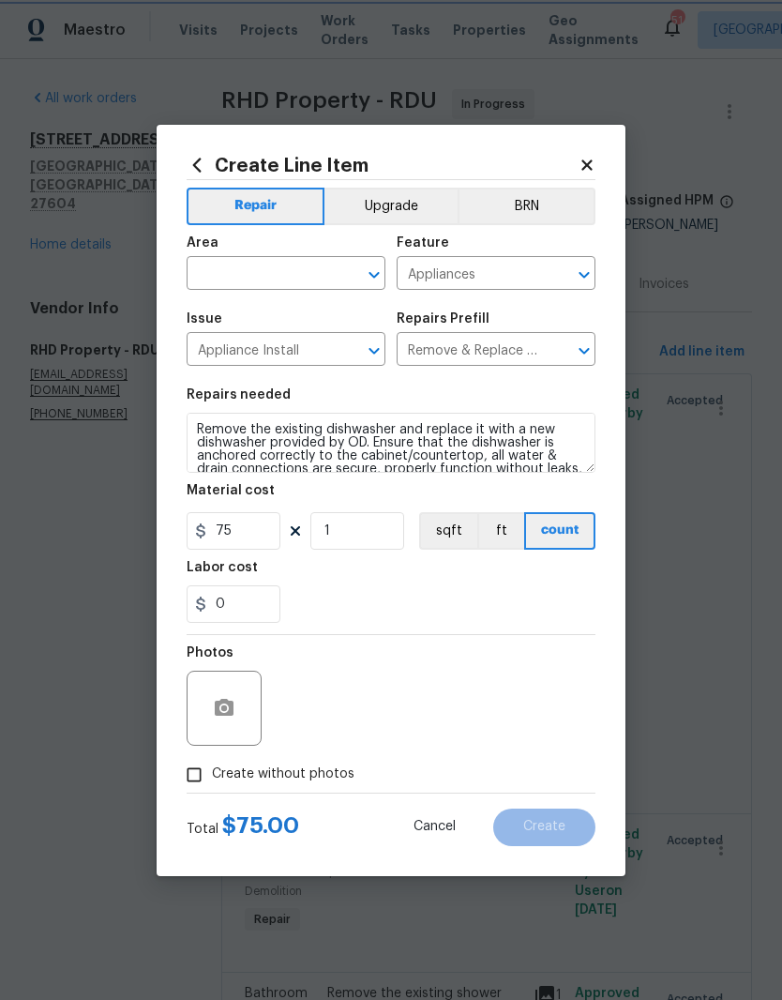
click at [491, 676] on div "Photos" at bounding box center [391, 696] width 409 height 122
click at [196, 768] on input "Create without photos" at bounding box center [194, 775] width 36 height 36
checkbox input "true"
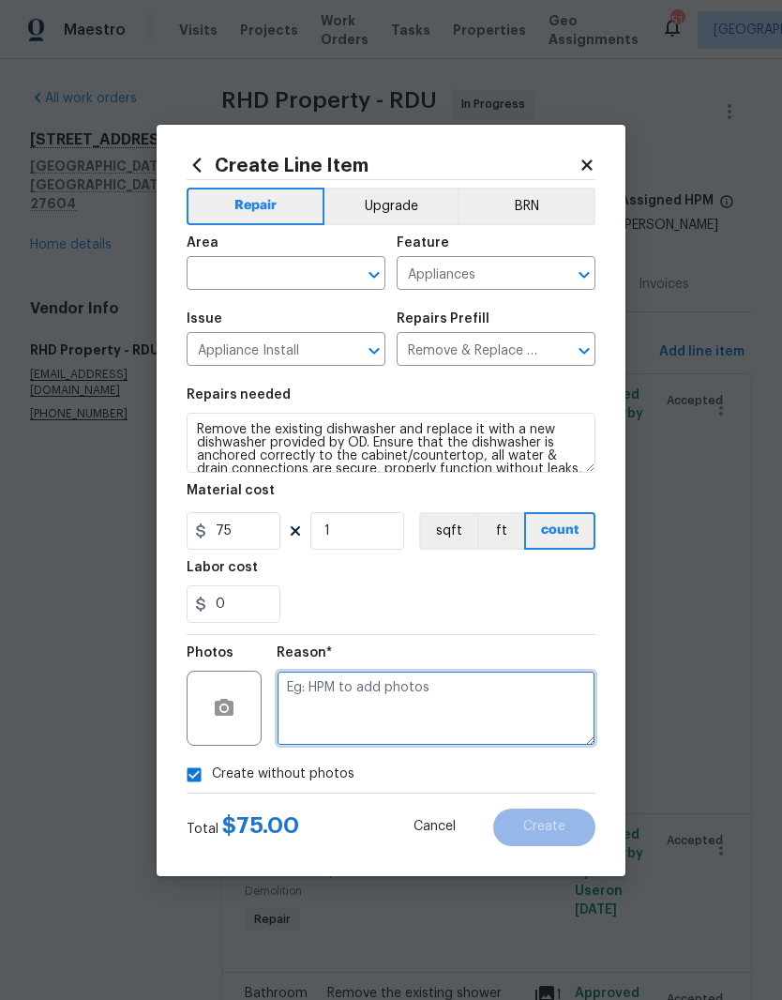
click at [448, 705] on textarea at bounding box center [436, 707] width 319 height 75
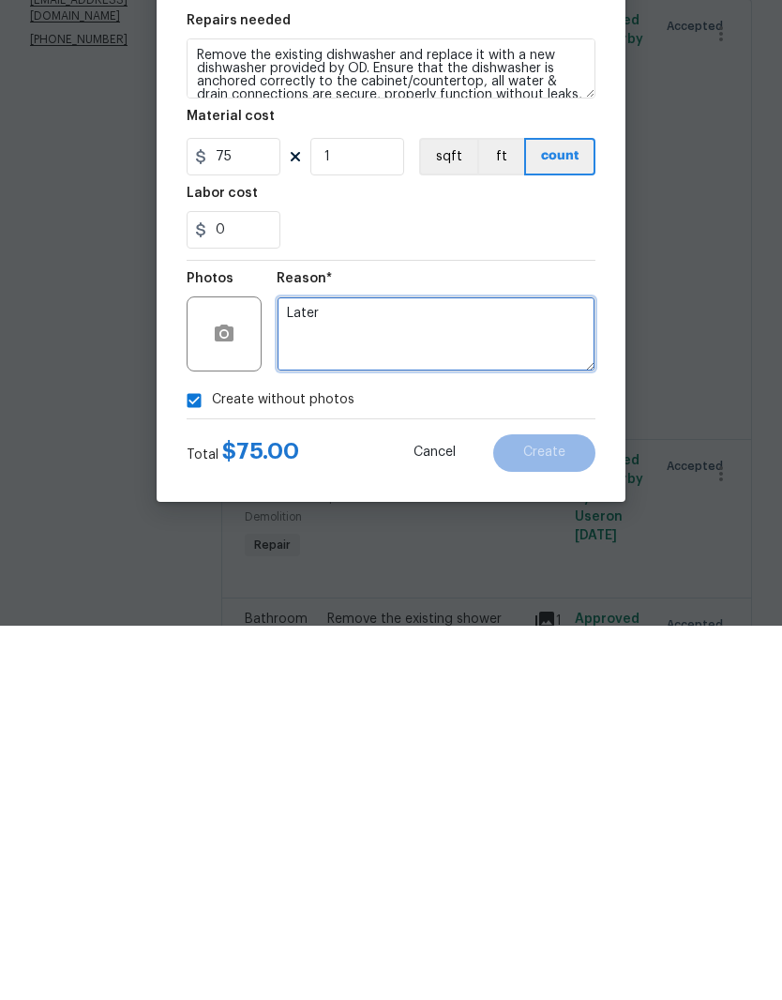
type textarea "Later"
click at [475, 585] on div "0" at bounding box center [391, 604] width 409 height 38
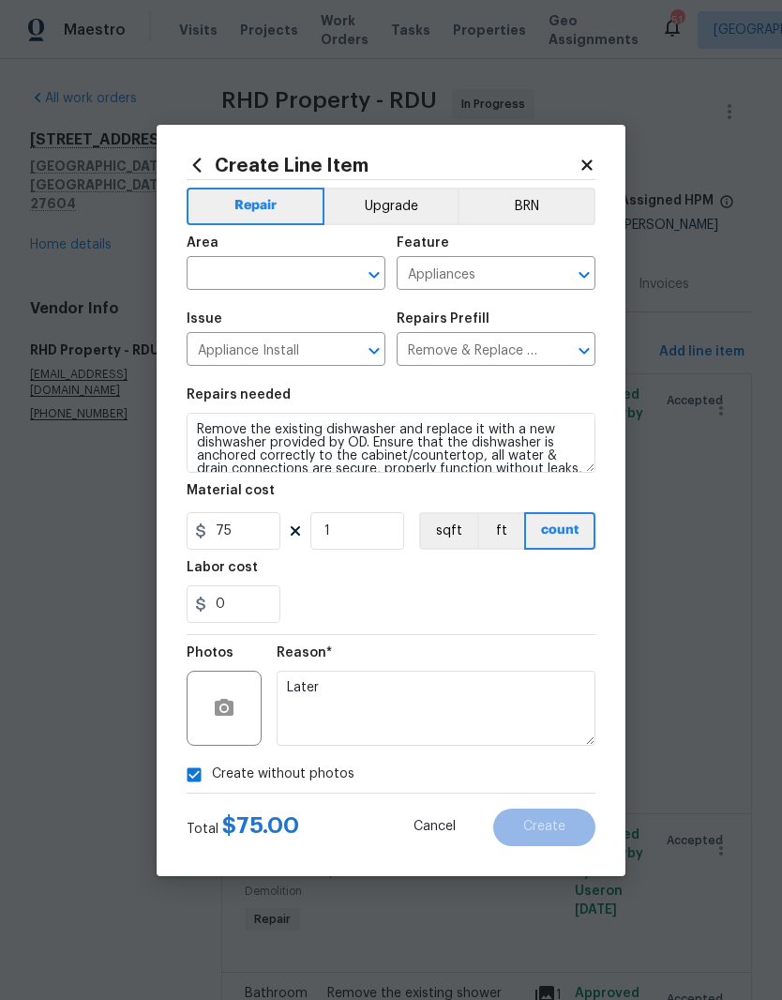
click at [316, 280] on input "text" at bounding box center [260, 275] width 146 height 29
click at [248, 320] on li "Kitchen" at bounding box center [286, 316] width 199 height 31
type input "Kitchen"
click at [498, 402] on div "Repairs needed" at bounding box center [391, 400] width 409 height 24
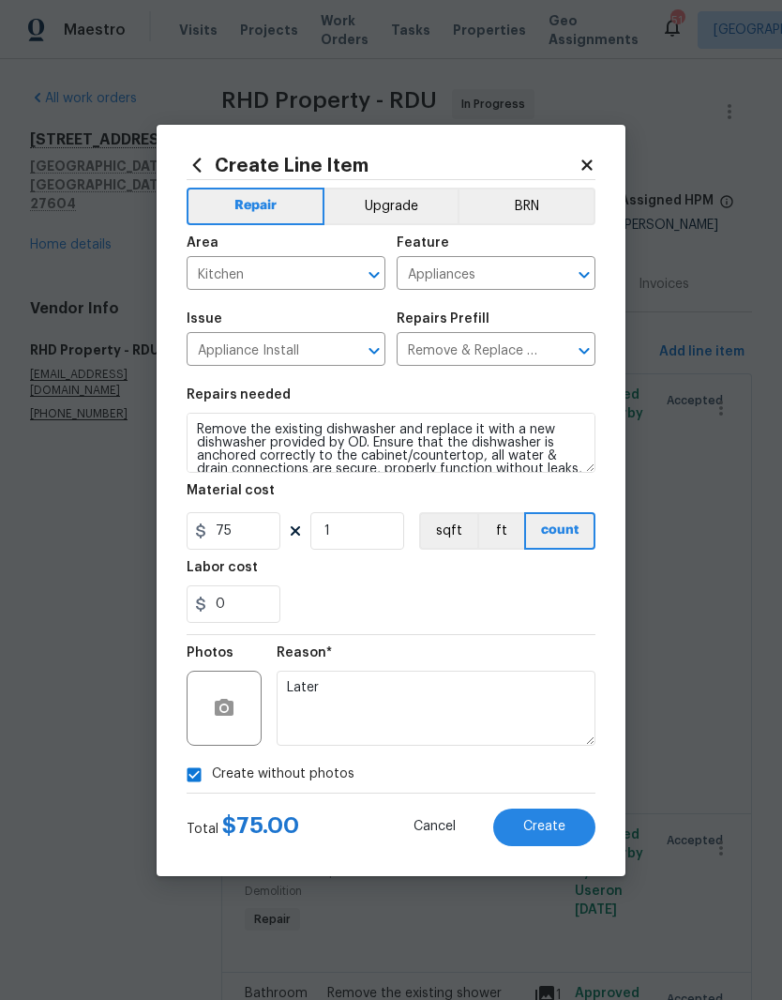
click at [454, 595] on div "0" at bounding box center [391, 604] width 409 height 38
click at [424, 209] on button "Upgrade" at bounding box center [391, 207] width 134 height 38
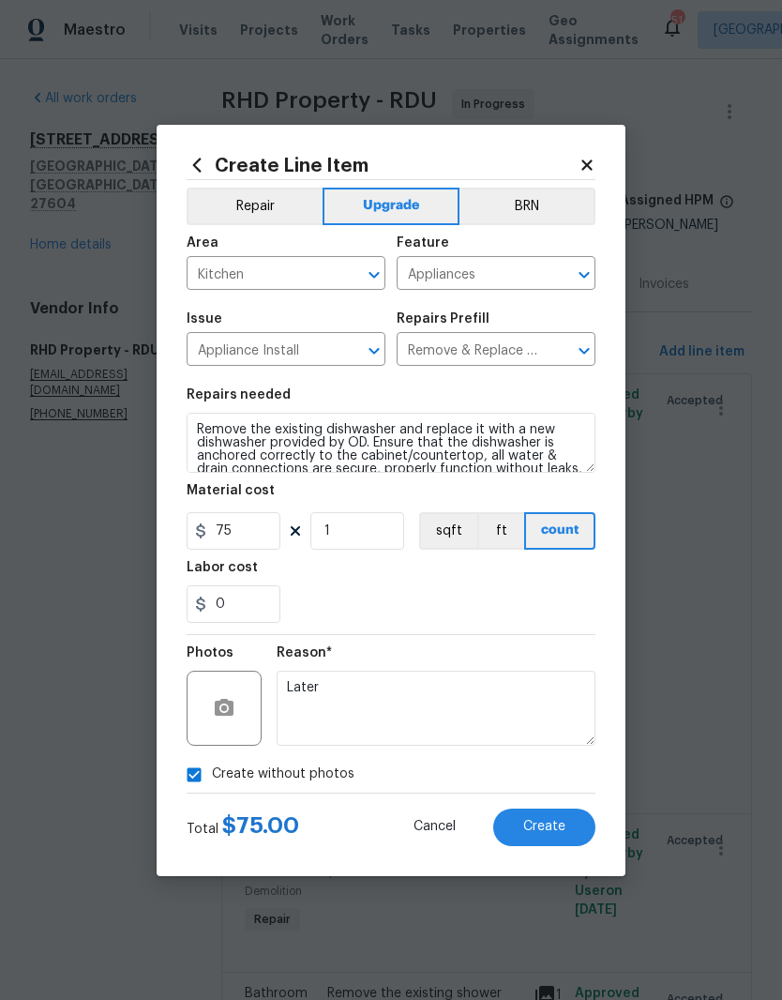
click at [534, 833] on span "Create" at bounding box center [544, 827] width 42 height 14
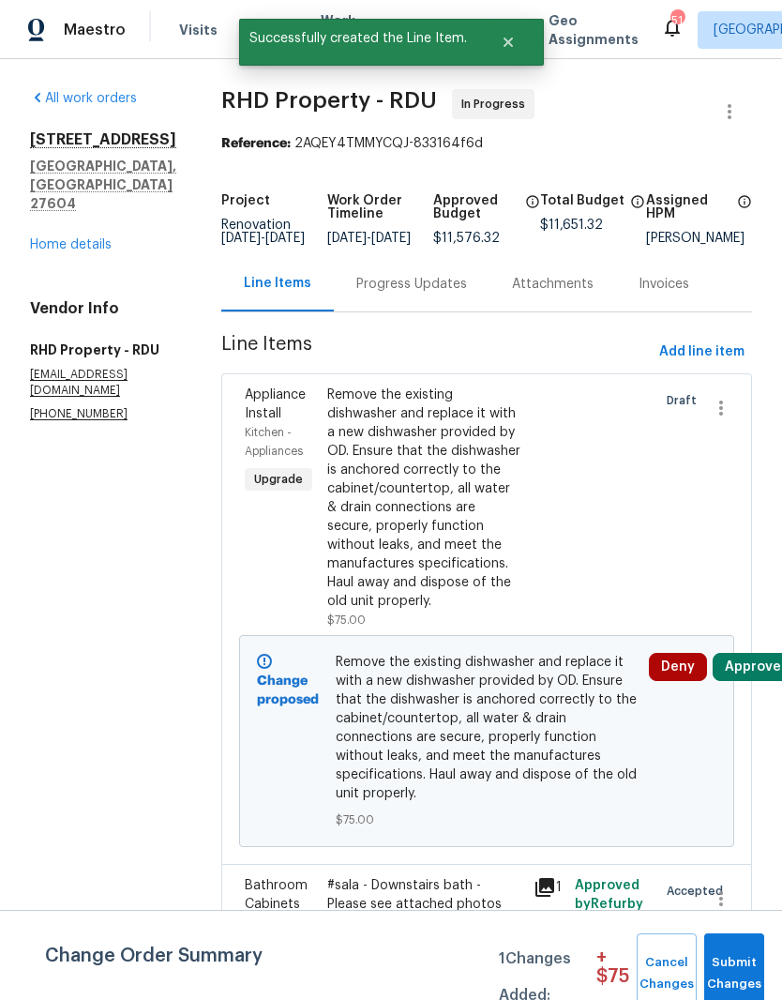
click at [762, 681] on button "Approve" at bounding box center [753, 667] width 81 height 28
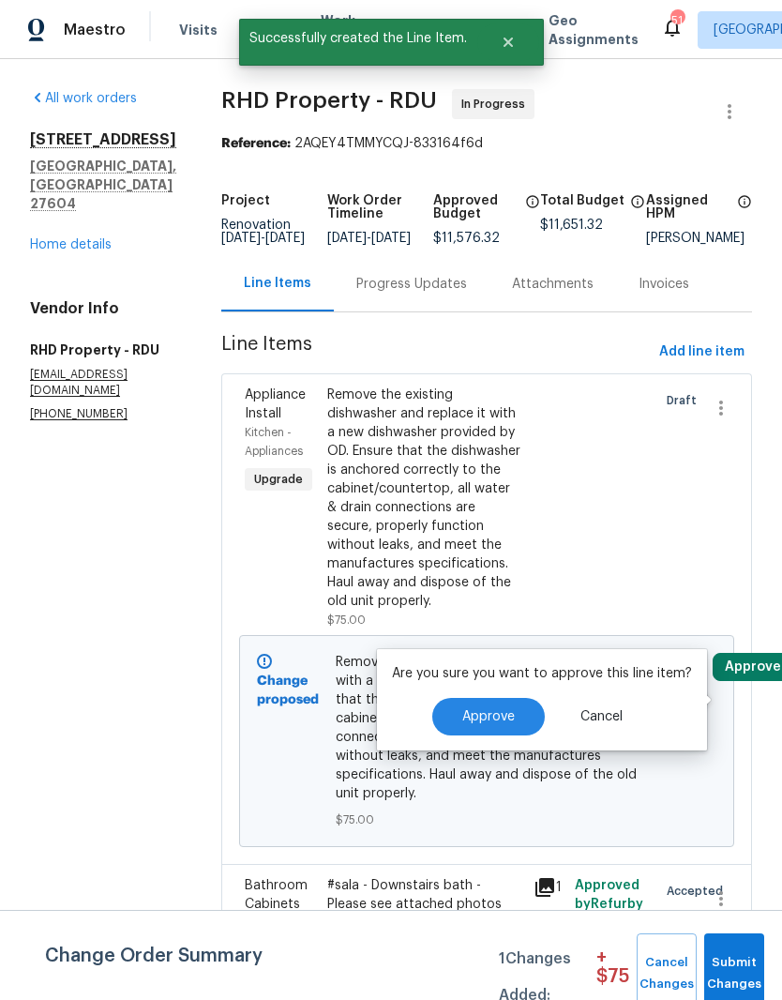
click at [518, 720] on button "Approve" at bounding box center [488, 717] width 113 height 38
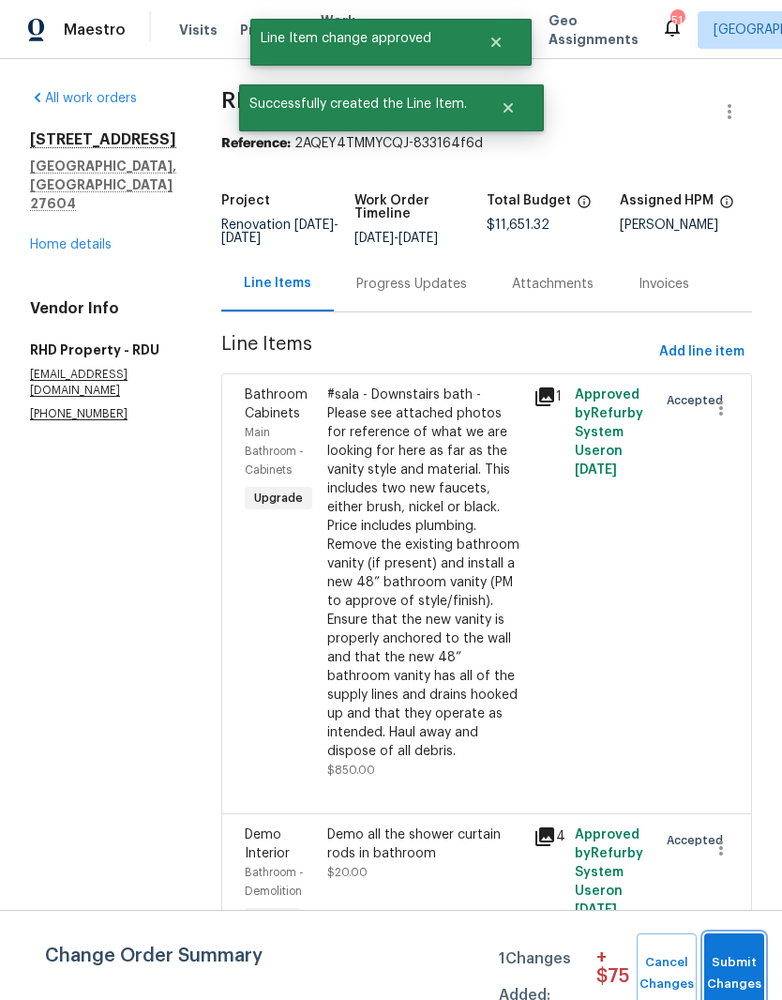
click at [745, 954] on span "Submit Changes" at bounding box center [734, 973] width 41 height 43
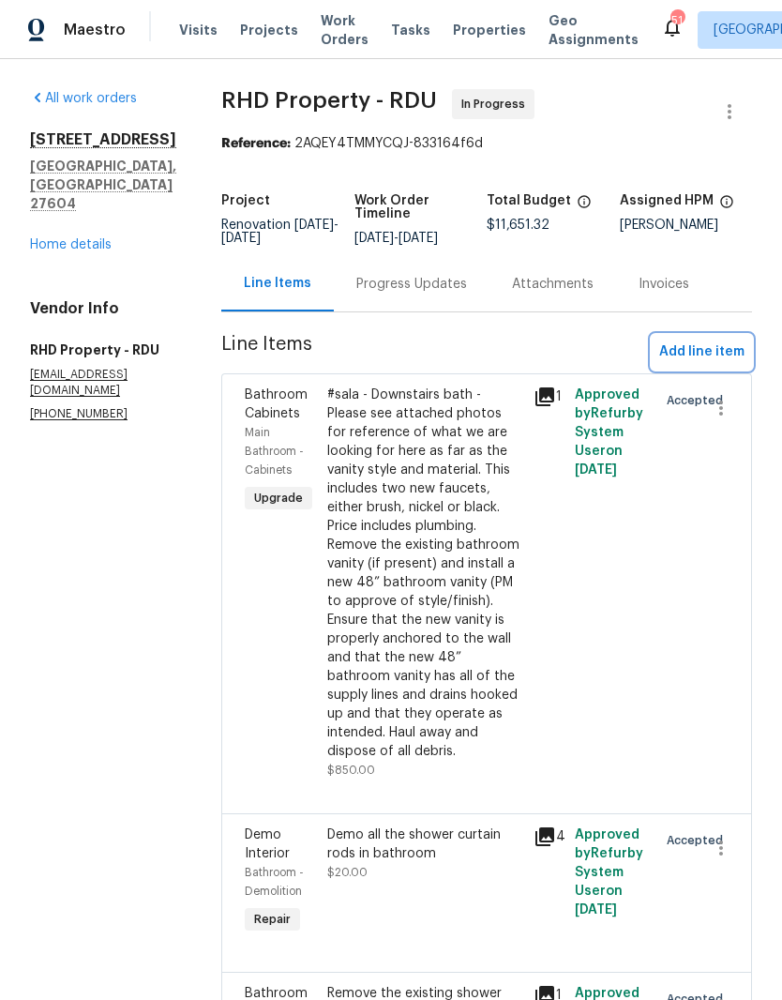
click at [720, 364] on span "Add line item" at bounding box center [701, 351] width 85 height 23
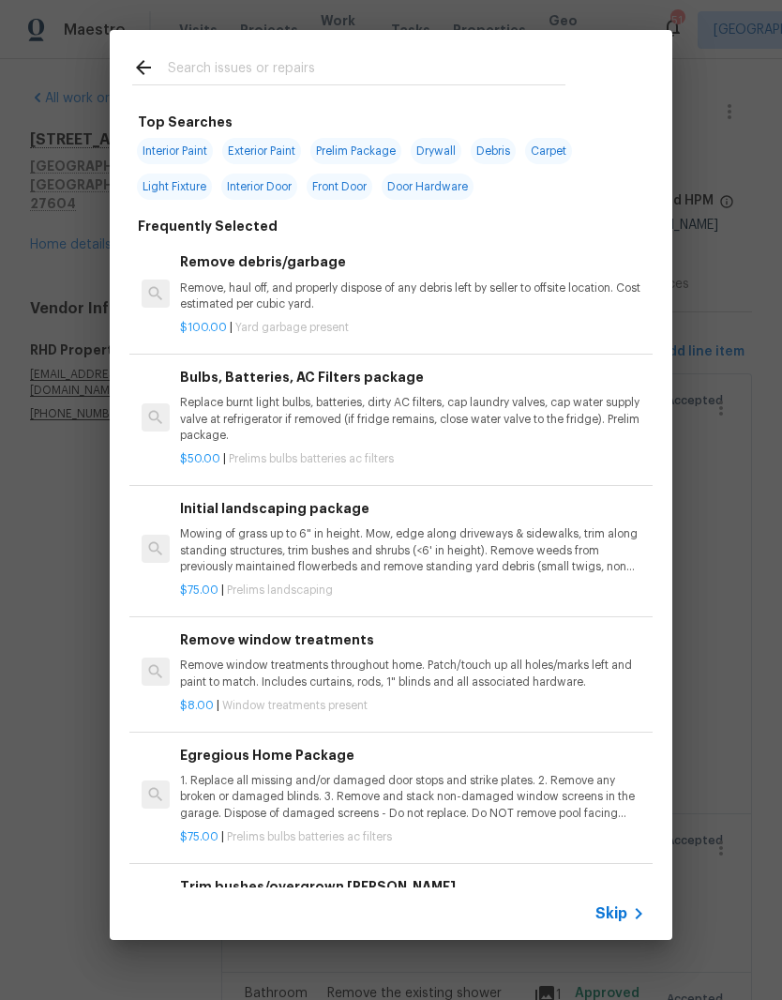
click at [443, 83] on input "text" at bounding box center [367, 70] width 398 height 28
type input "Fridge"
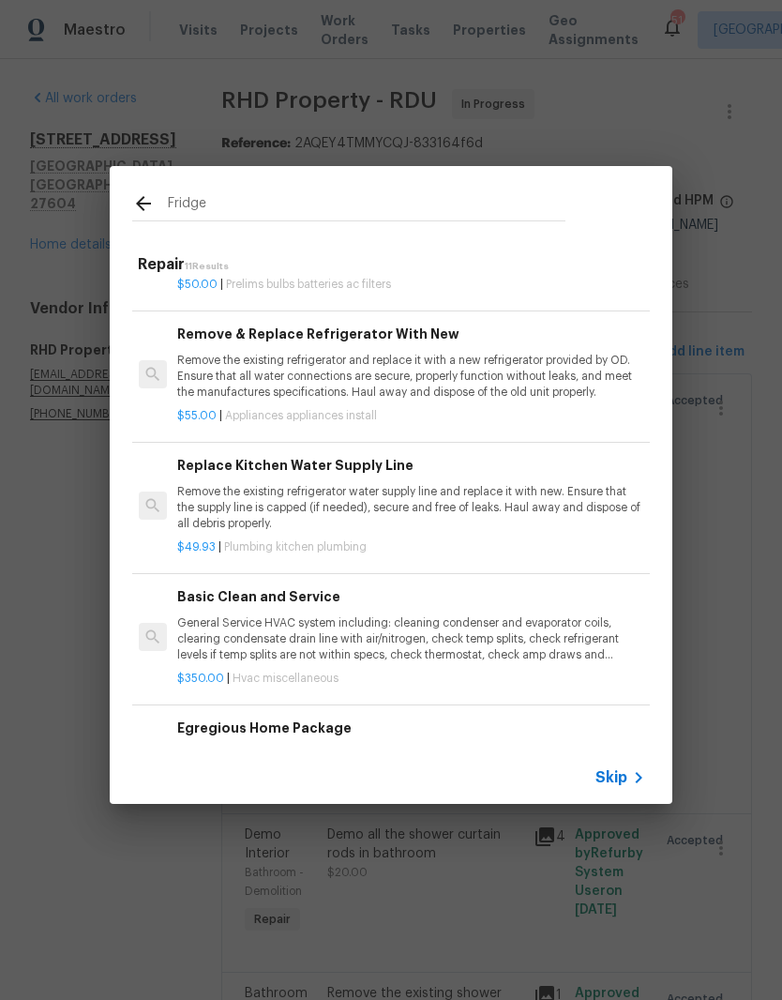
scroll to position [590, 3]
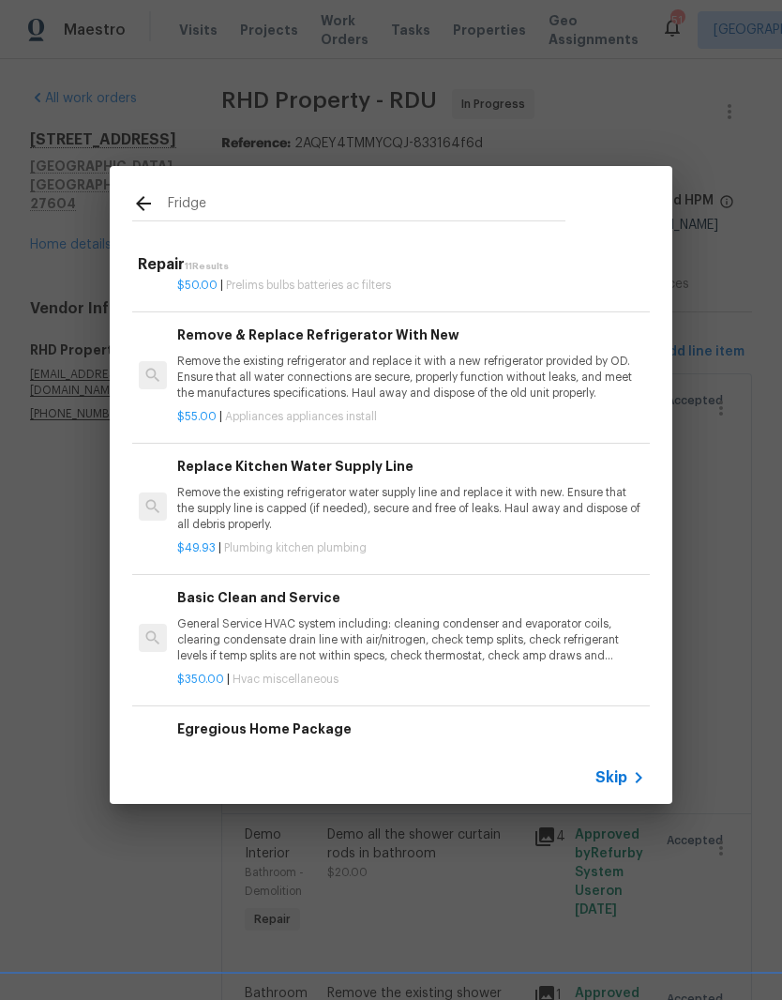
click at [510, 374] on p "Remove the existing refrigerator and replace it with a new refrigerator provide…" at bounding box center [409, 378] width 465 height 48
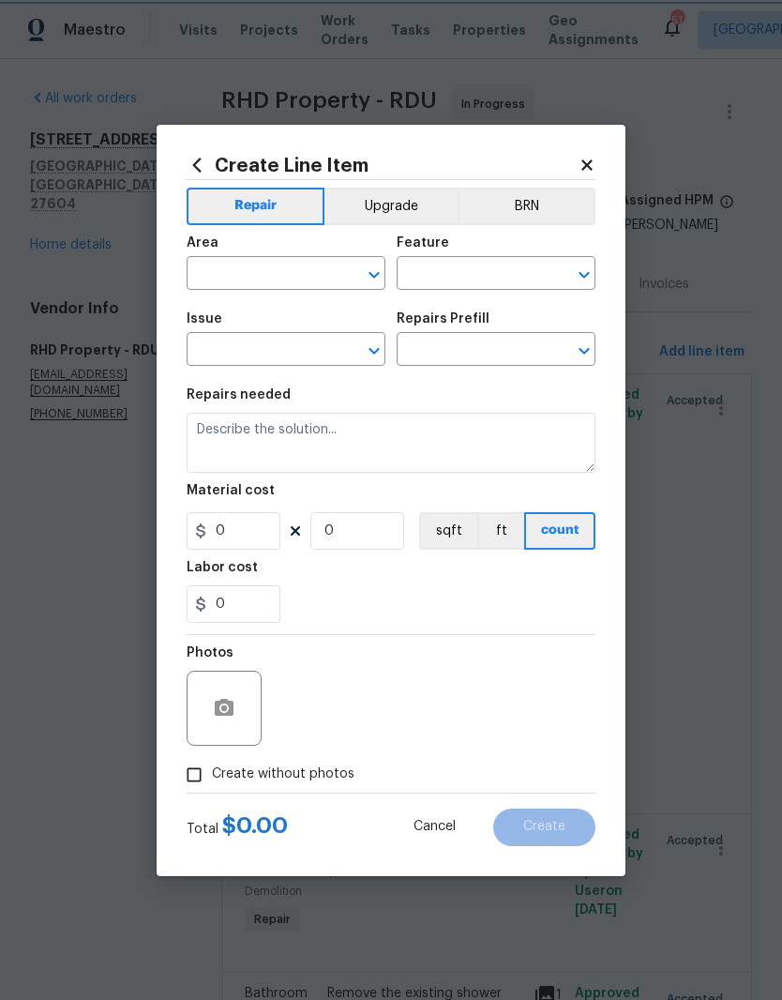
type input "Appliances"
type input "Appliance Install"
type input "Remove & Replace Refrigerator With New $55.00"
type textarea "Remove the existing refrigerator and replace it with a new refrigerator provide…"
type input "55"
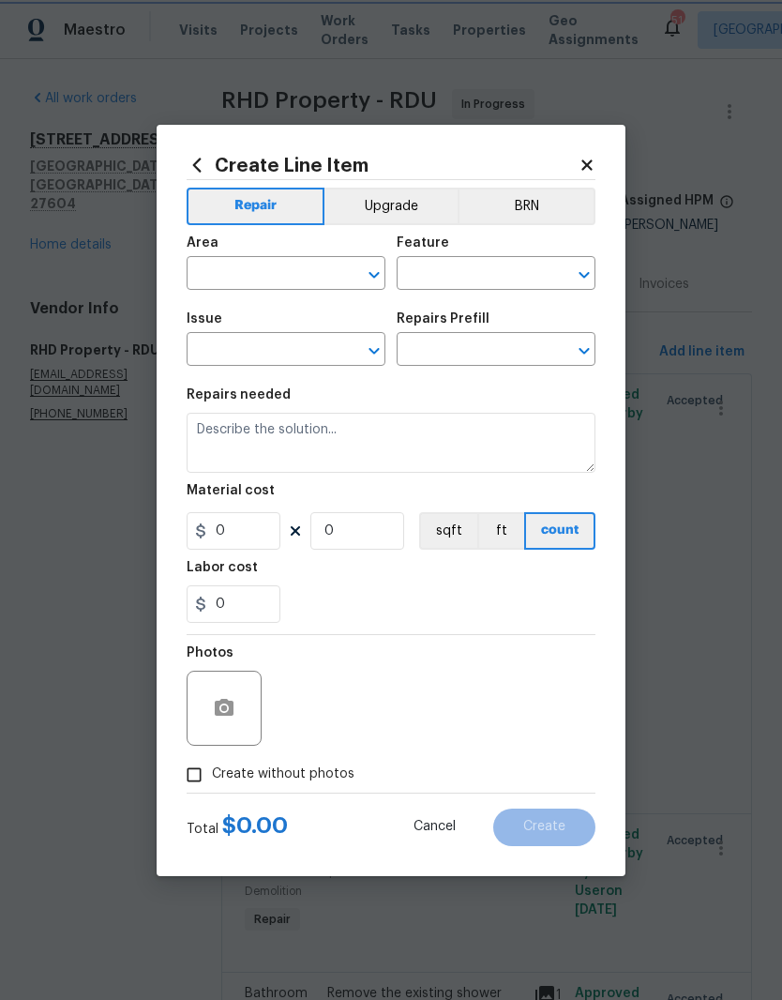
type input "1"
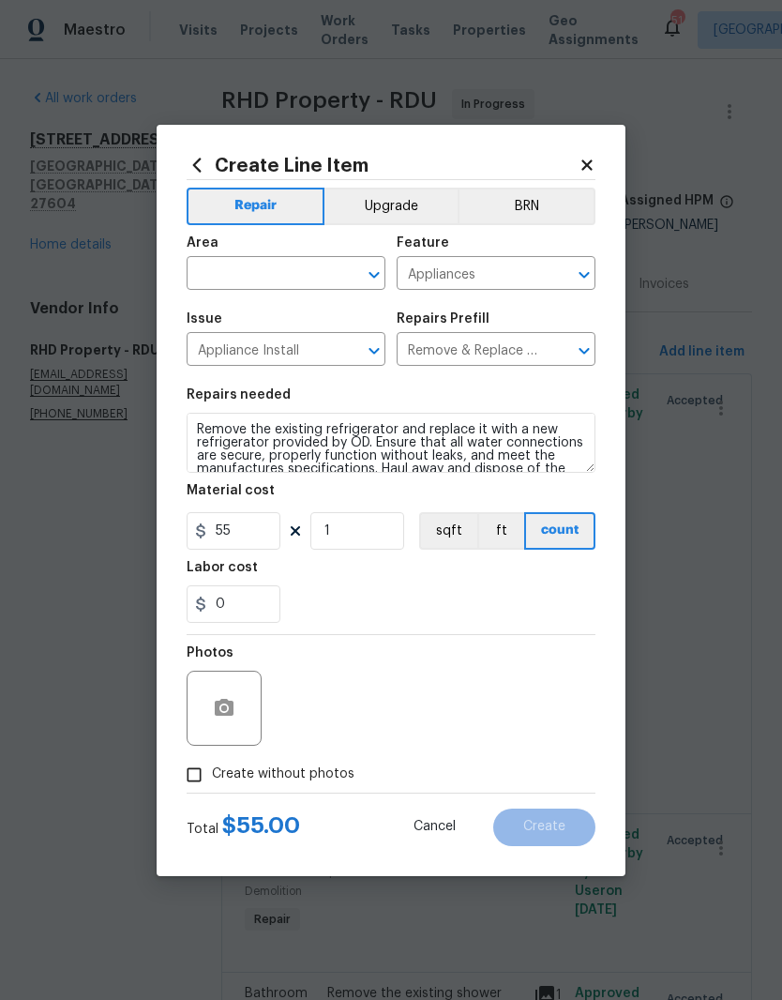
click at [265, 280] on input "text" at bounding box center [260, 275] width 146 height 29
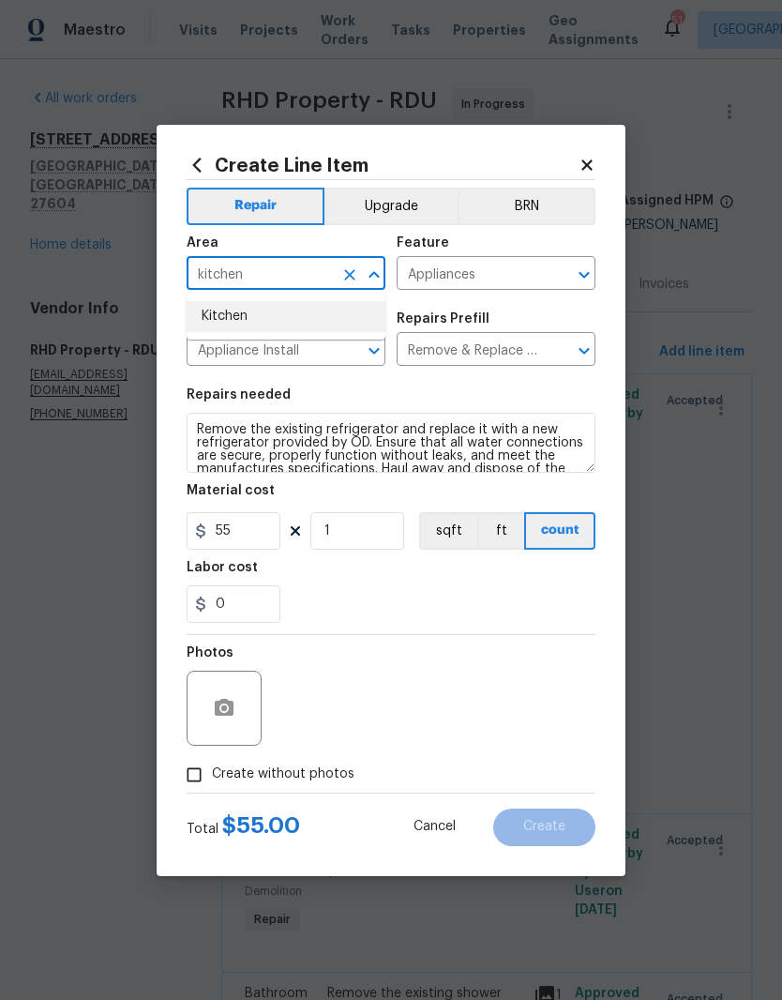
click at [278, 319] on li "Kitchen" at bounding box center [286, 316] width 199 height 31
type input "Kitchen"
click at [510, 590] on div "0" at bounding box center [391, 604] width 409 height 38
click at [195, 776] on input "Create without photos" at bounding box center [194, 775] width 36 height 36
checkbox input "true"
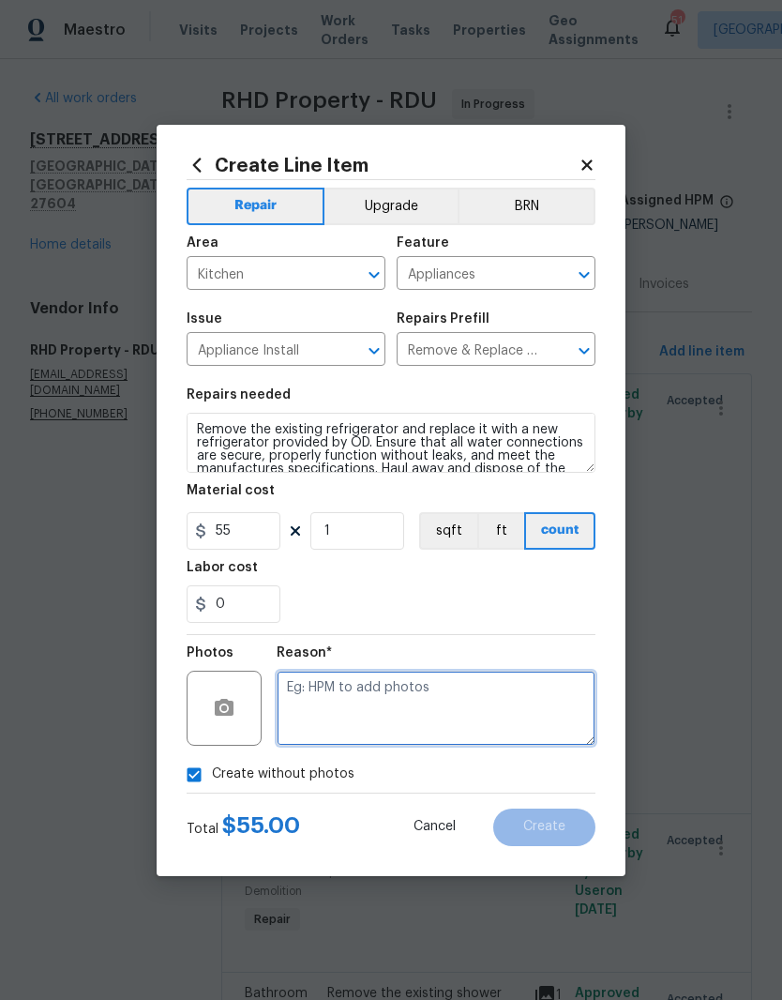
click at [454, 712] on textarea at bounding box center [436, 707] width 319 height 75
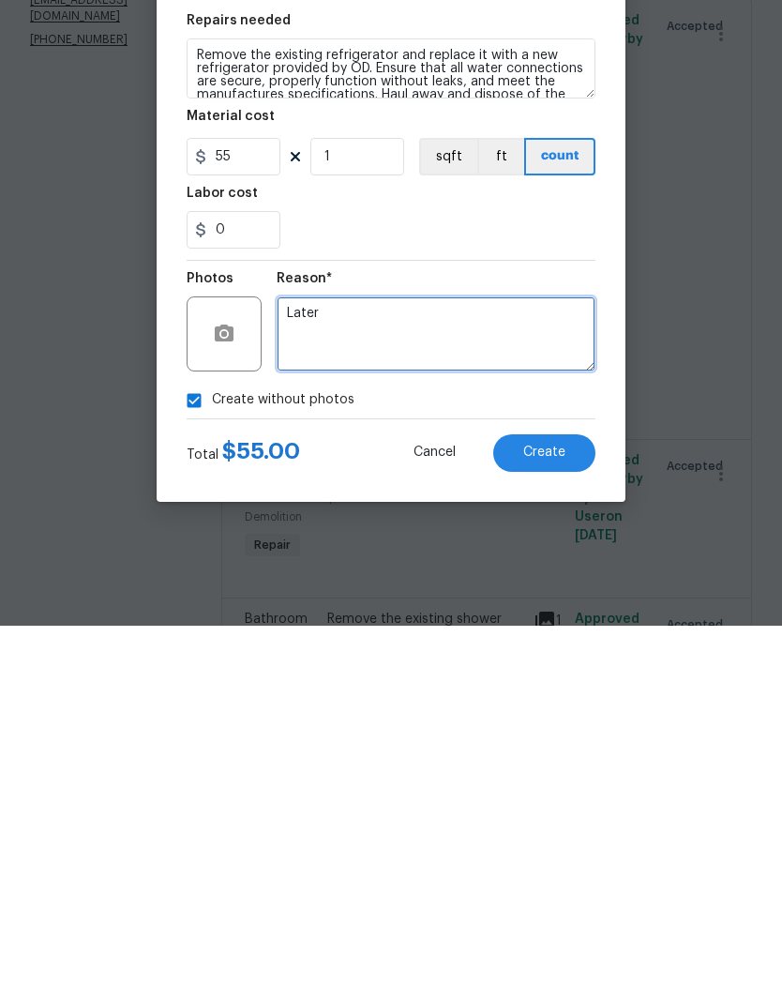
type textarea "Later"
click at [568, 808] on button "Create" at bounding box center [544, 827] width 102 height 38
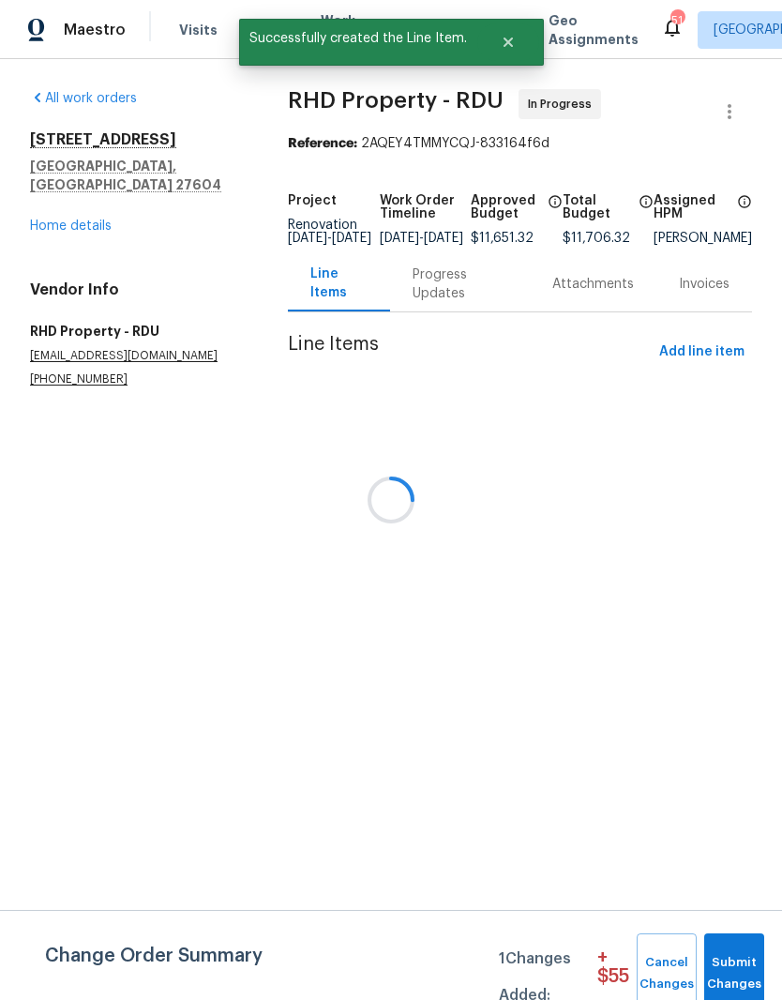
scroll to position [0, 0]
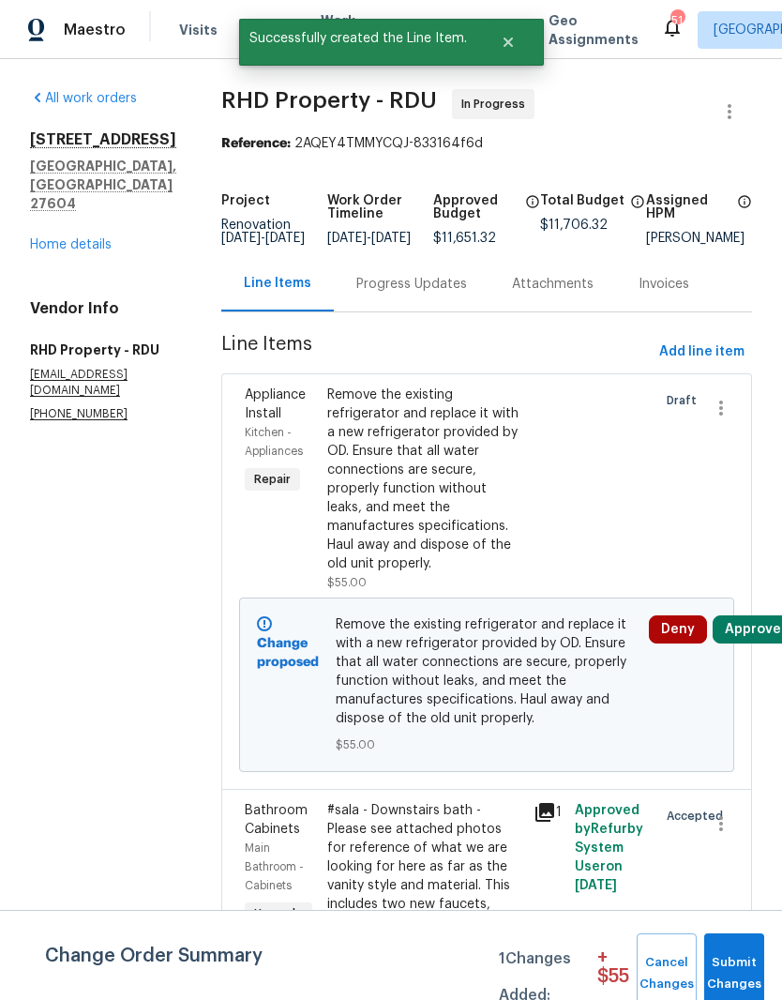
click at [742, 643] on button "Approve" at bounding box center [753, 629] width 81 height 28
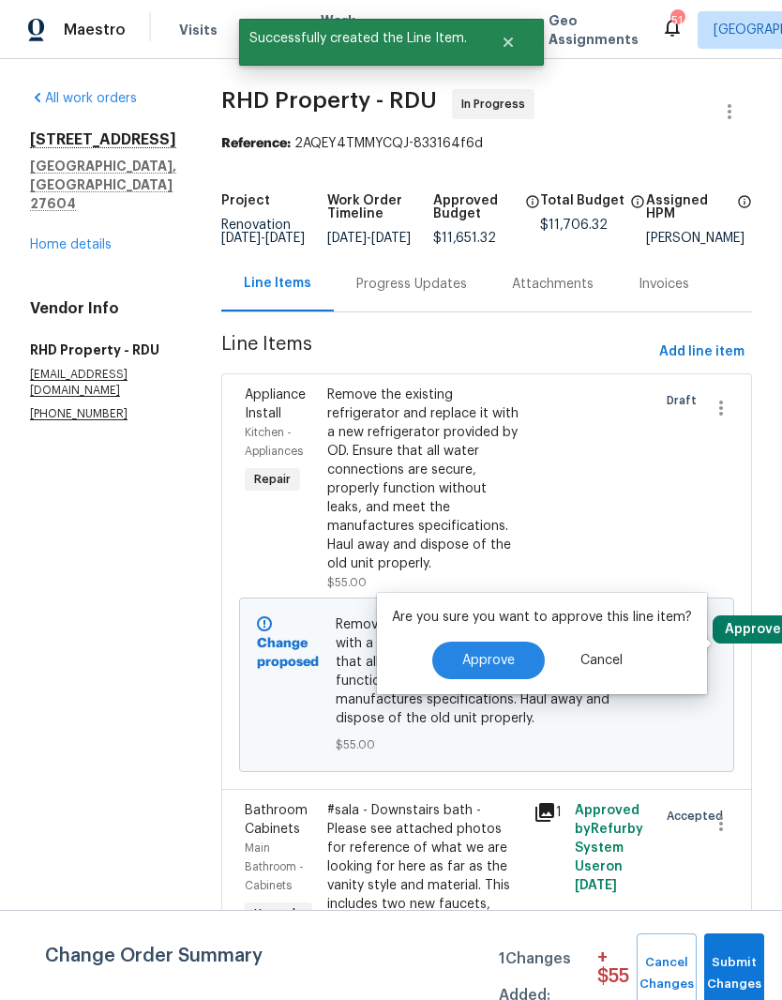
click at [493, 642] on button "Approve" at bounding box center [488, 660] width 113 height 38
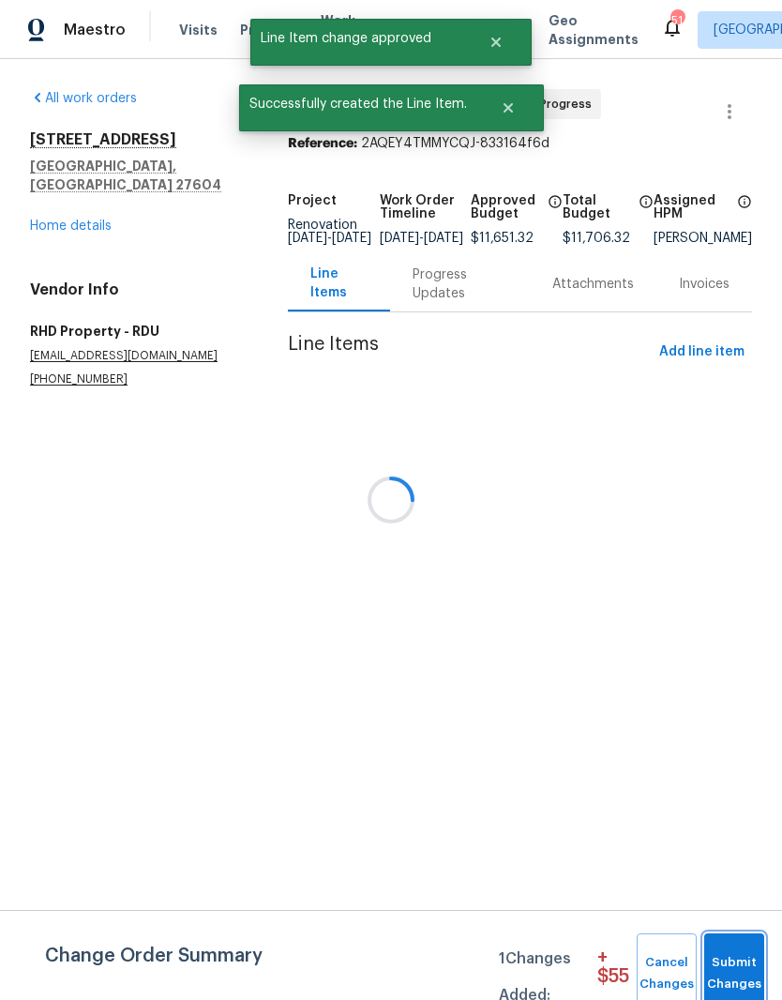
click at [735, 963] on span "Submit Changes" at bounding box center [734, 973] width 41 height 43
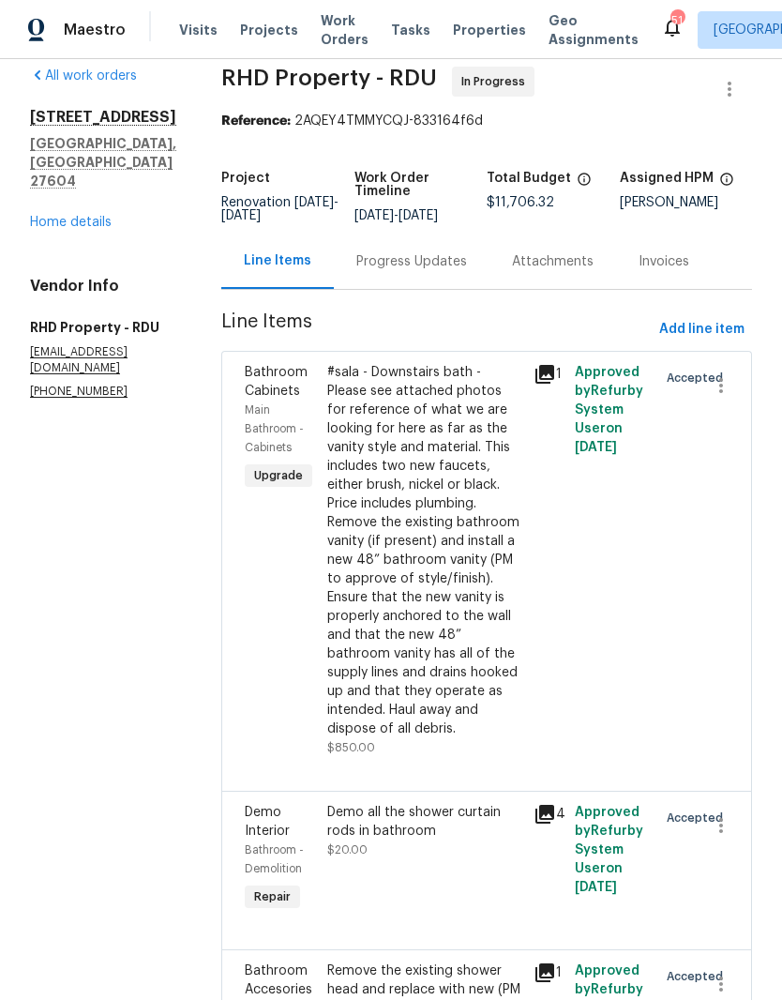
scroll to position [12, 0]
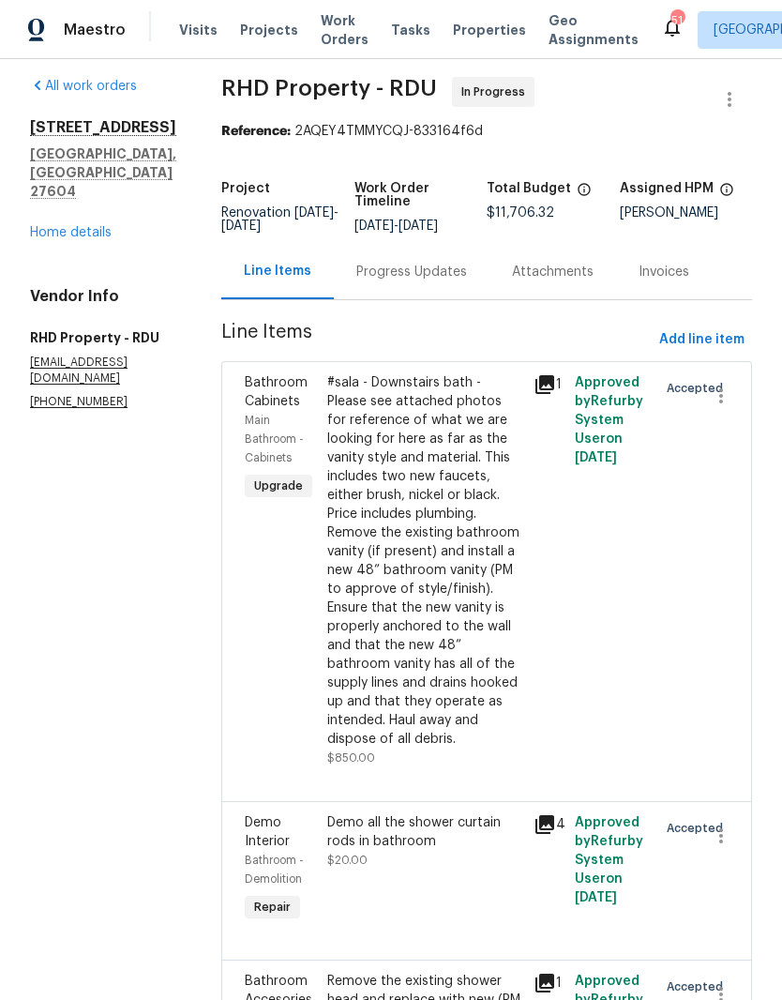
click at [82, 226] on link "Home details" at bounding box center [71, 232] width 82 height 13
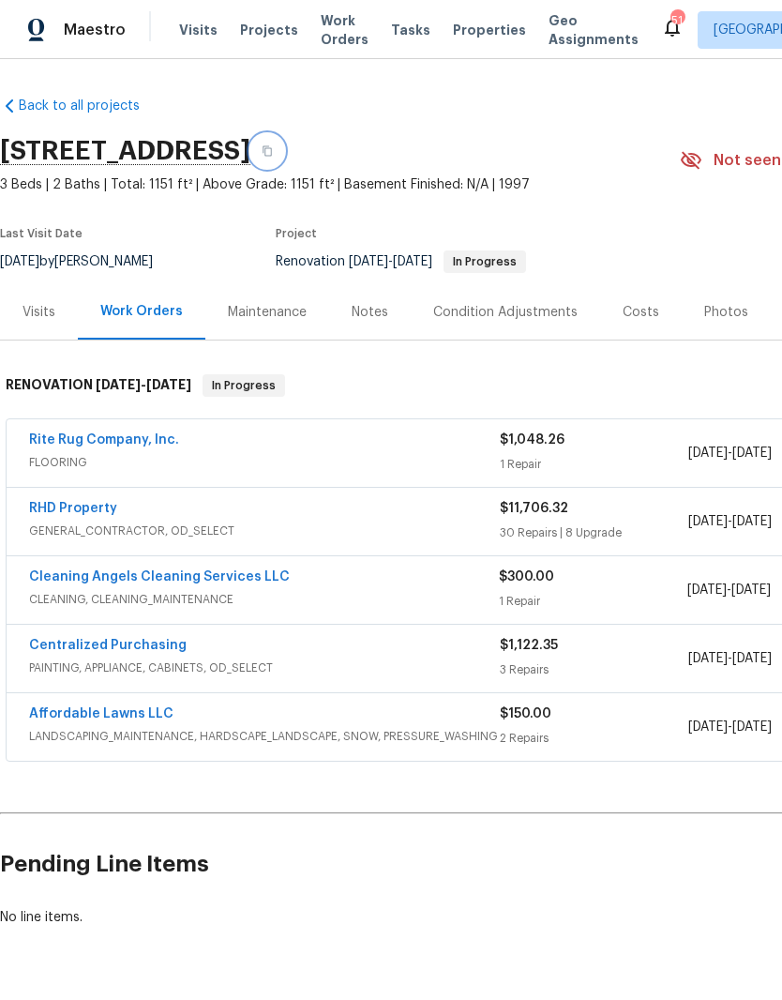
click at [284, 150] on button "button" at bounding box center [267, 151] width 34 height 34
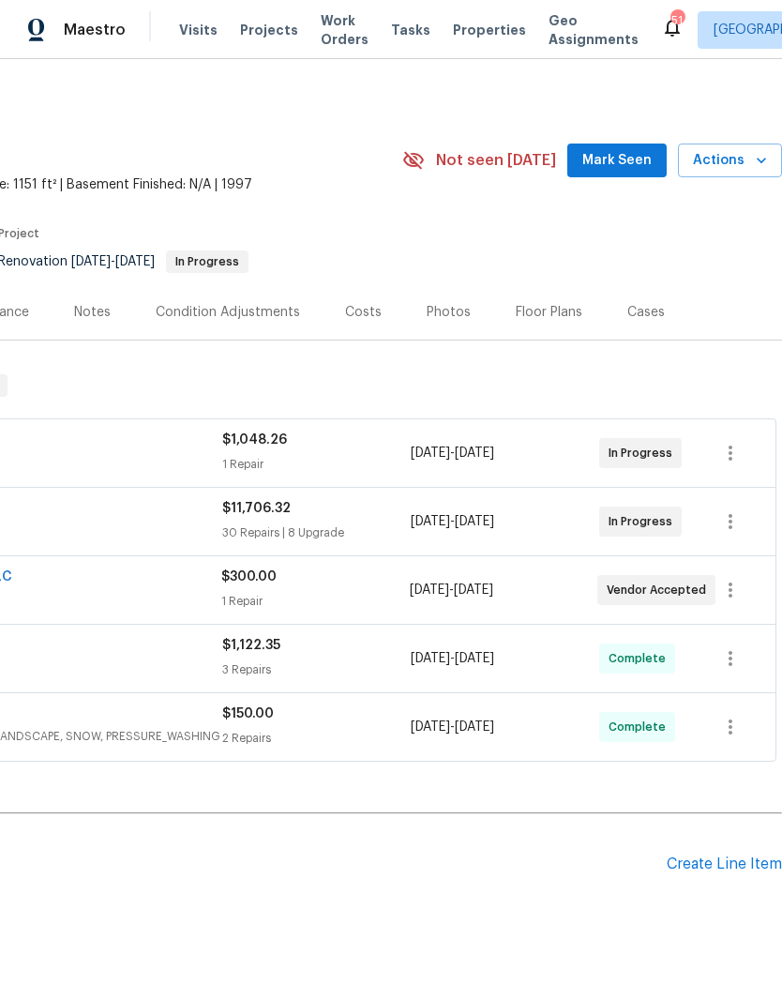
scroll to position [0, 278]
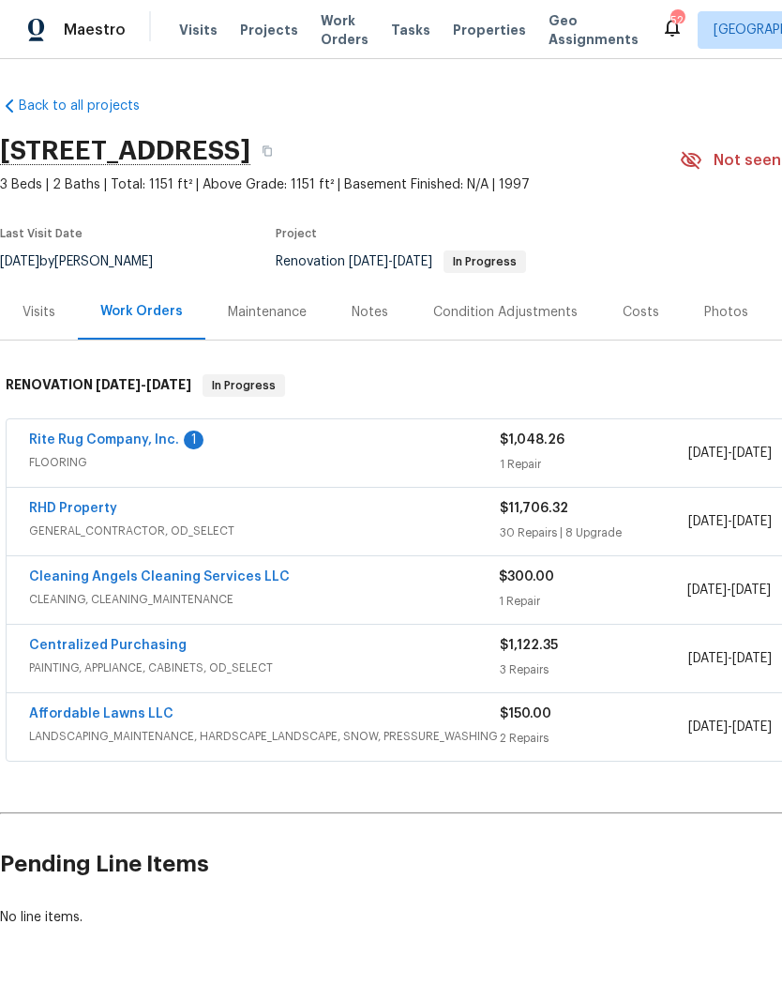
click at [158, 436] on link "Rite Rug Company, Inc." at bounding box center [104, 439] width 150 height 13
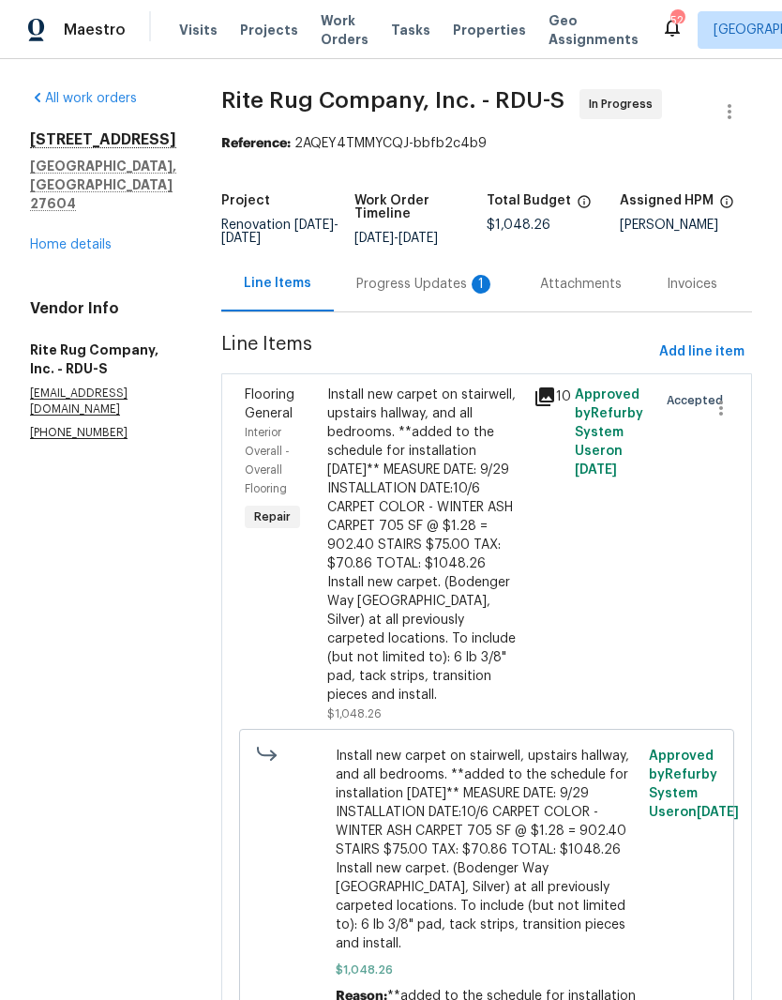
click at [463, 294] on div "Progress Updates 1" at bounding box center [425, 284] width 139 height 19
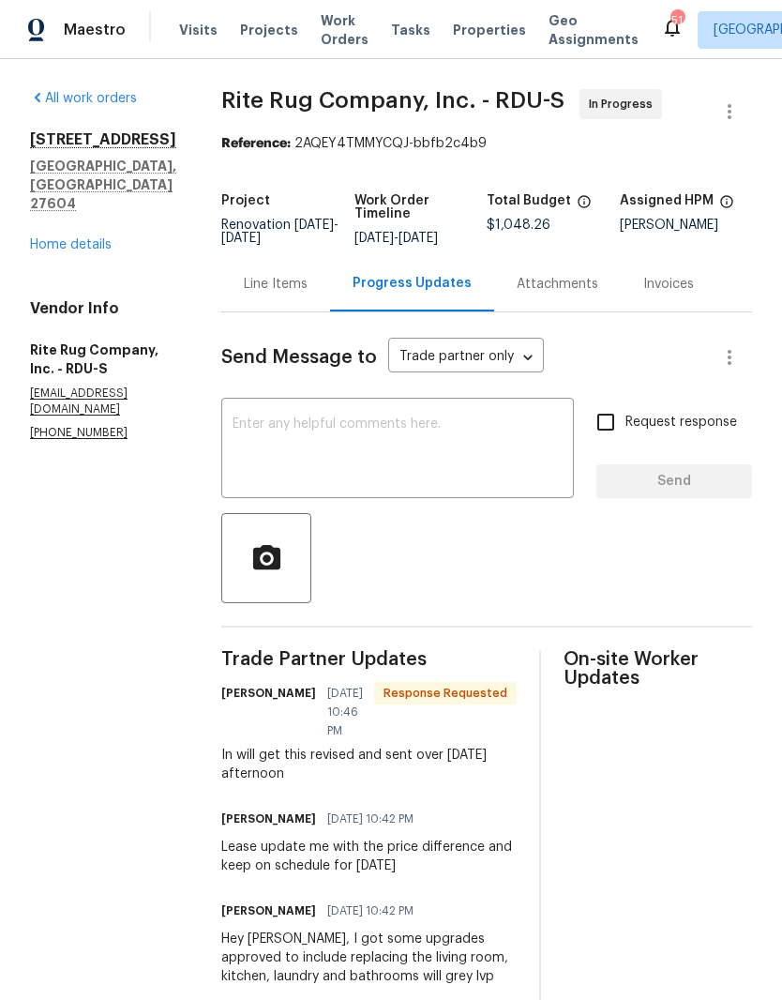
click at [366, 473] on textarea at bounding box center [398, 450] width 330 height 66
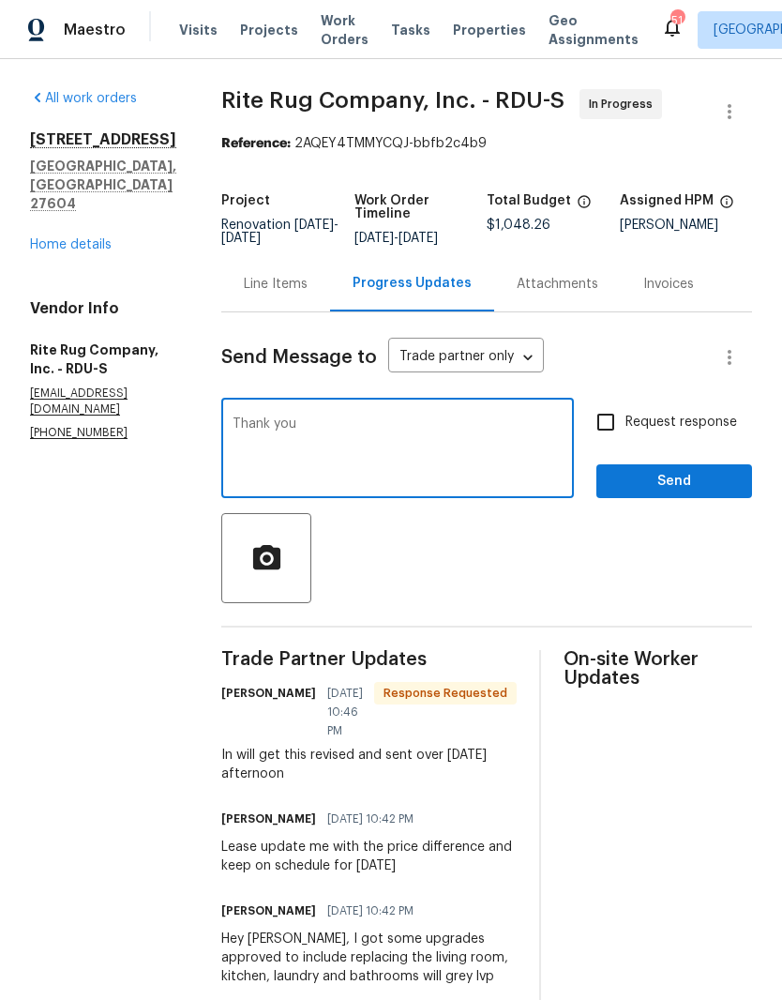
type textarea "Thank you"
click at [608, 429] on input "Request response" at bounding box center [605, 421] width 39 height 39
checkbox input "true"
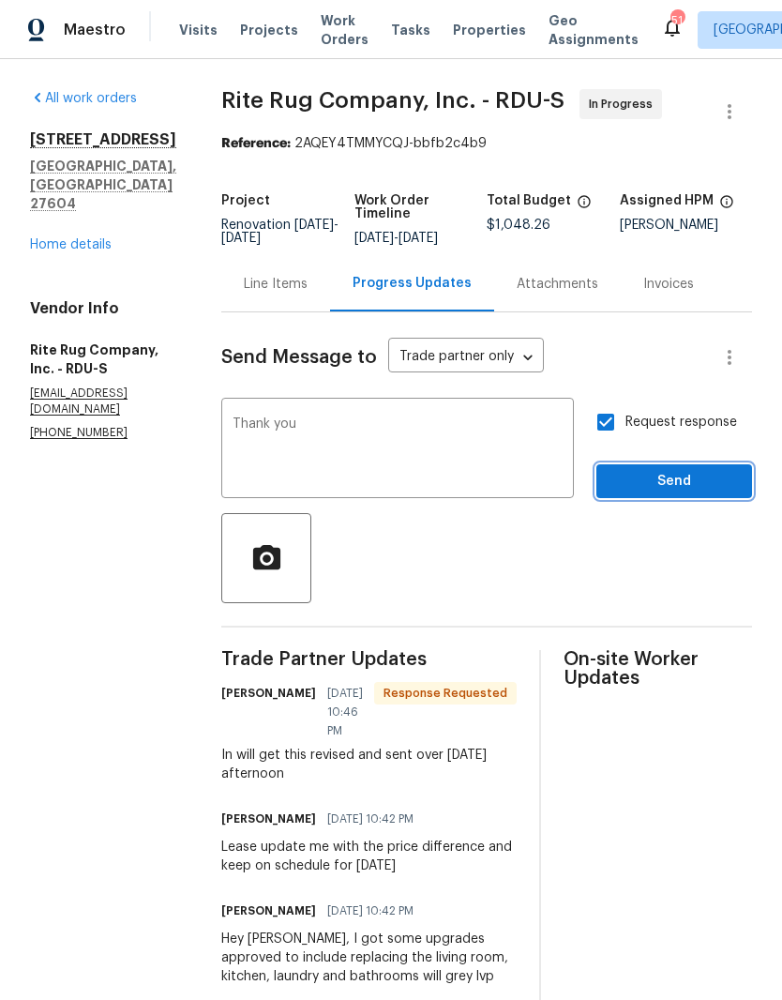
click at [658, 480] on button "Send" at bounding box center [674, 481] width 156 height 35
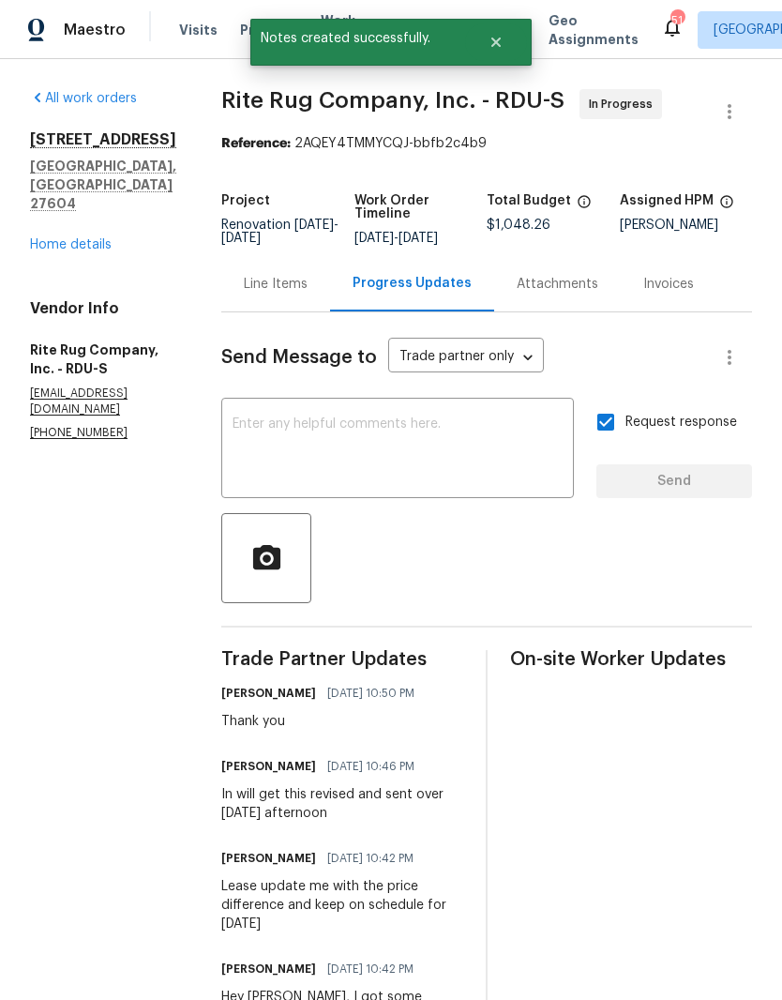
click at [94, 238] on link "Home details" at bounding box center [71, 244] width 82 height 13
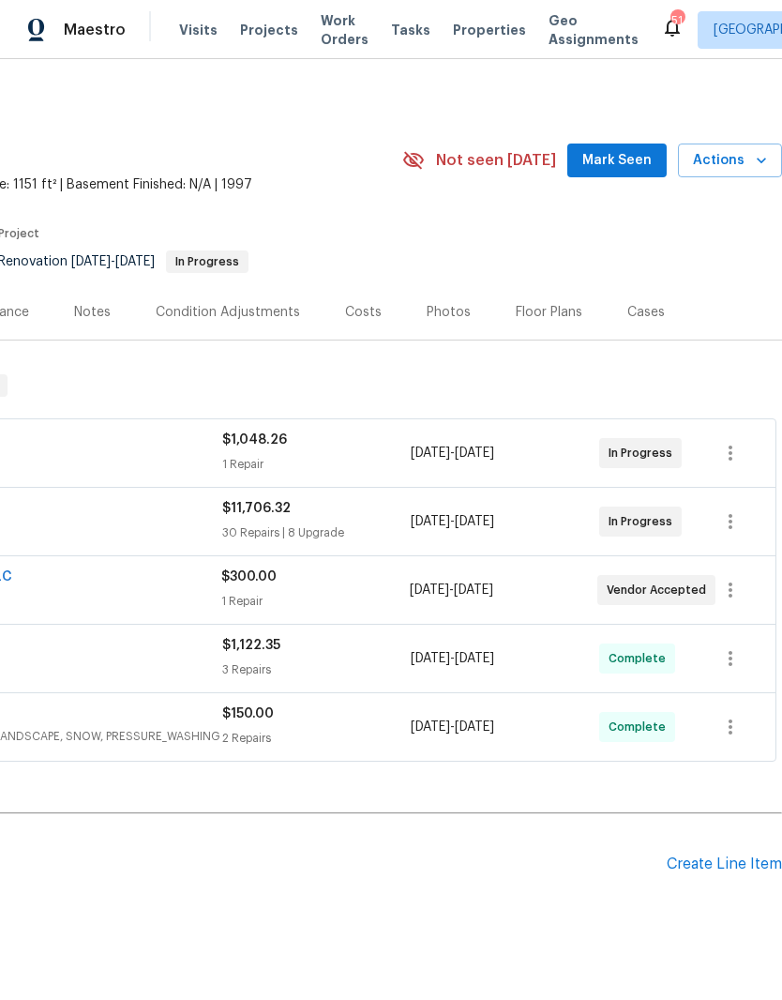
scroll to position [0, 278]
click at [740, 159] on span "Actions" at bounding box center [730, 160] width 74 height 23
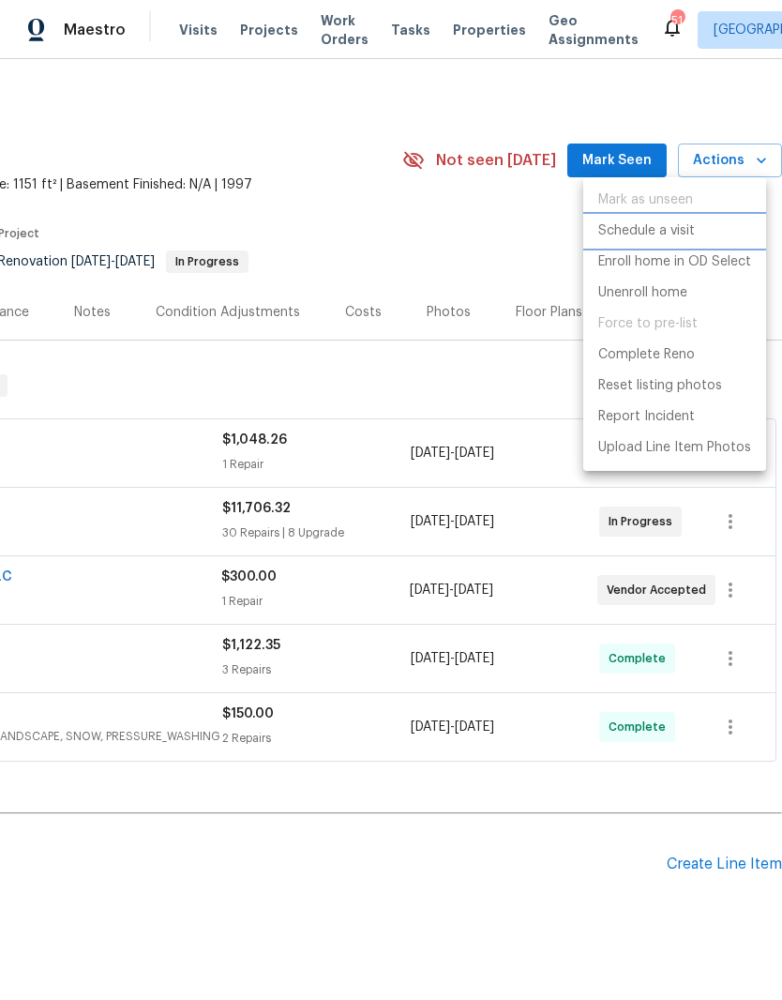
click at [677, 234] on p "Schedule a visit" at bounding box center [646, 231] width 97 height 20
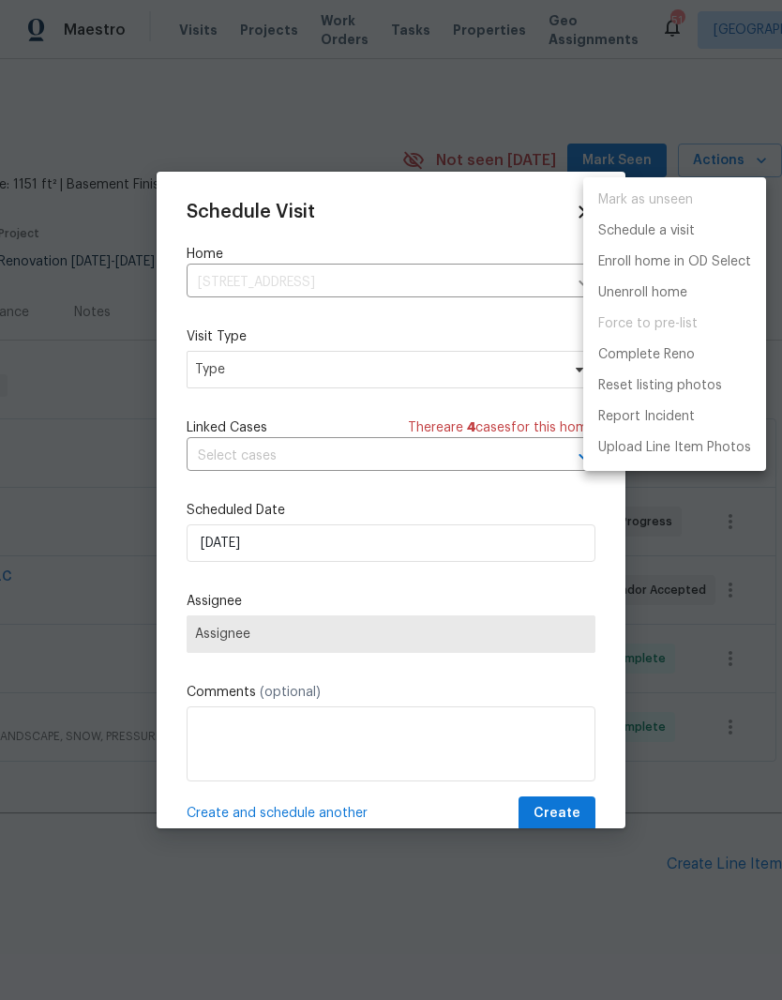
click at [361, 379] on div at bounding box center [391, 500] width 782 height 1000
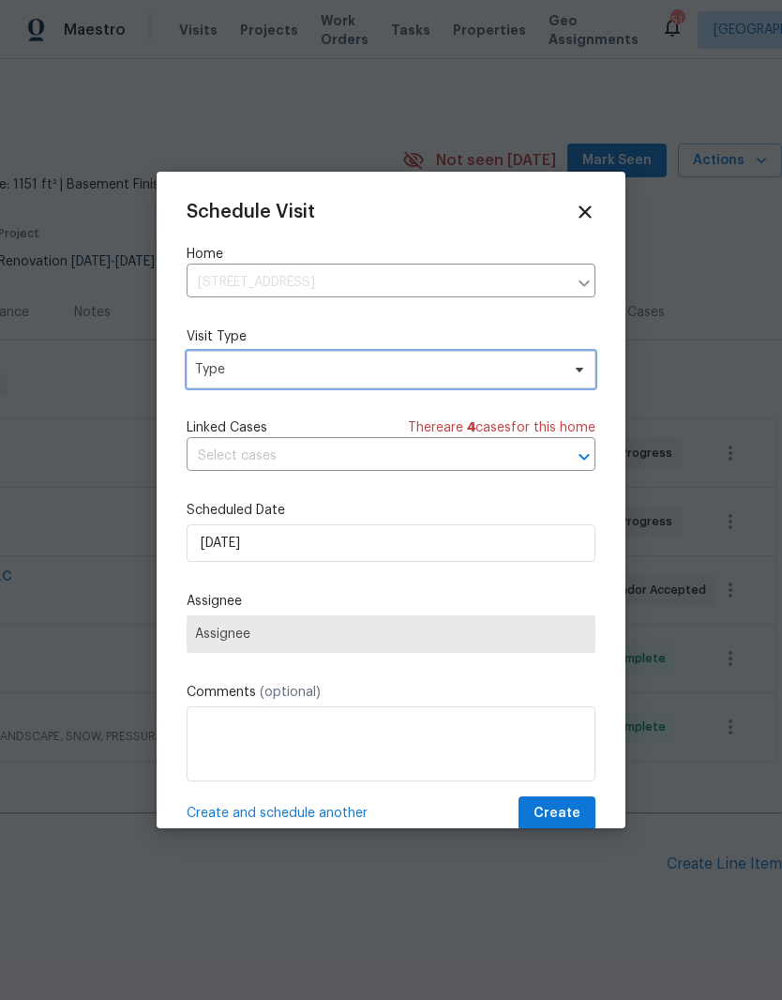
click at [323, 388] on span "Type" at bounding box center [391, 370] width 409 height 38
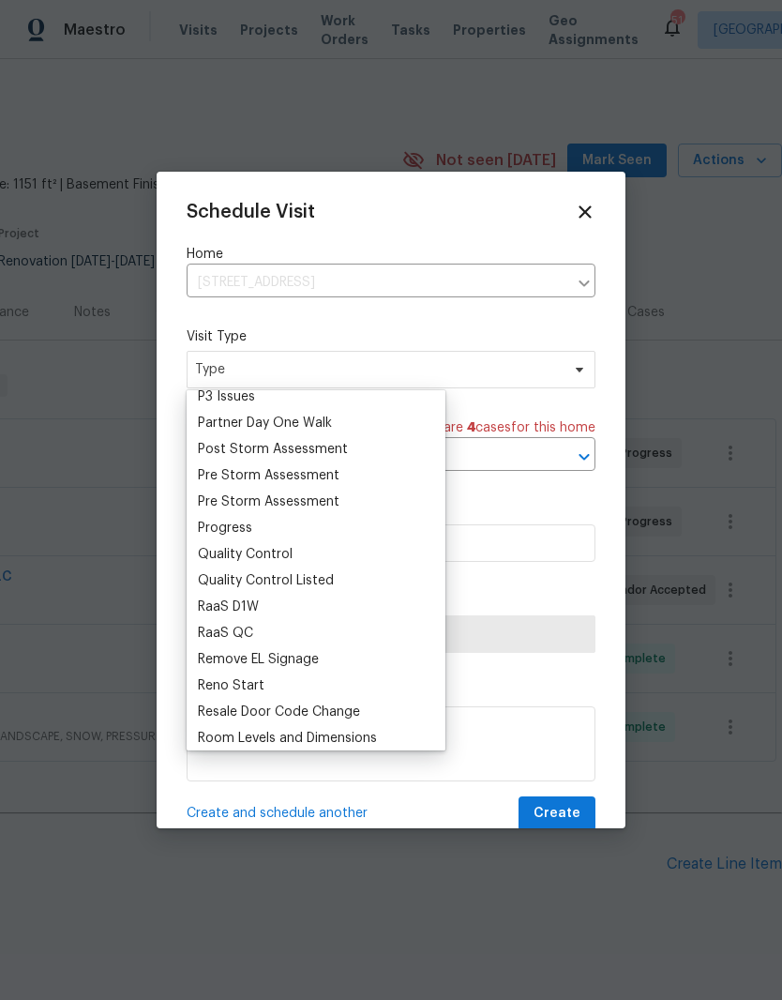
scroll to position [1147, 0]
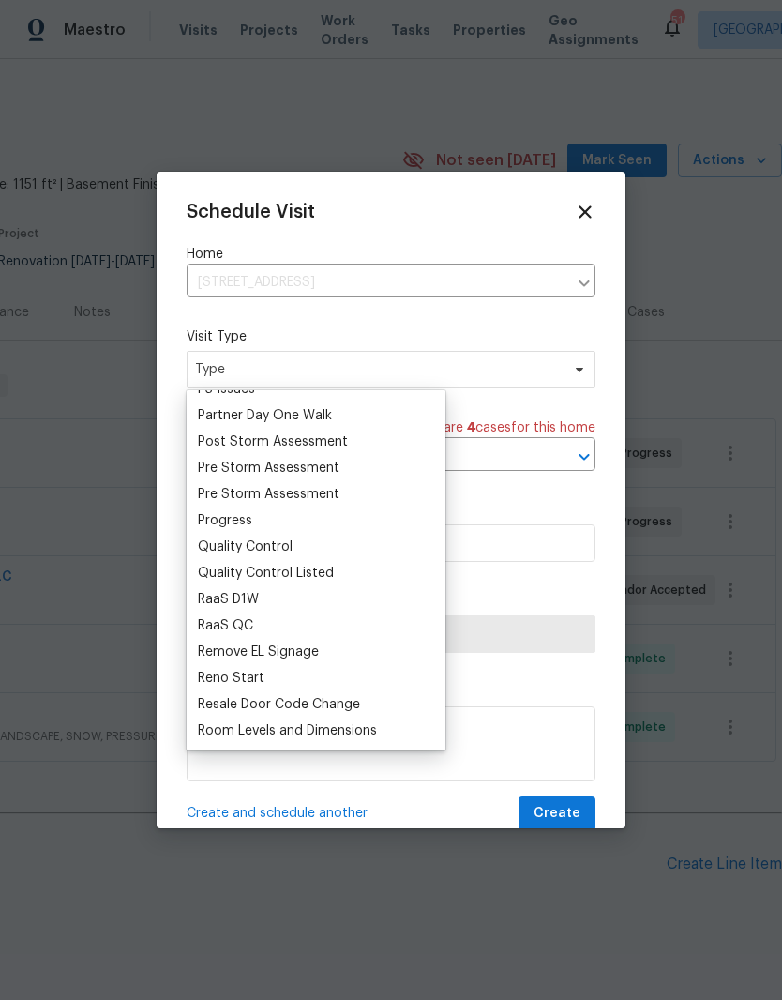
click at [276, 526] on div "Progress" at bounding box center [316, 520] width 248 height 26
click at [262, 521] on div "Progress" at bounding box center [316, 520] width 248 height 26
click at [543, 508] on label "Scheduled Date" at bounding box center [391, 510] width 409 height 19
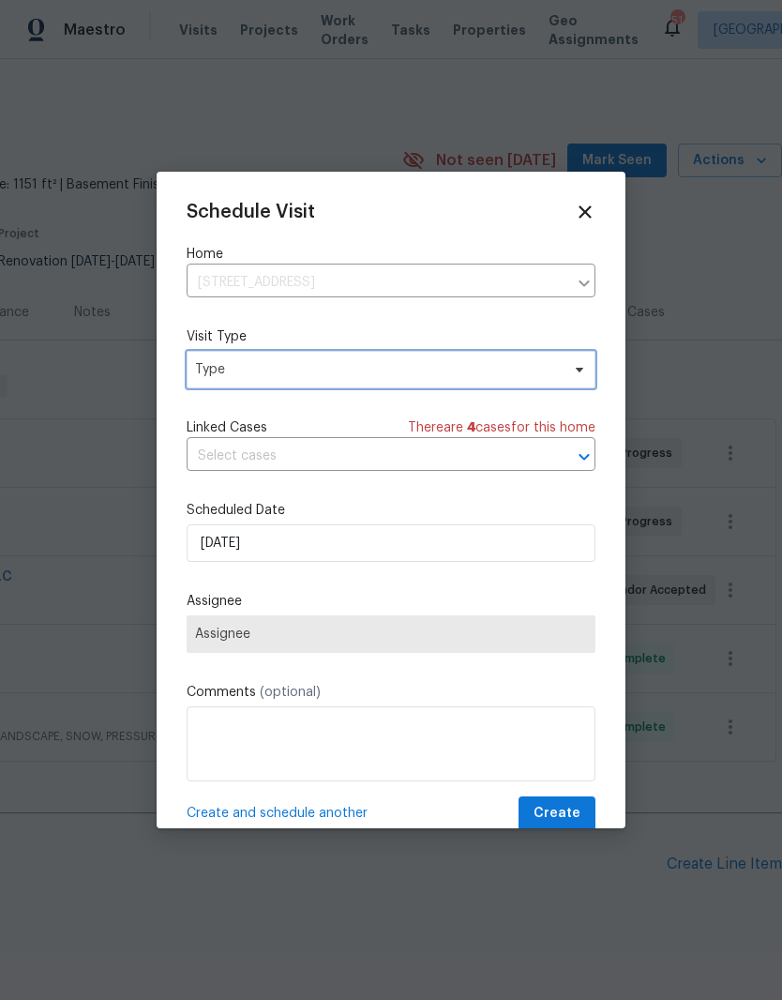
click at [300, 373] on span "Type" at bounding box center [377, 369] width 365 height 19
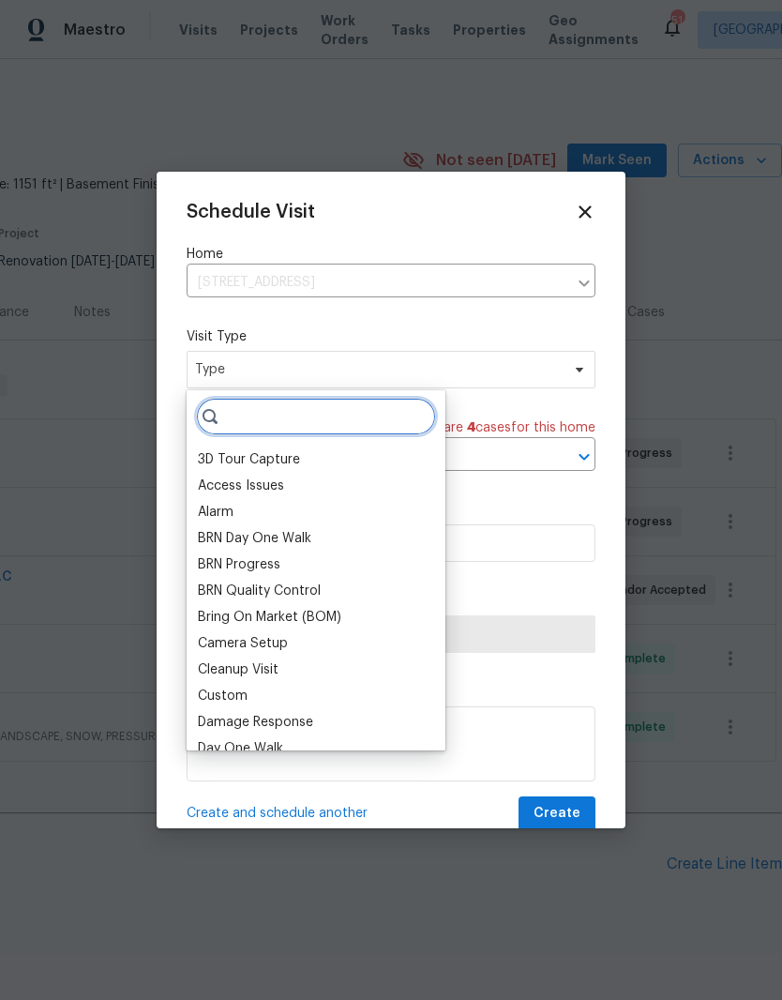
click at [320, 420] on input "search" at bounding box center [316, 417] width 240 height 38
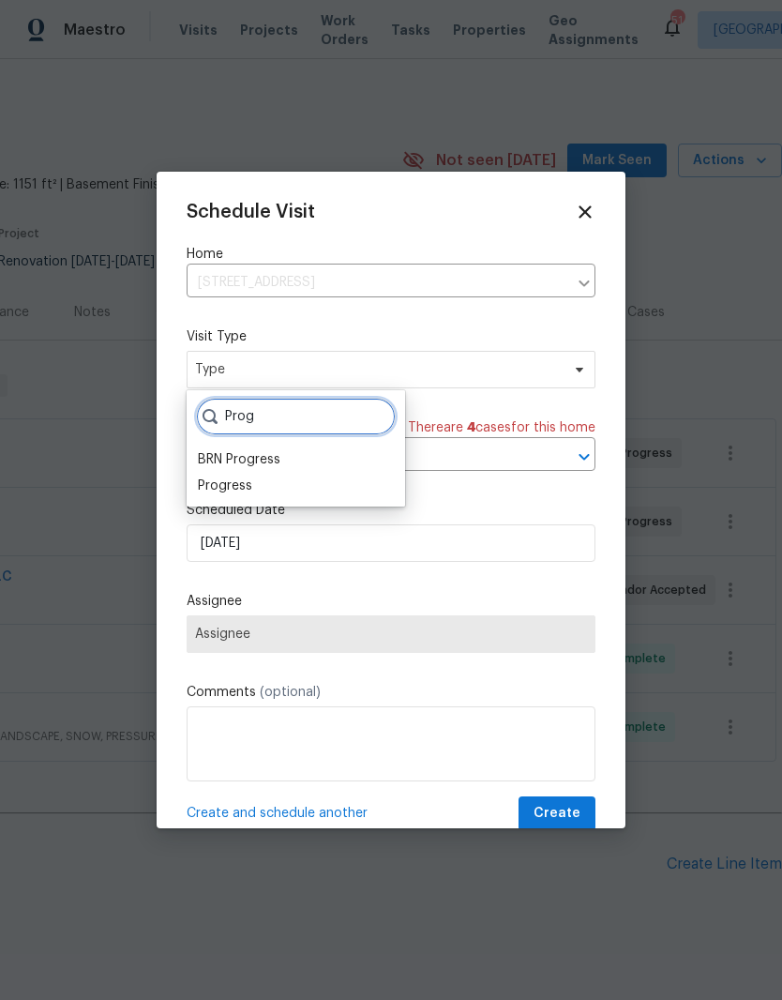
type input "Prog"
click at [234, 494] on div "Progress" at bounding box center [225, 485] width 54 height 19
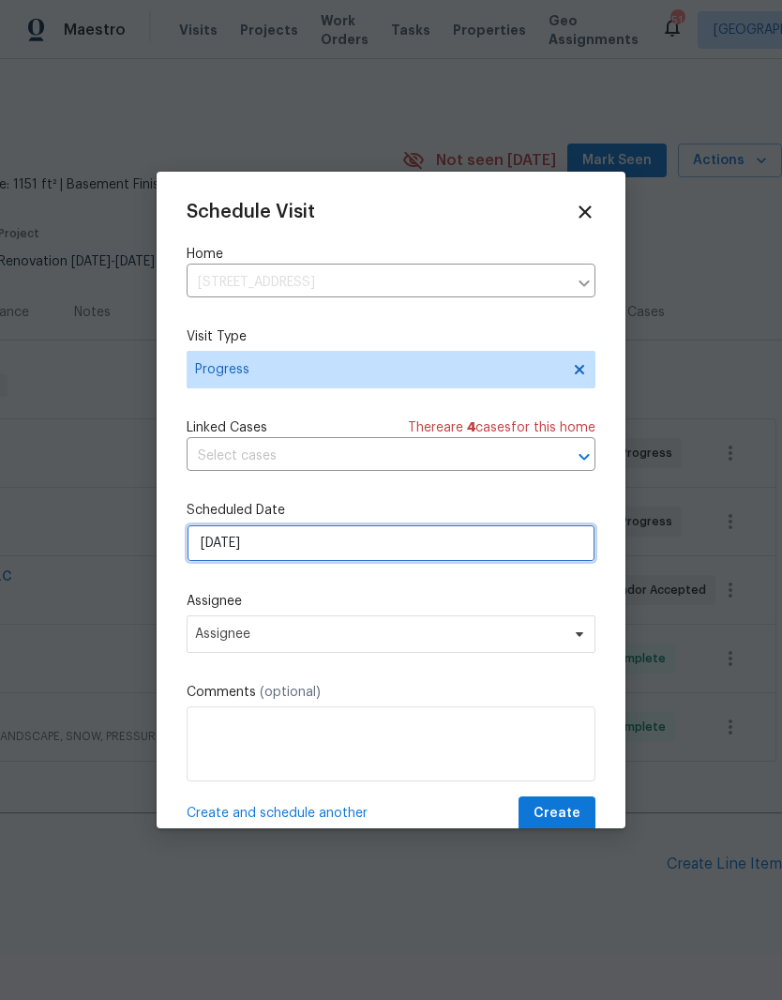
click at [356, 553] on input "[DATE]" at bounding box center [391, 543] width 409 height 38
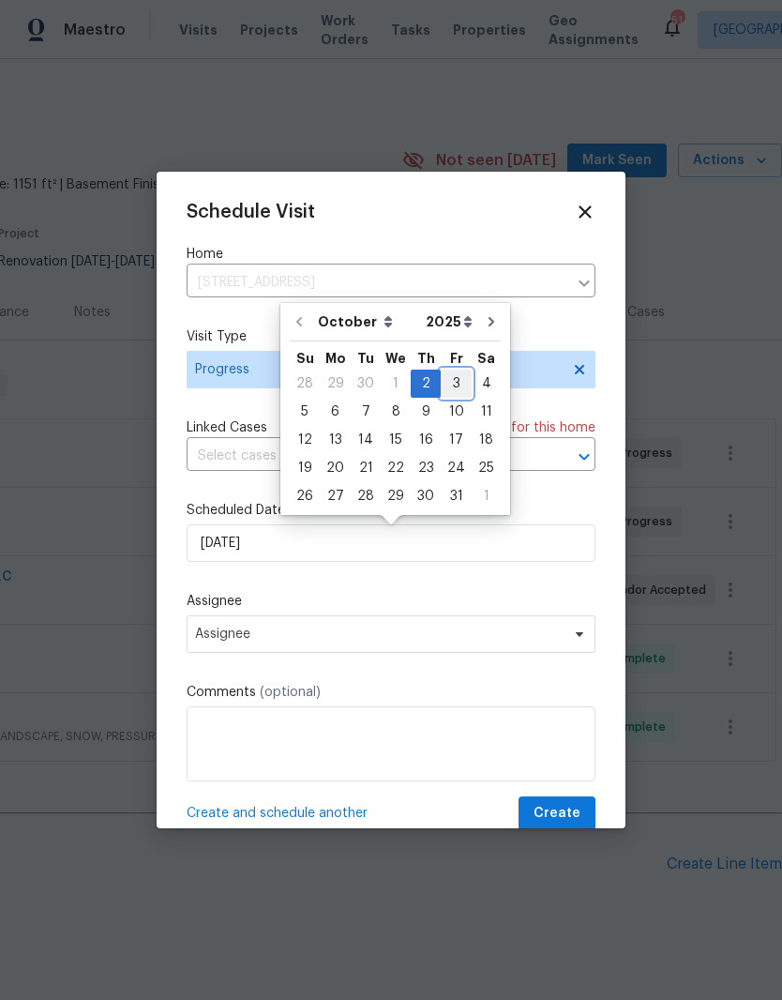
click at [458, 384] on div "3" at bounding box center [456, 383] width 31 height 26
type input "[DATE]"
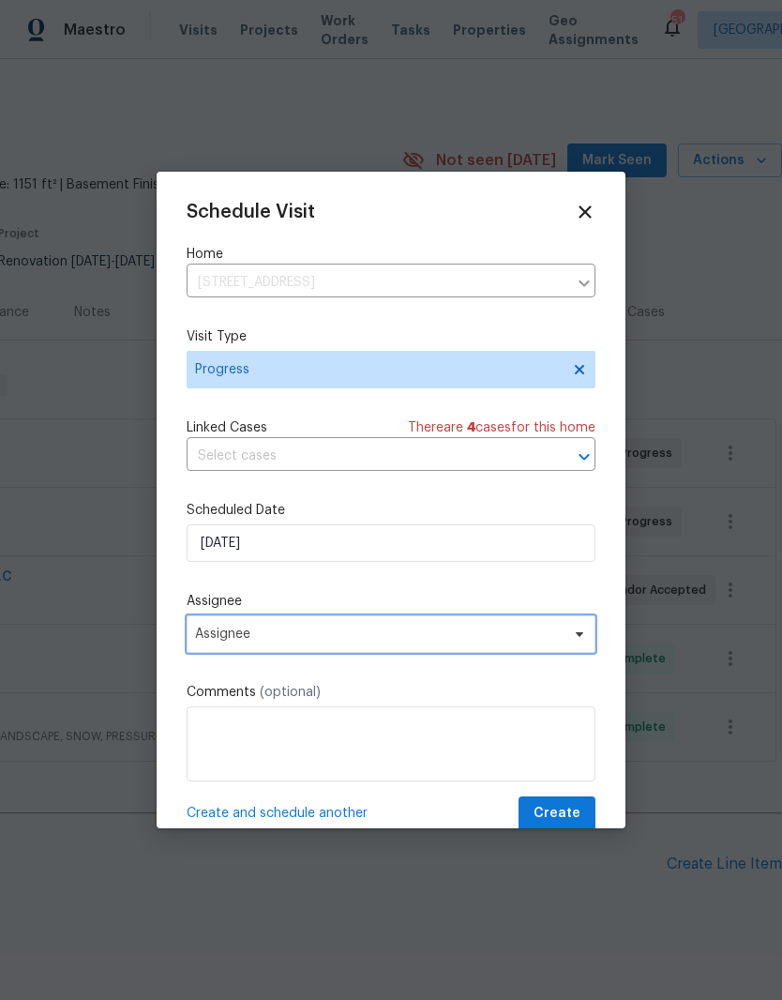
click at [376, 638] on span "Assignee" at bounding box center [379, 633] width 368 height 15
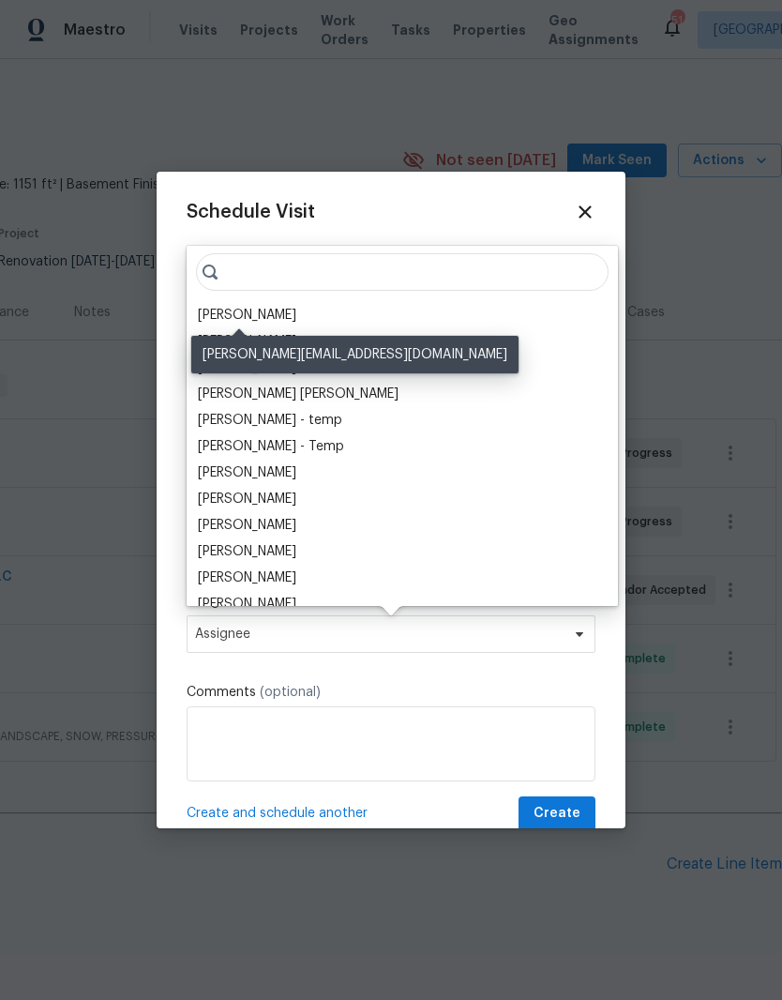
click at [260, 315] on div "[PERSON_NAME]" at bounding box center [247, 315] width 98 height 19
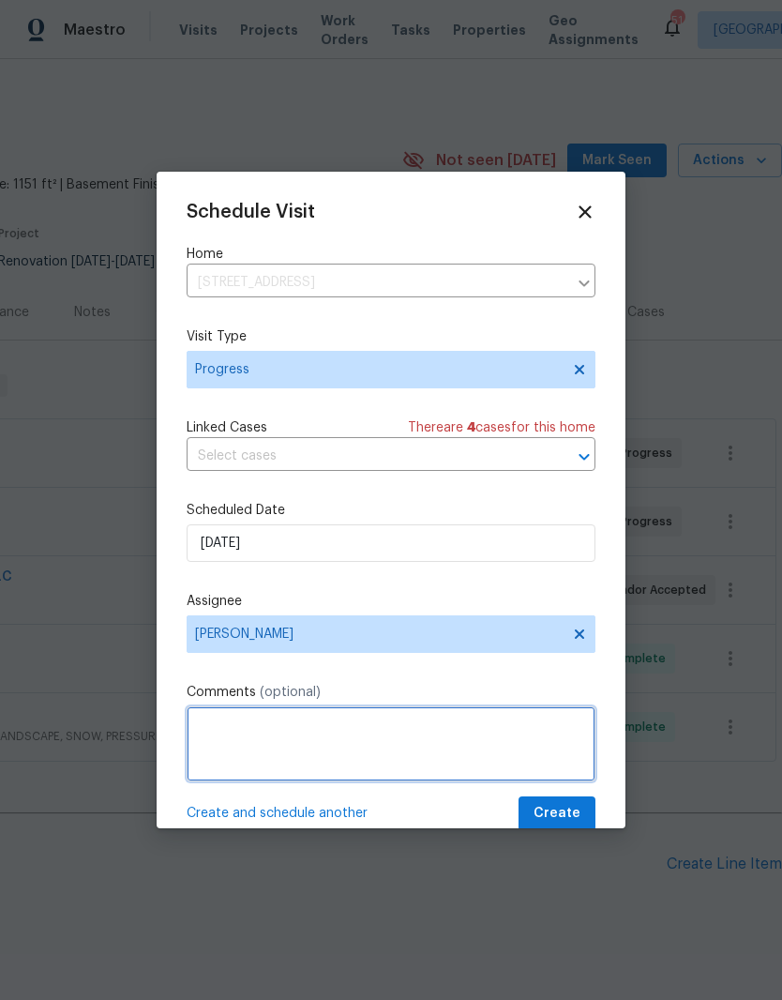
click at [312, 737] on textarea at bounding box center [391, 743] width 409 height 75
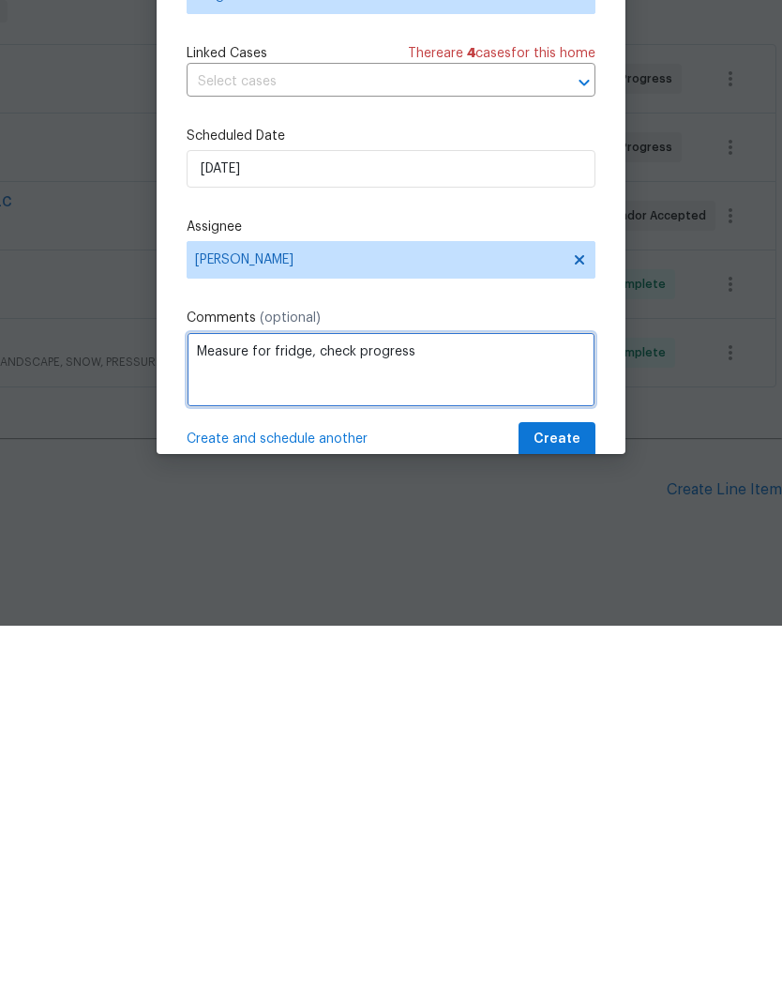
type textarea "Measure for fridge, check progress"
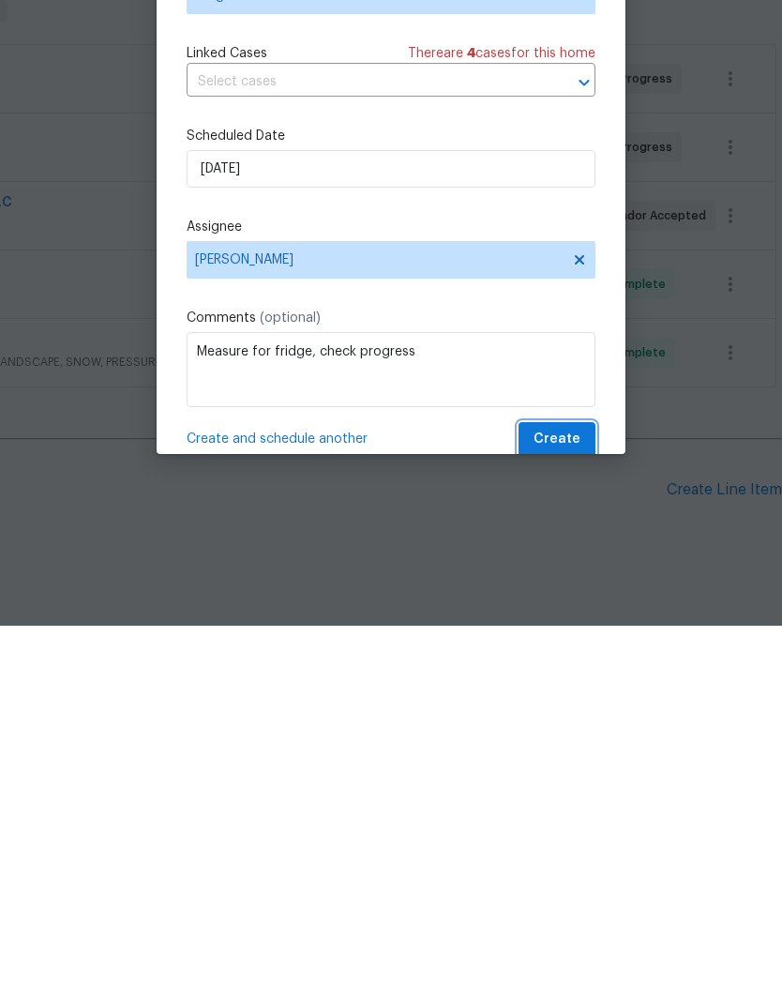
click at [586, 796] on button "Create" at bounding box center [557, 813] width 77 height 35
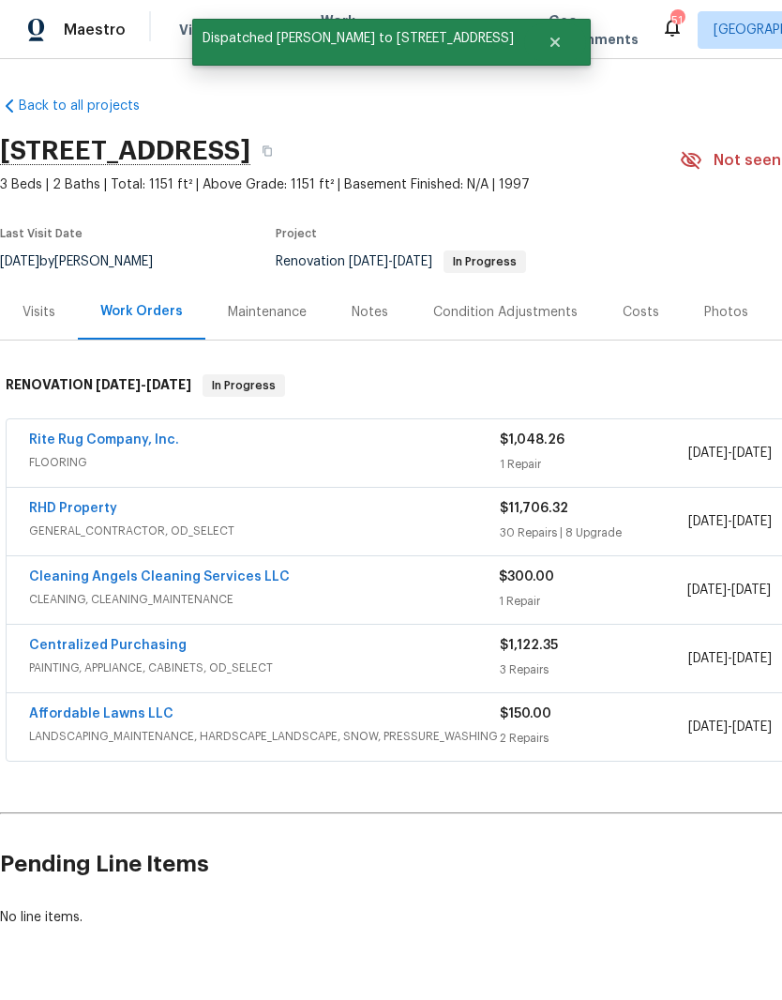
scroll to position [0, 0]
